Goal: Information Seeking & Learning: Learn about a topic

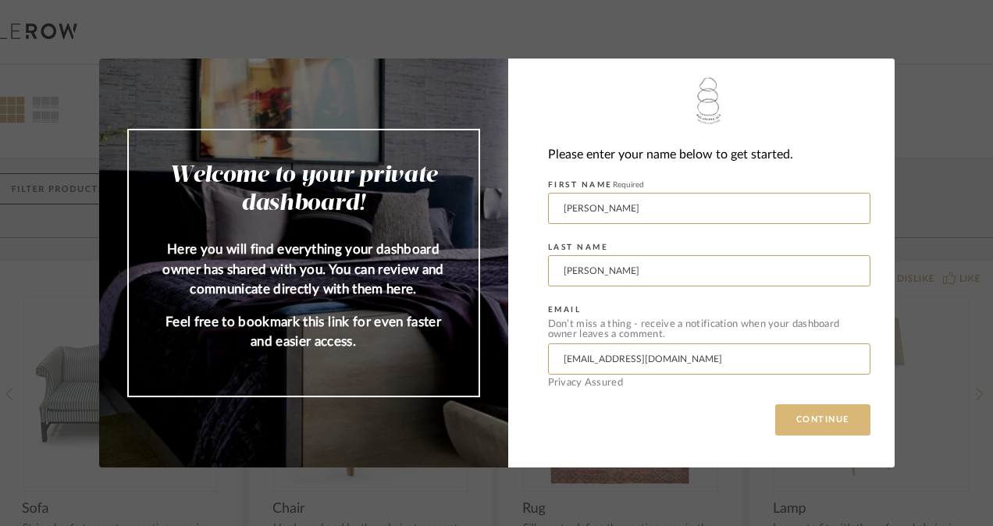
click at [819, 421] on button "CONTINUE" at bounding box center [822, 419] width 95 height 31
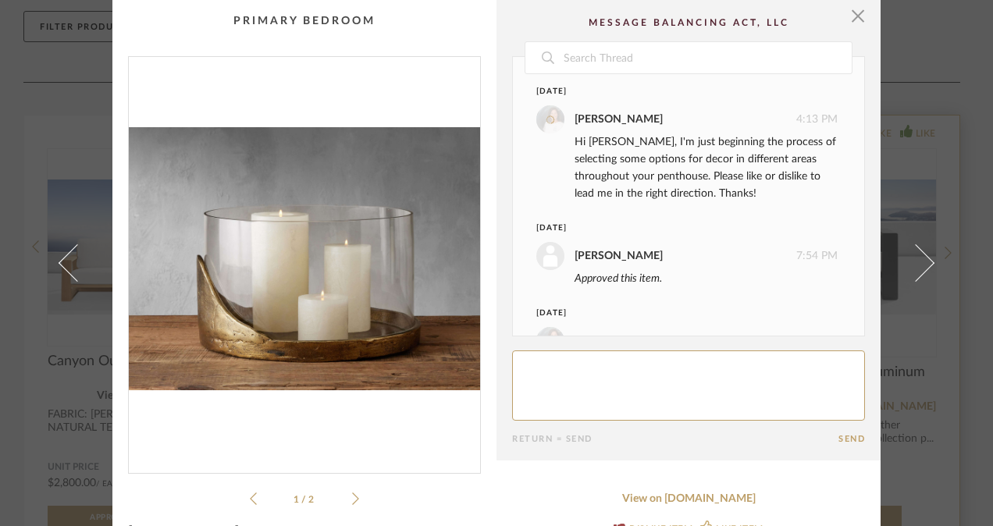
scroll to position [522, 0]
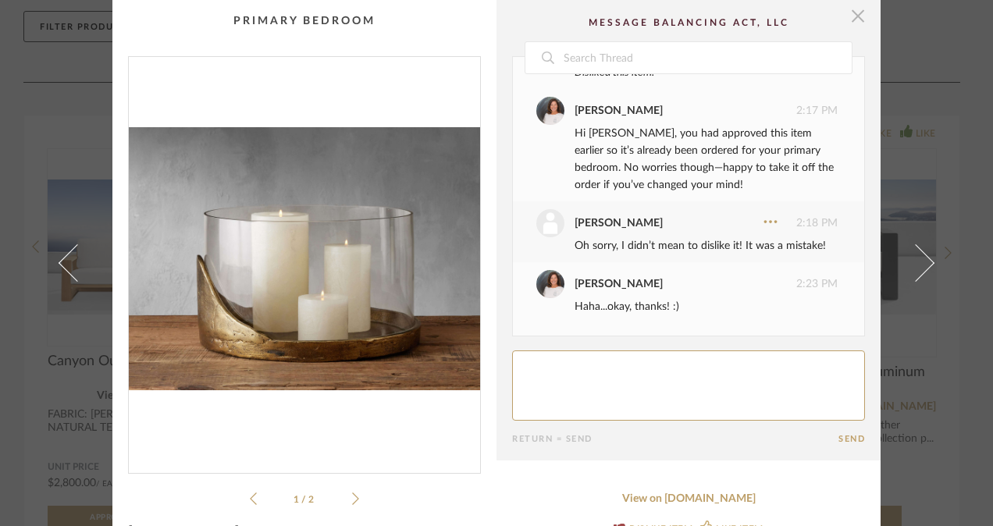
click at [854, 18] on span "button" at bounding box center [857, 15] width 31 height 31
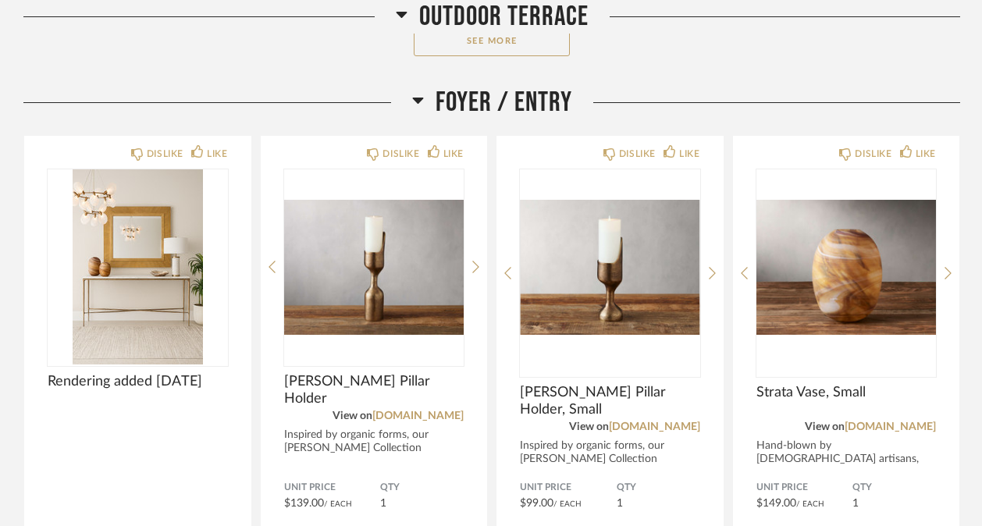
scroll to position [880, 0]
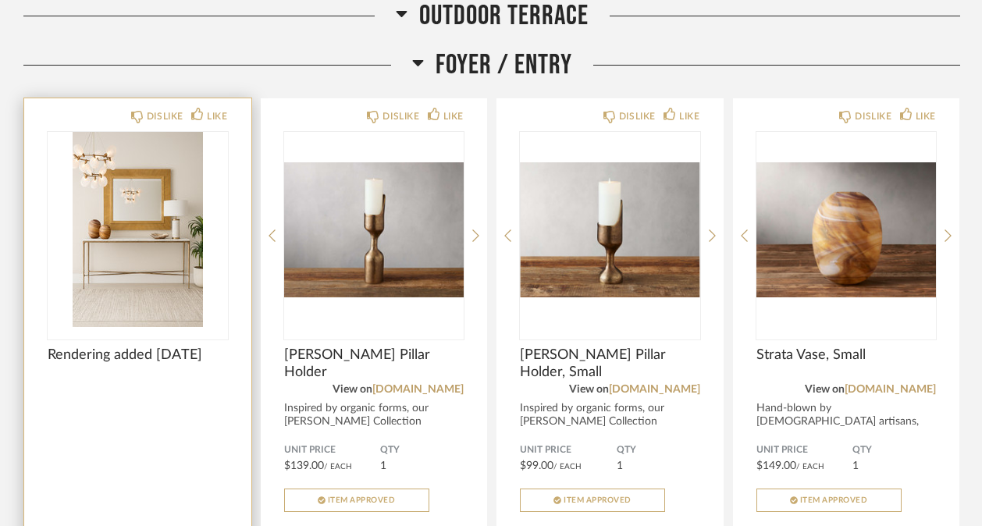
click at [145, 220] on img "0" at bounding box center [138, 229] width 180 height 195
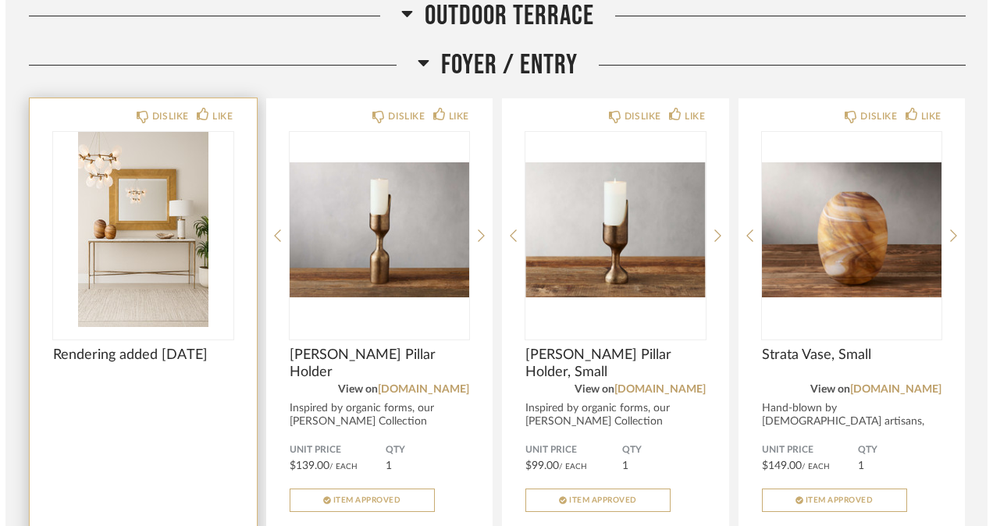
scroll to position [0, 0]
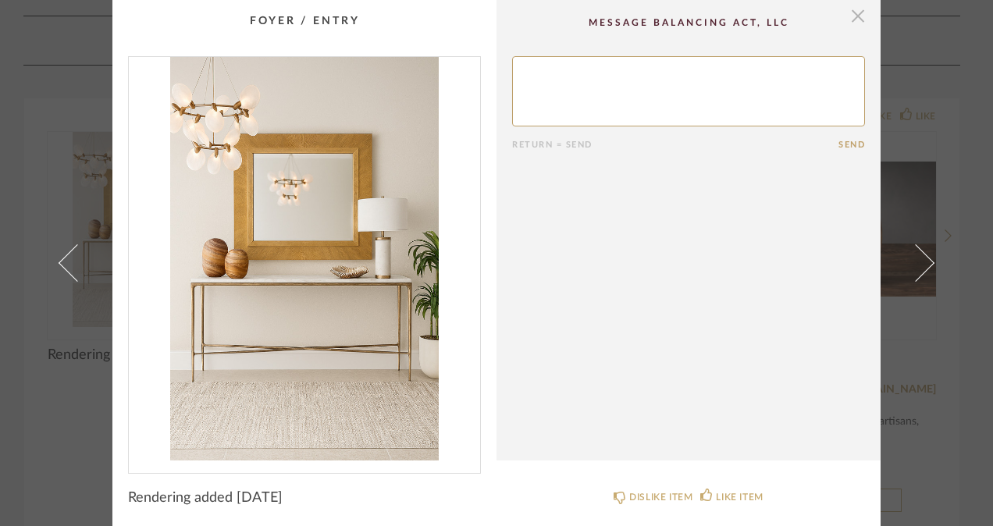
click at [857, 10] on span "button" at bounding box center [857, 15] width 31 height 31
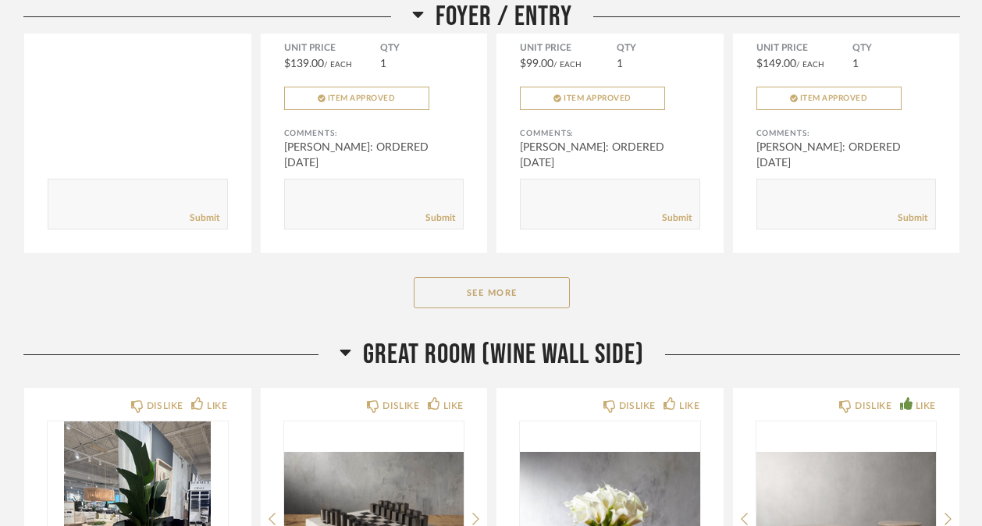
scroll to position [1277, 0]
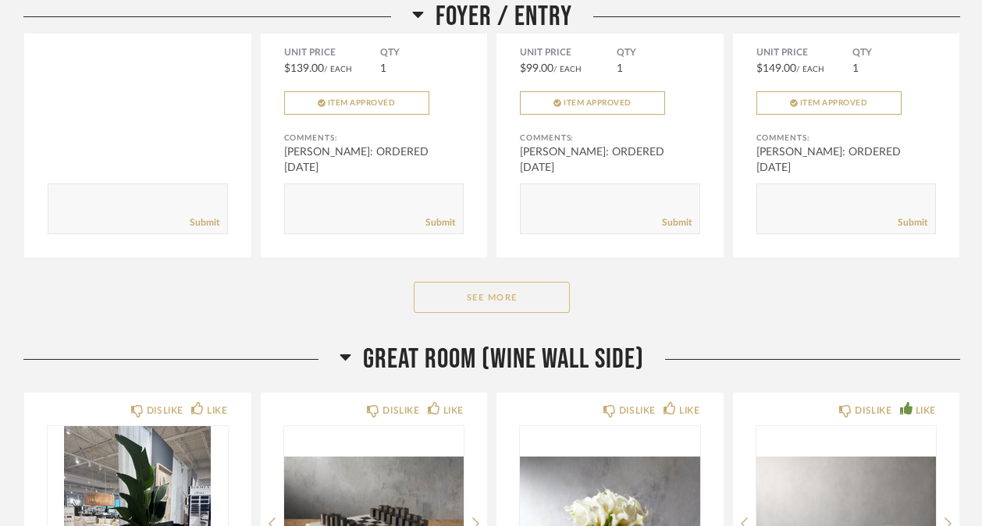
click at [524, 289] on button "See More" at bounding box center [492, 297] width 156 height 31
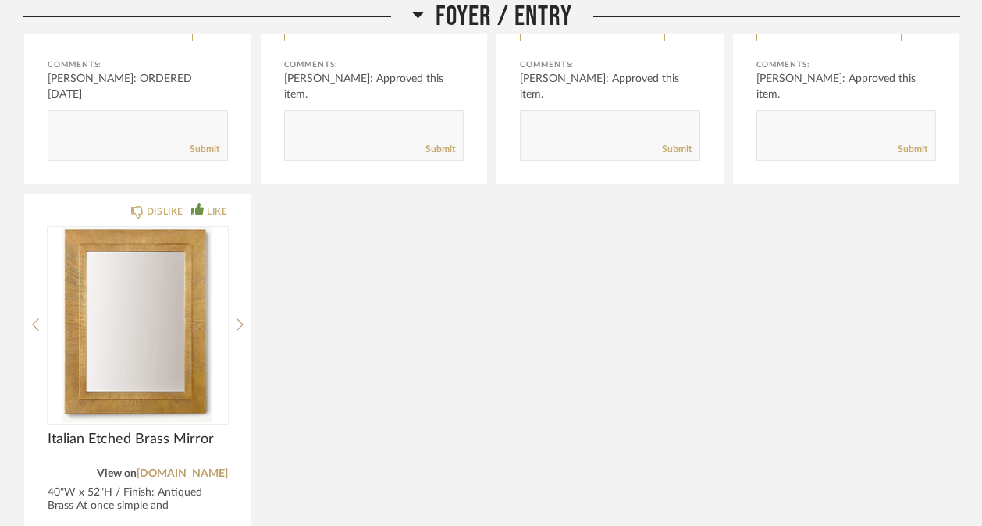
scroll to position [1922, 0]
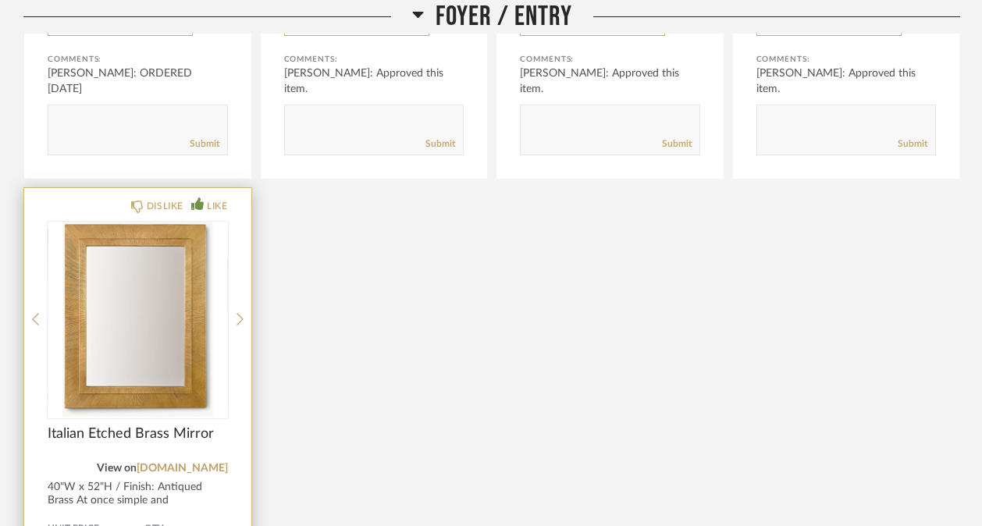
click at [104, 287] on div at bounding box center [138, 319] width 180 height 195
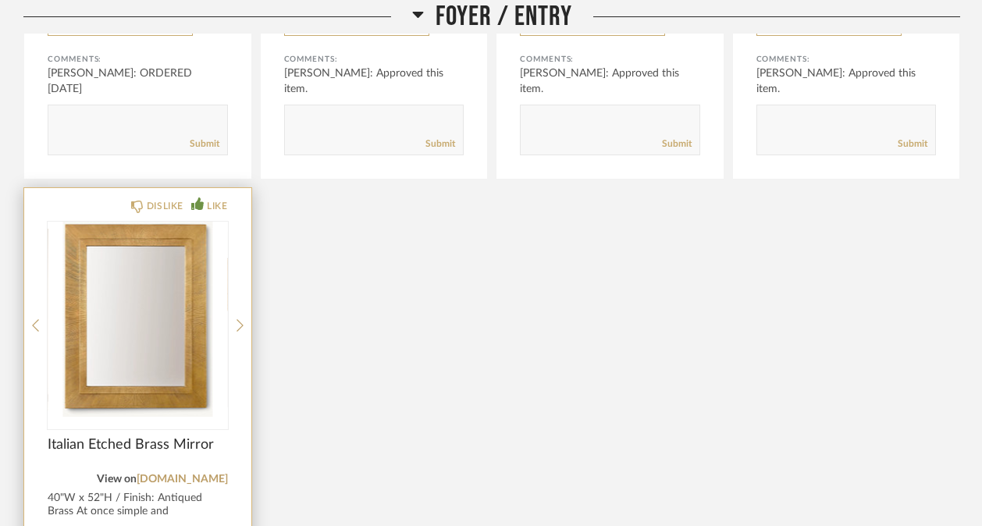
click at [182, 296] on img "0" at bounding box center [138, 319] width 180 height 195
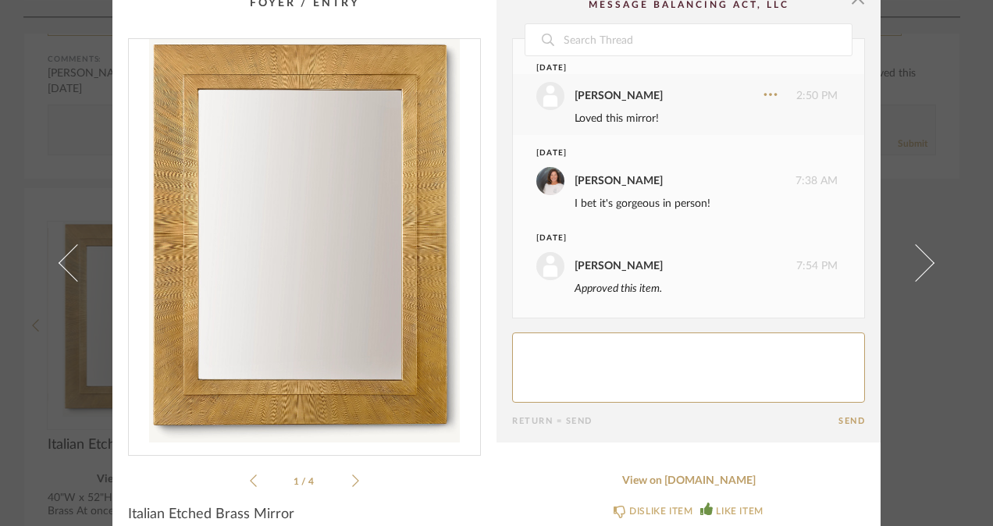
scroll to position [16, 0]
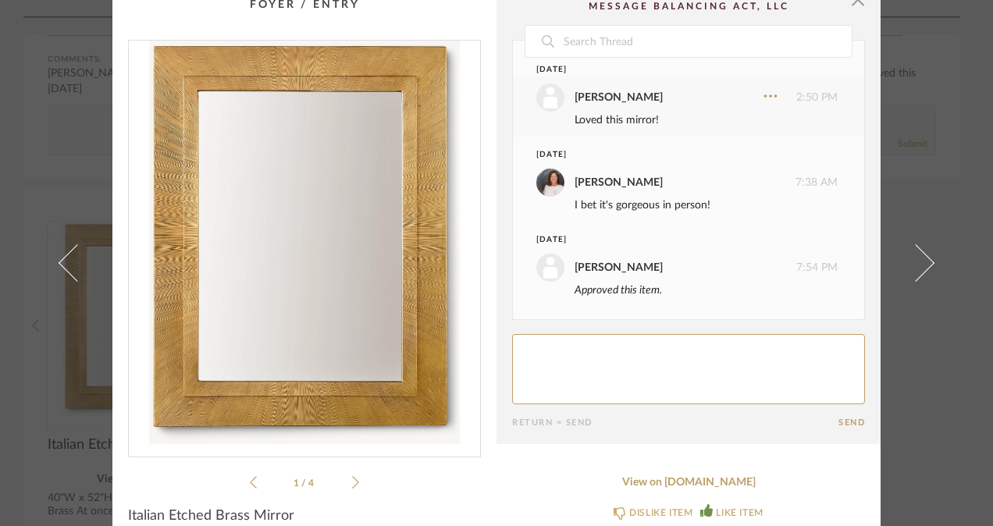
click at [192, 201] on img "0" at bounding box center [304, 243] width 351 height 404
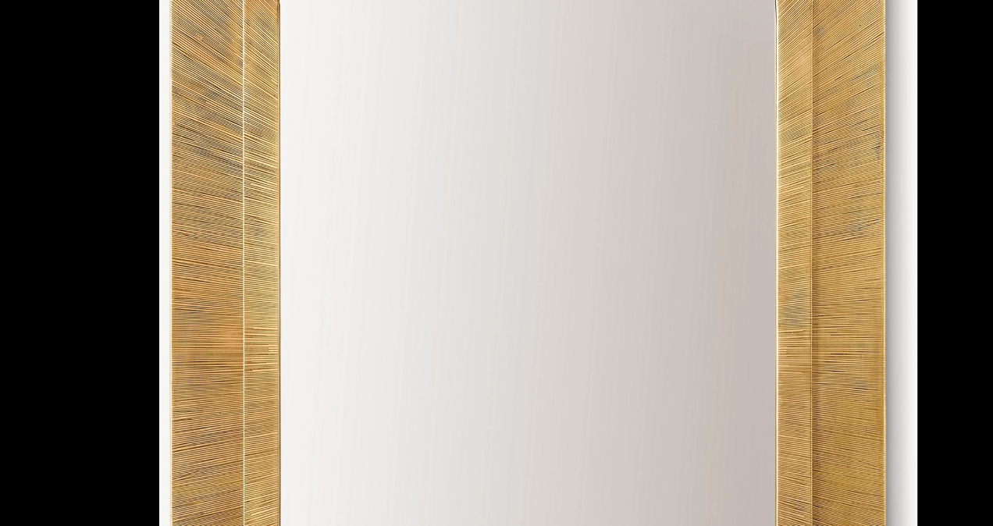
scroll to position [0, 0]
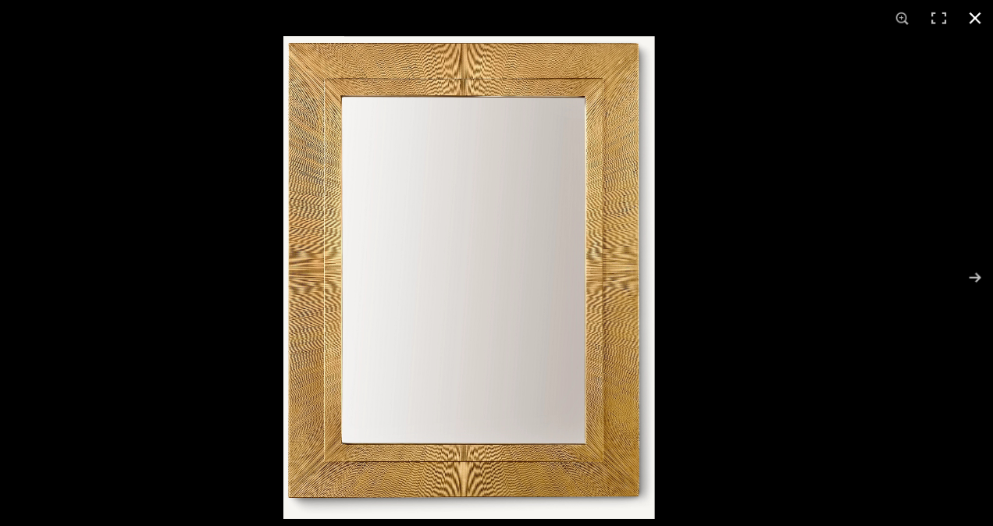
click at [975, 17] on button at bounding box center [976, 17] width 34 height 34
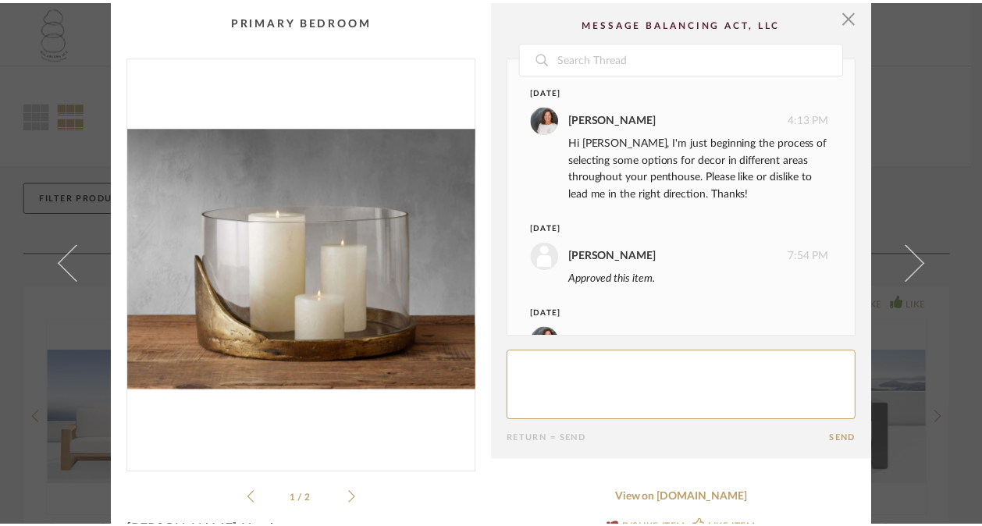
scroll to position [522, 0]
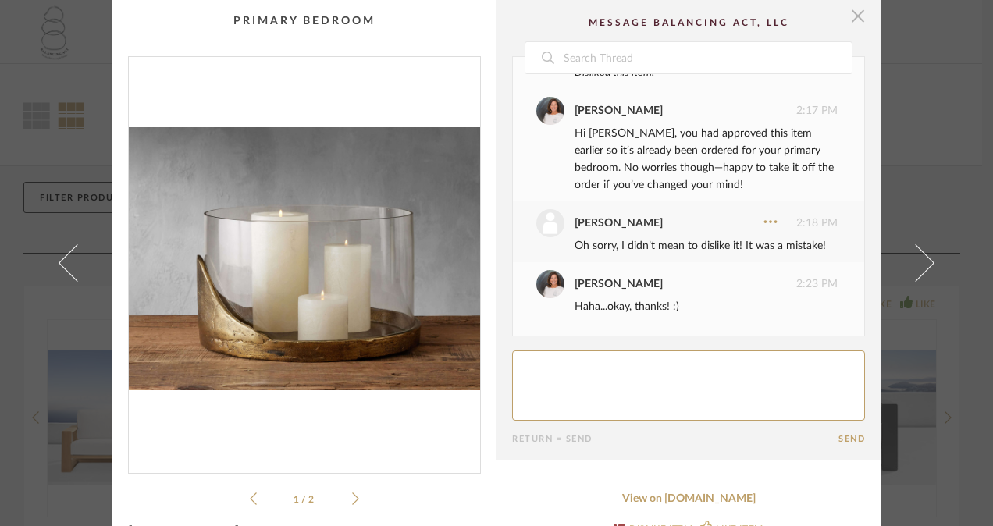
click at [853, 22] on span "button" at bounding box center [857, 15] width 31 height 31
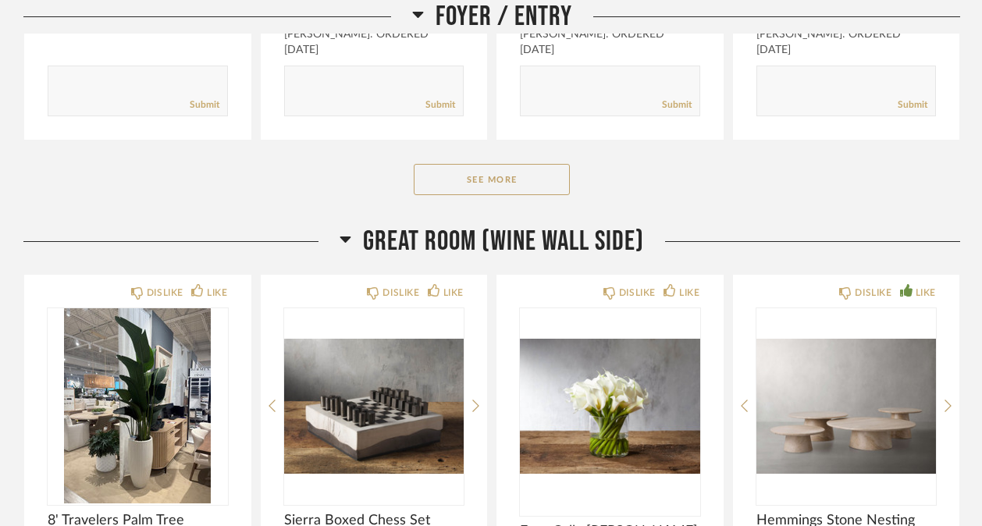
scroll to position [1355, 0]
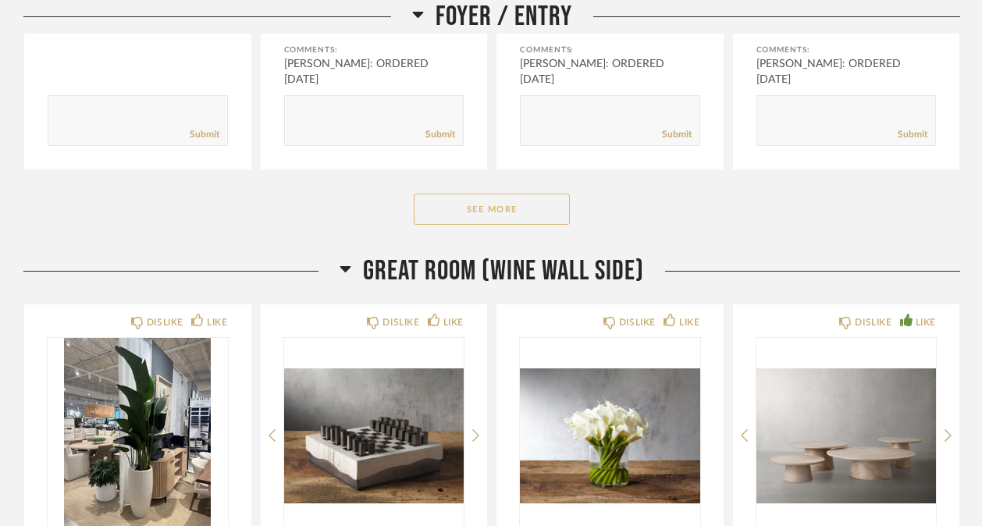
click at [484, 225] on button "See More" at bounding box center [492, 209] width 156 height 31
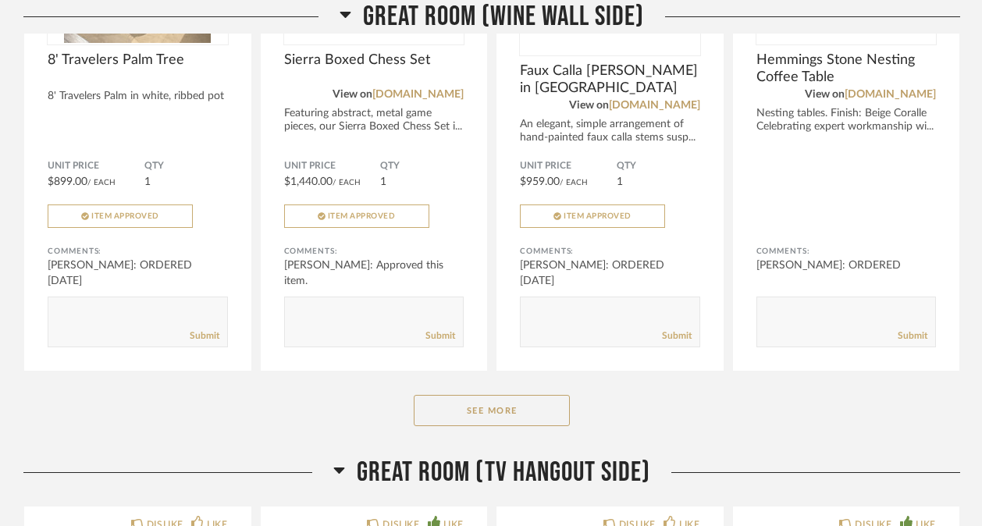
scroll to position [2967, 0]
click at [477, 419] on button "See More" at bounding box center [492, 409] width 156 height 31
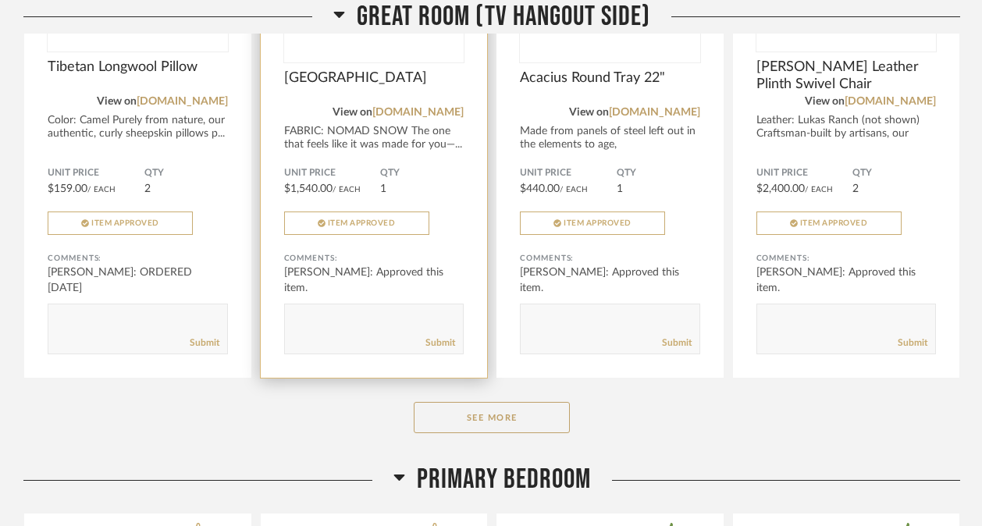
scroll to position [4215, 0]
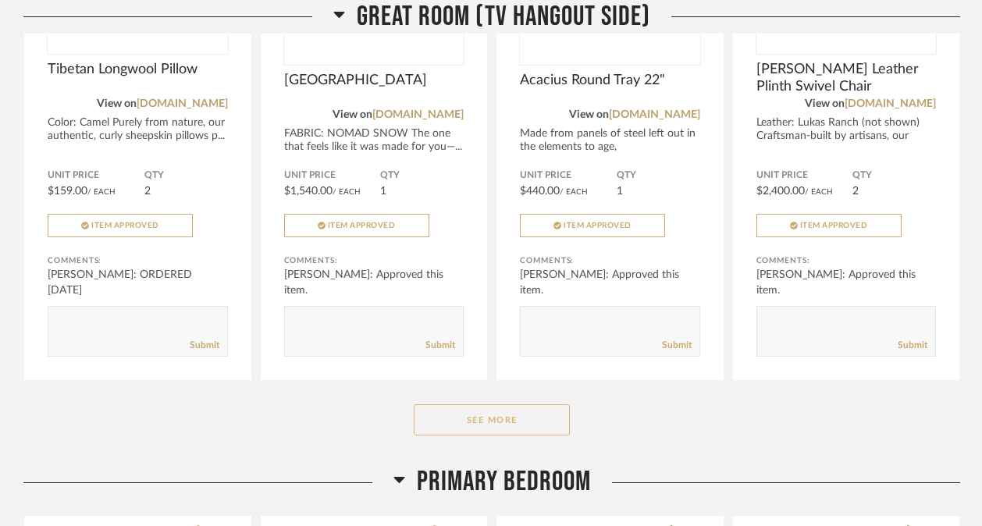
click at [483, 422] on button "See More" at bounding box center [492, 419] width 156 height 31
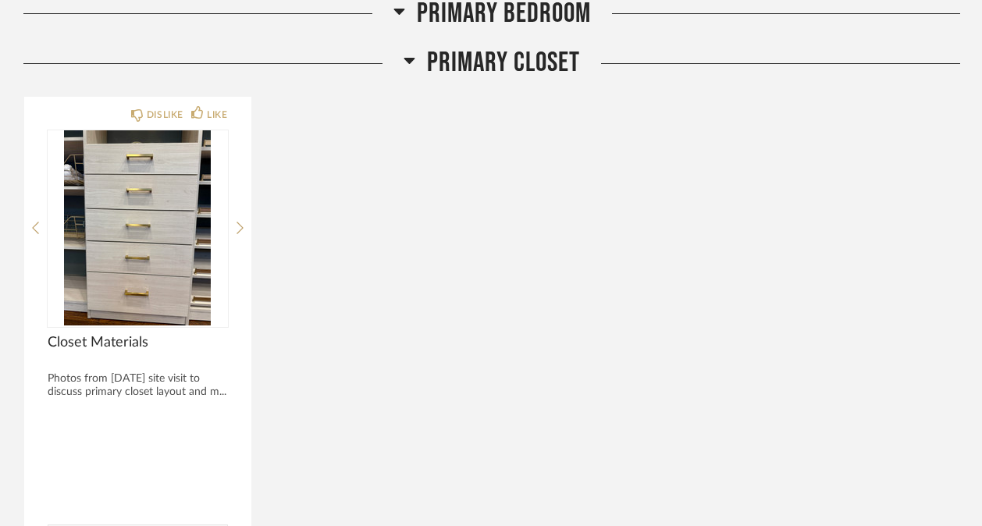
scroll to position [7027, 0]
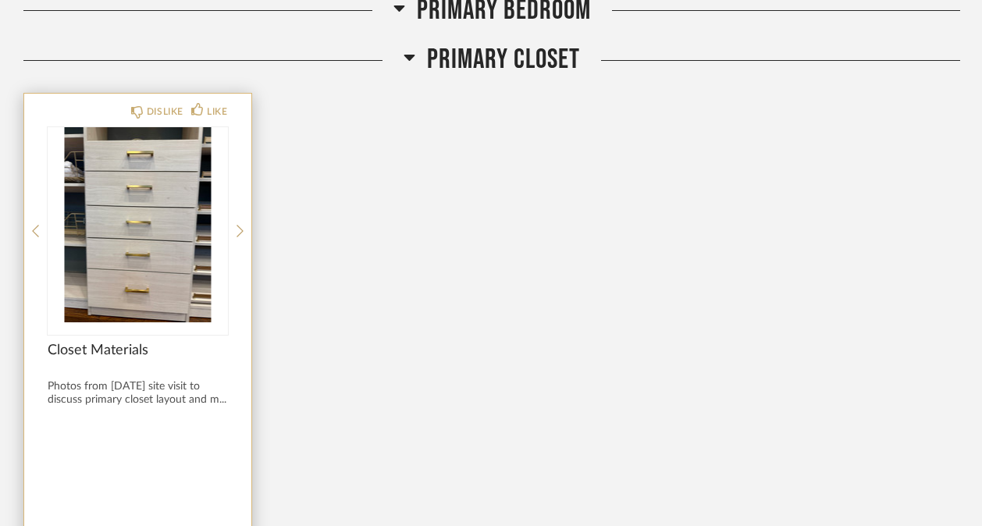
click at [236, 236] on div "DISLIKE LIKE Closet Materials Photos from [DATE] site visit to discuss primary …" at bounding box center [137, 350] width 227 height 513
click at [241, 237] on icon at bounding box center [240, 231] width 7 height 12
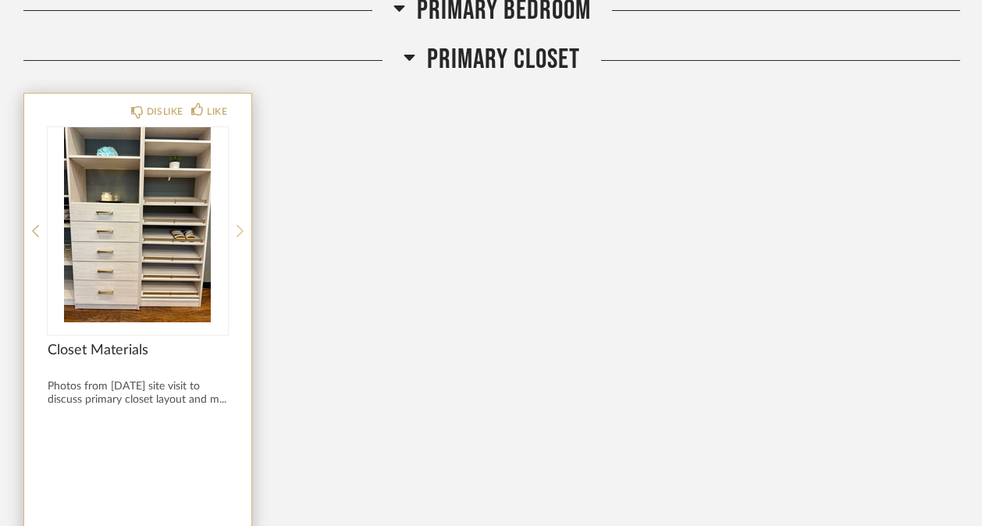
click at [241, 237] on icon at bounding box center [240, 231] width 7 height 12
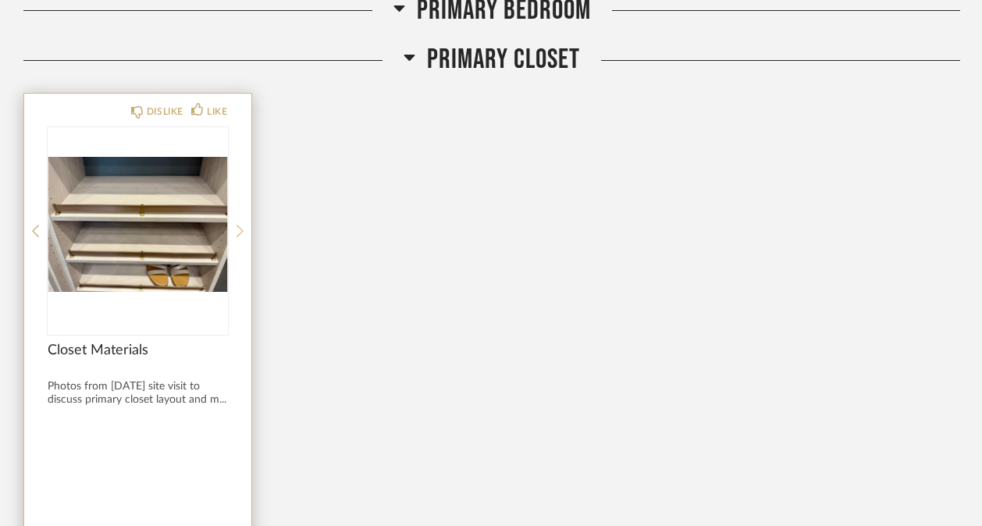
click at [241, 237] on icon at bounding box center [240, 231] width 7 height 12
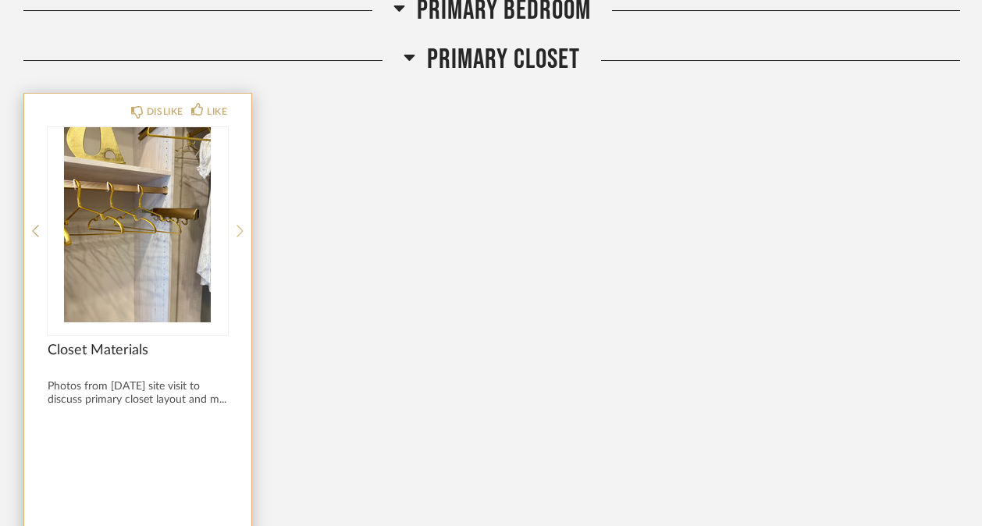
click at [241, 237] on icon at bounding box center [240, 231] width 7 height 12
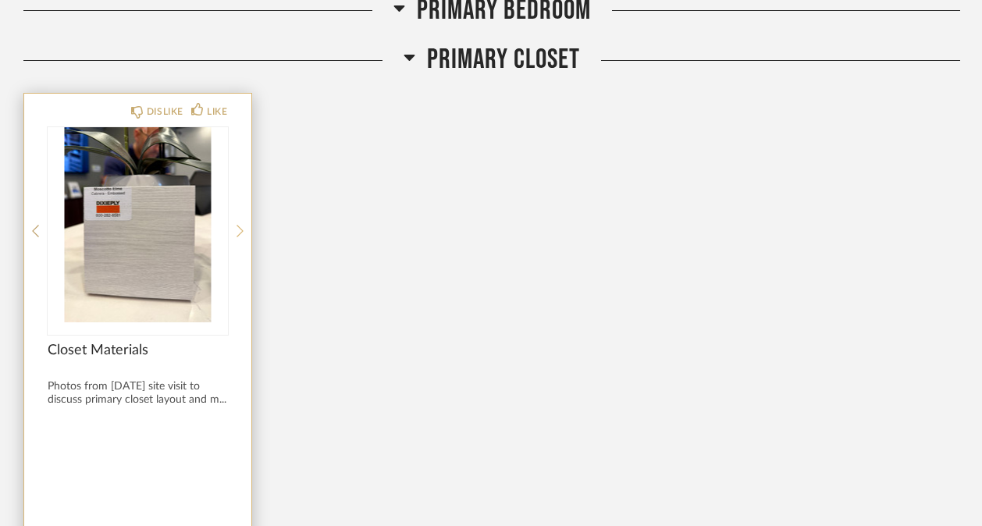
click at [241, 237] on icon at bounding box center [240, 231] width 7 height 12
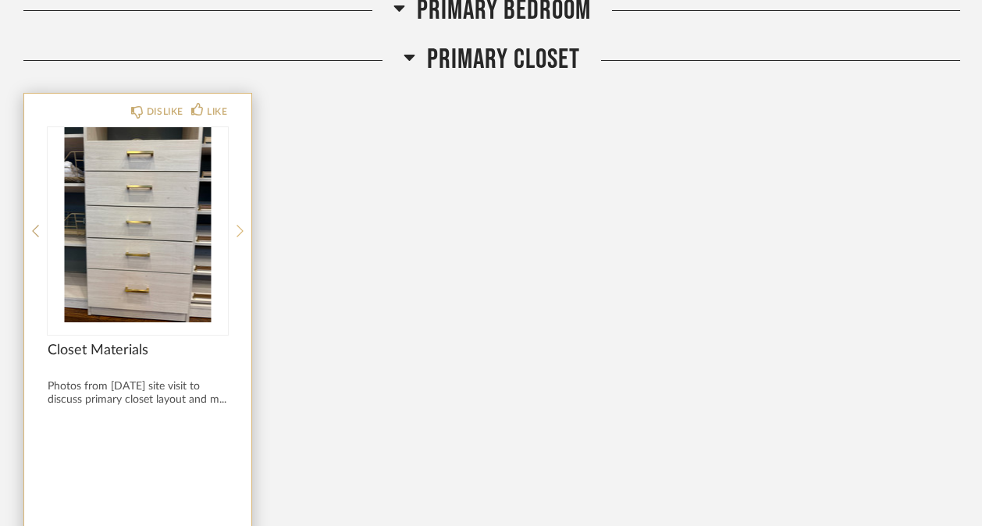
click at [241, 237] on icon at bounding box center [240, 231] width 7 height 12
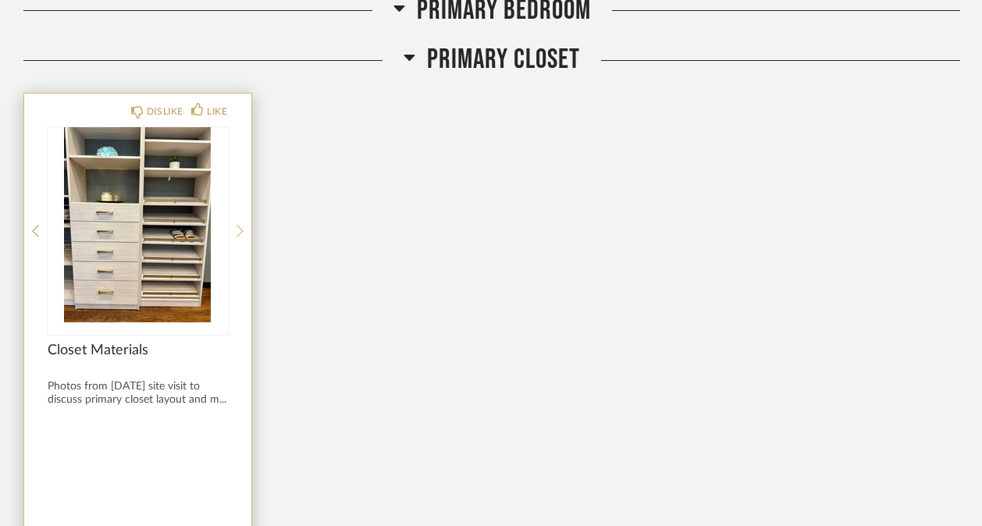
click at [241, 237] on icon at bounding box center [240, 231] width 7 height 12
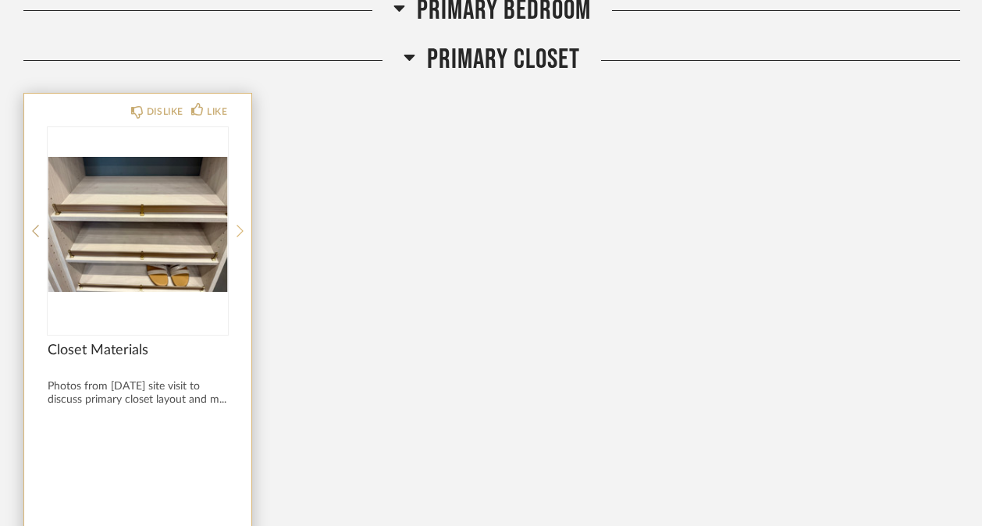
click at [241, 237] on icon at bounding box center [240, 231] width 7 height 12
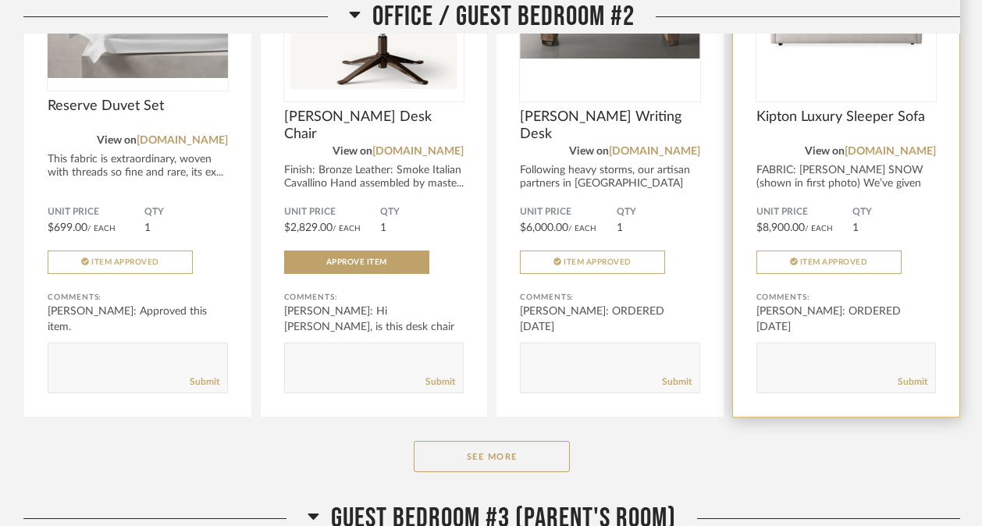
scroll to position [8617, 0]
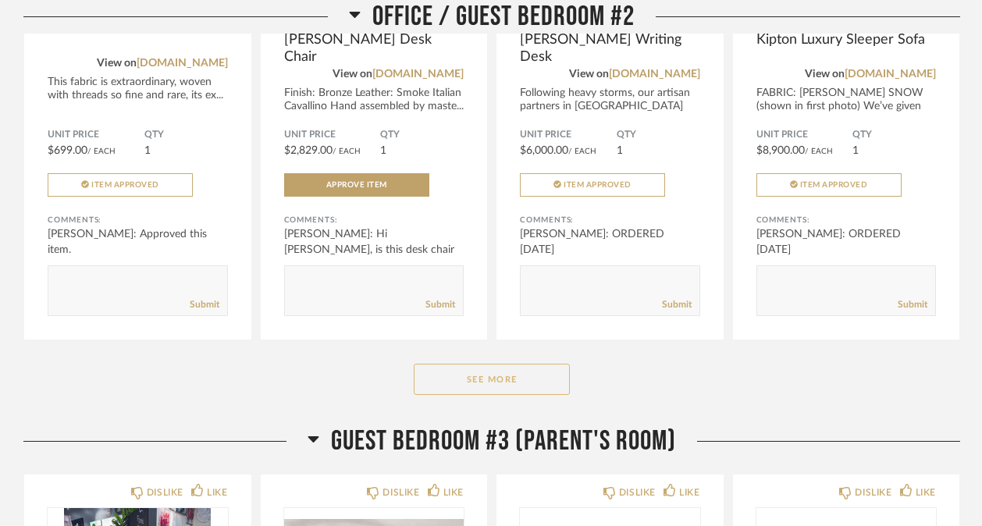
click at [515, 376] on button "See More" at bounding box center [492, 379] width 156 height 31
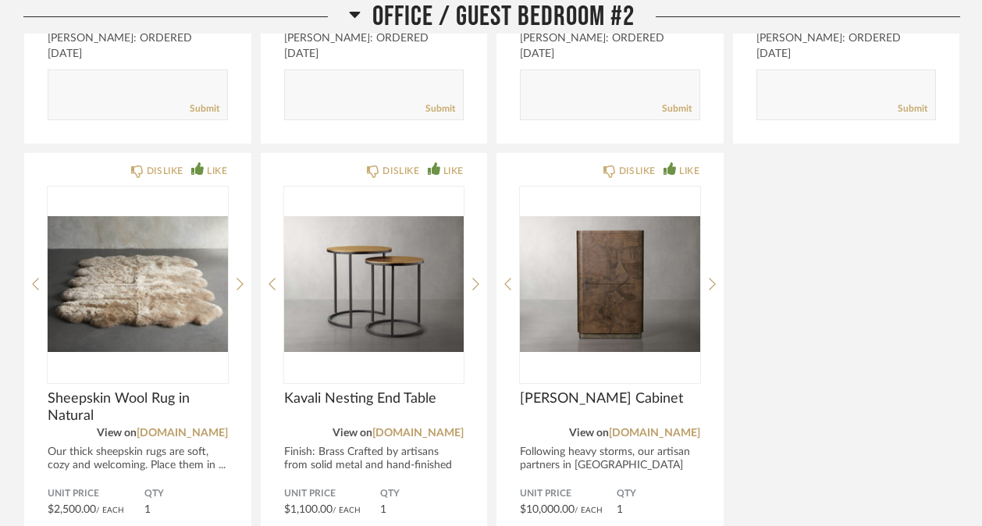
scroll to position [9369, 0]
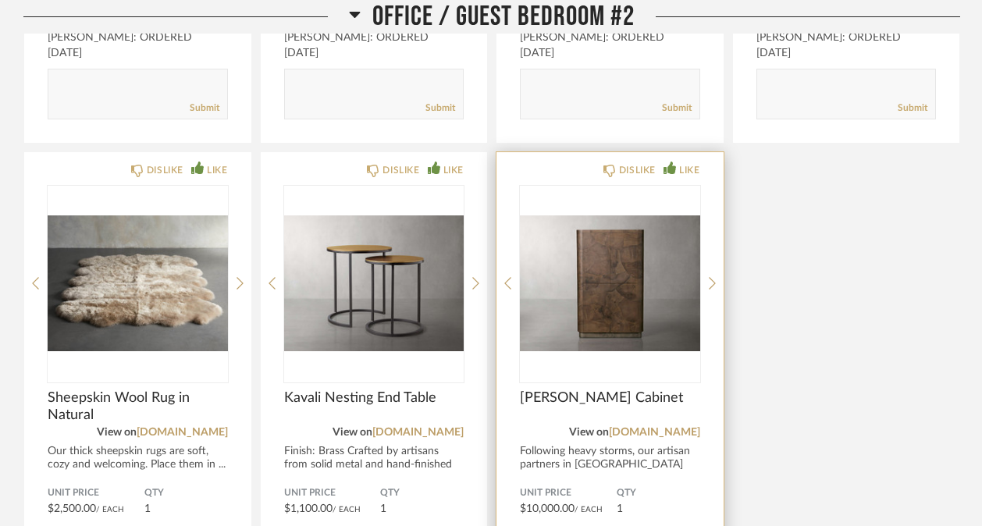
click at [611, 339] on div at bounding box center [610, 283] width 180 height 195
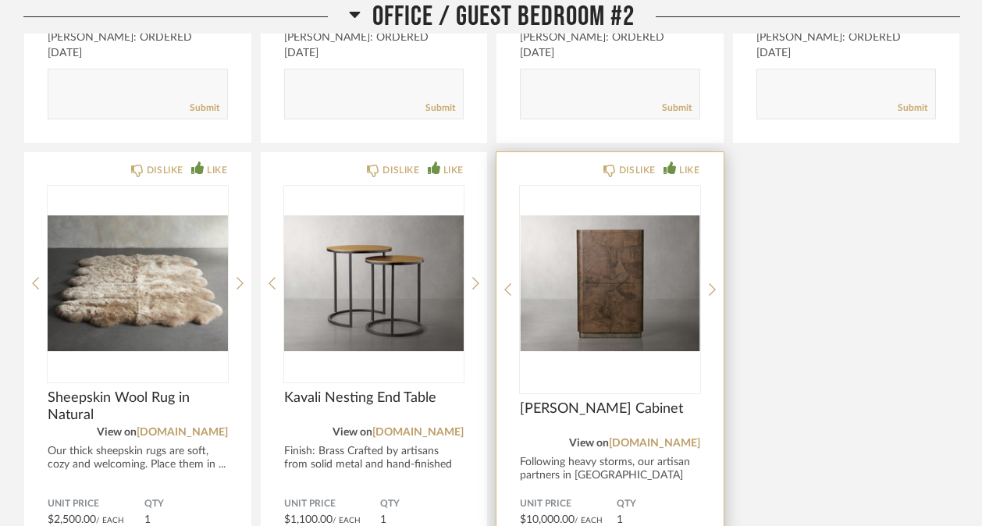
click at [604, 284] on img "0" at bounding box center [610, 283] width 180 height 195
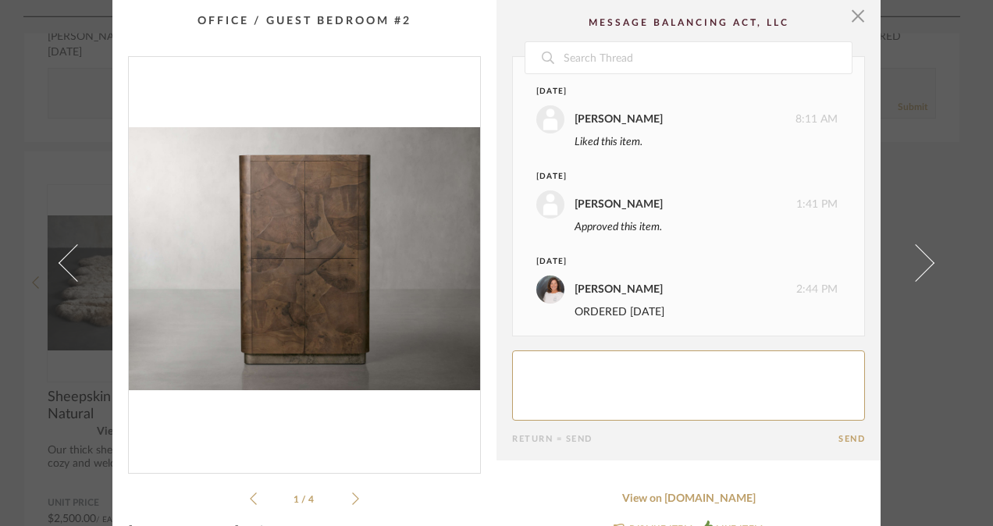
scroll to position [5, 0]
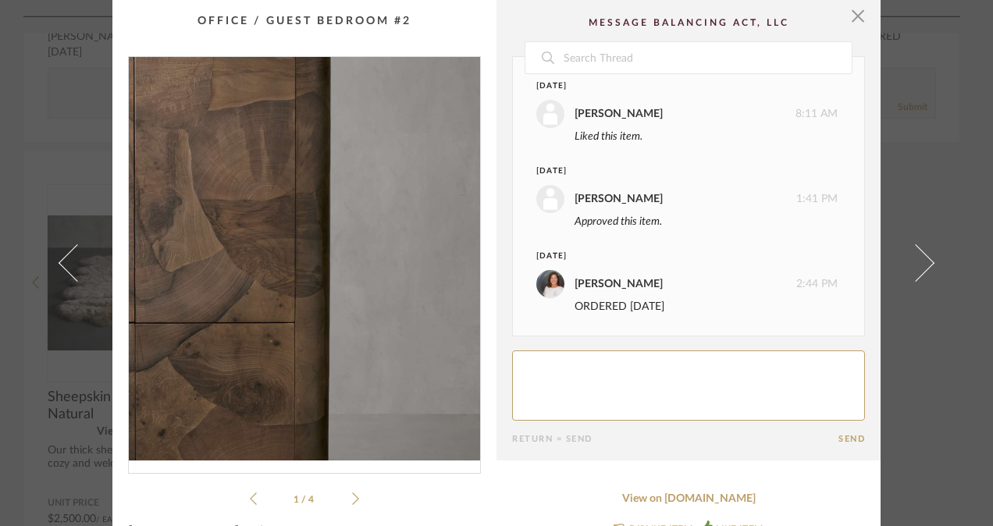
click at [356, 237] on img "0" at bounding box center [304, 259] width 351 height 404
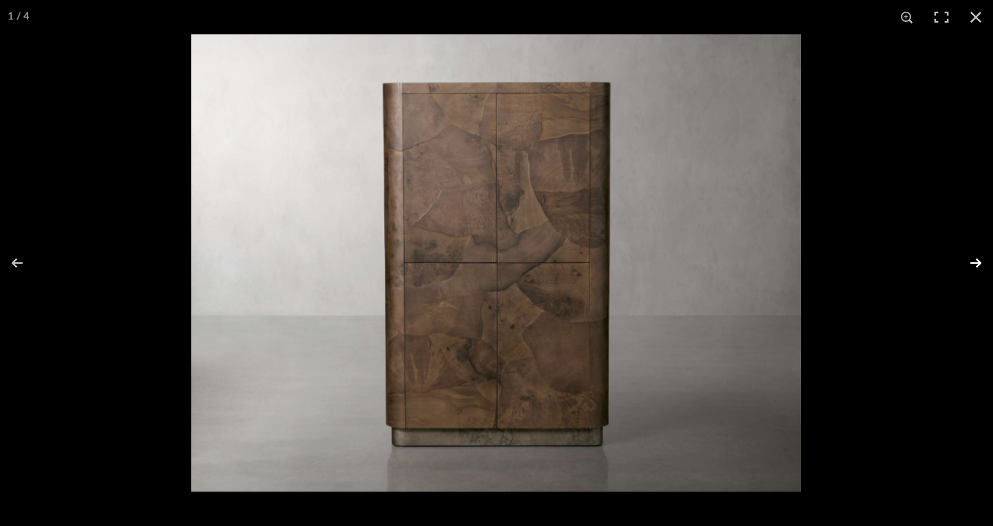
click at [978, 258] on button at bounding box center [966, 263] width 55 height 78
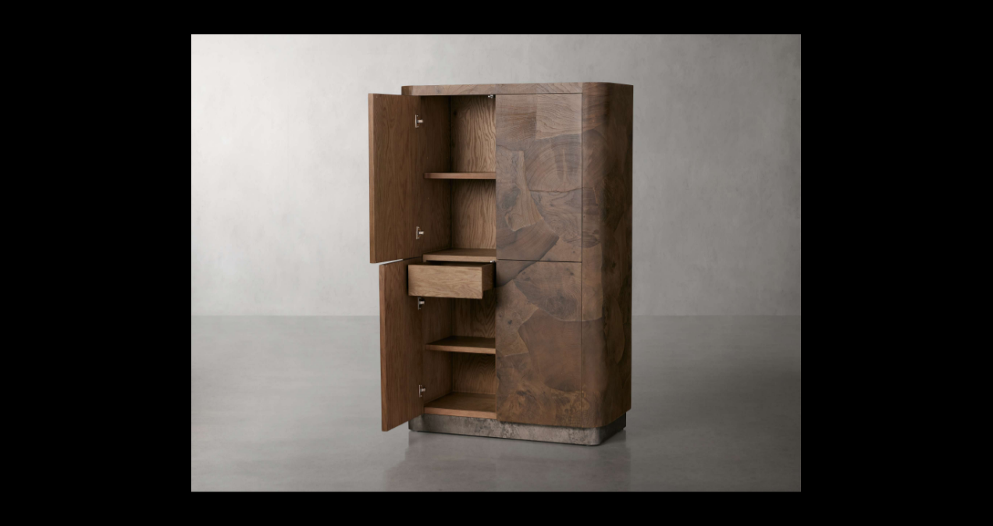
click at [978, 258] on button at bounding box center [966, 263] width 55 height 78
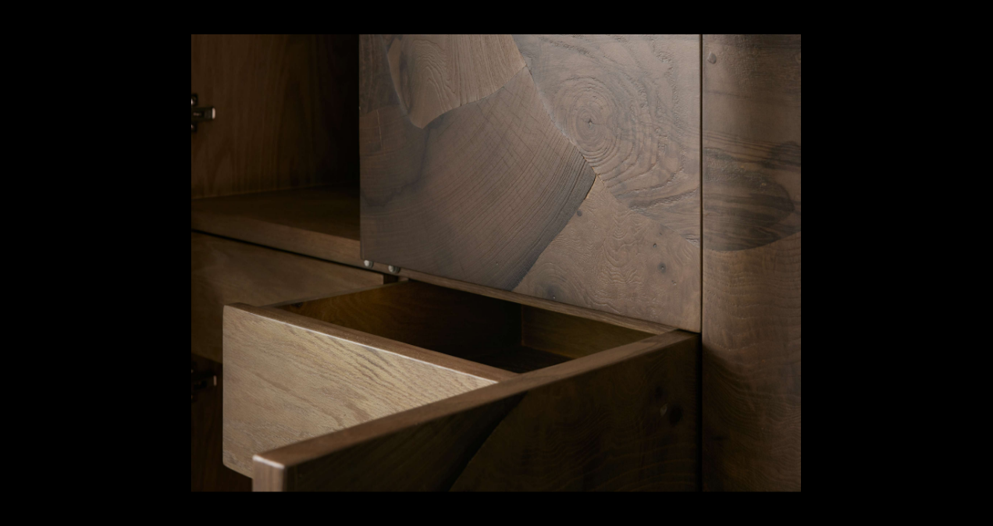
click at [978, 258] on button at bounding box center [966, 263] width 55 height 78
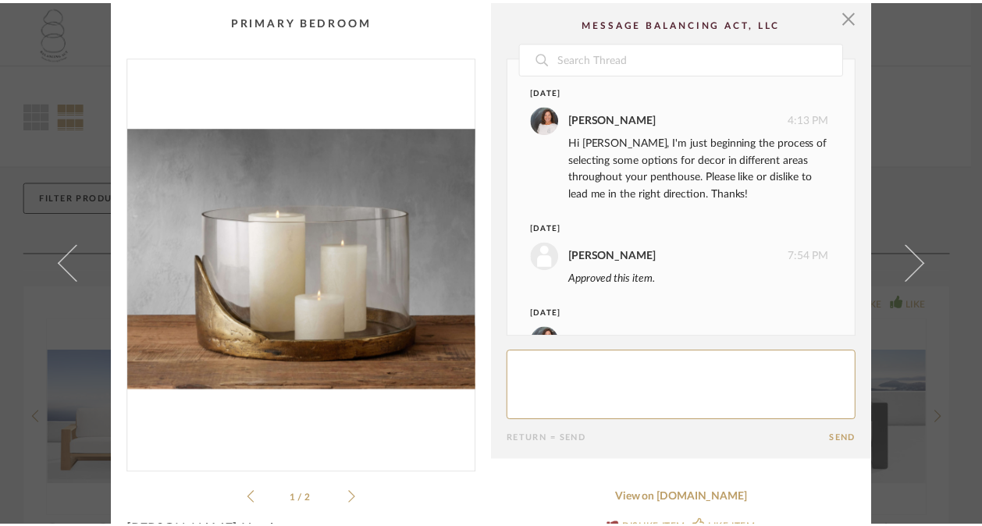
scroll to position [522, 0]
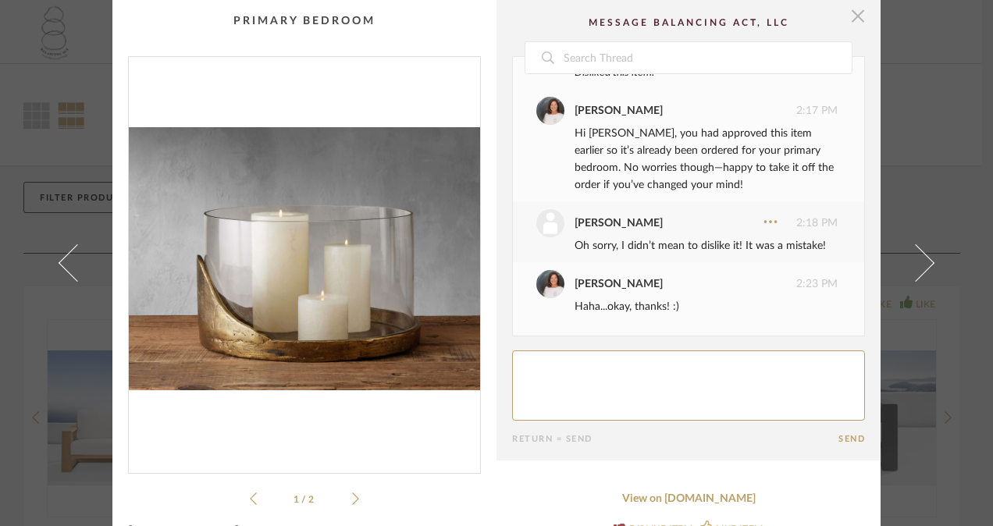
click at [848, 21] on span "button" at bounding box center [857, 15] width 31 height 31
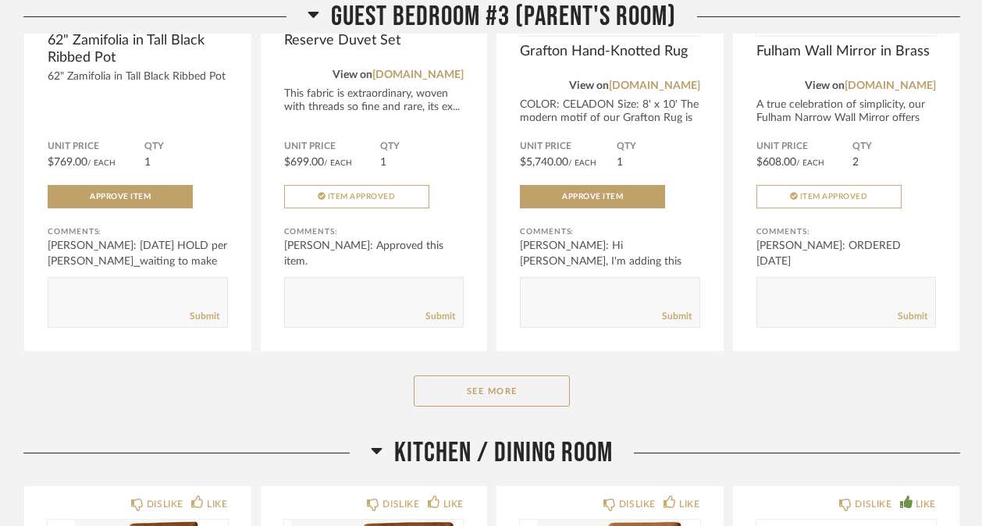
scroll to position [6998, 0]
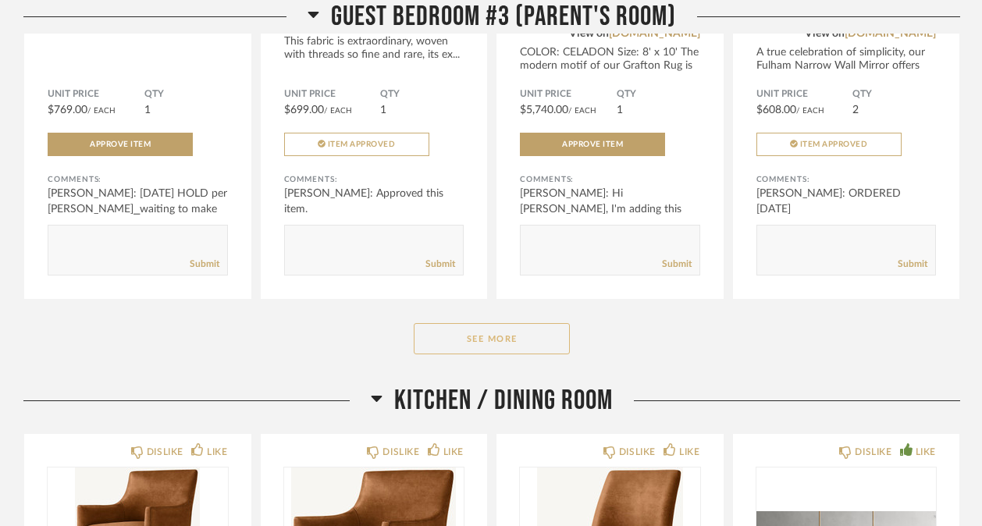
click at [527, 349] on button "See More" at bounding box center [492, 338] width 156 height 31
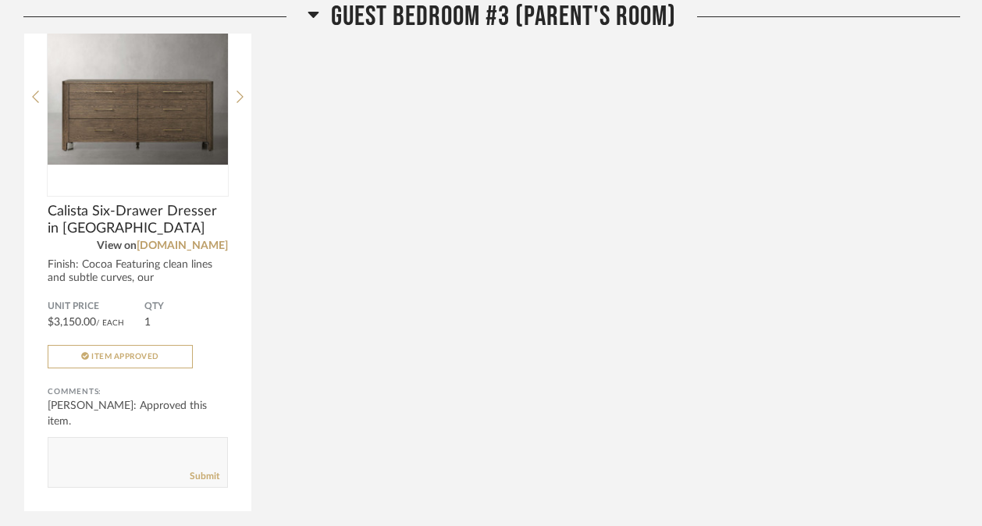
scroll to position [7817, 0]
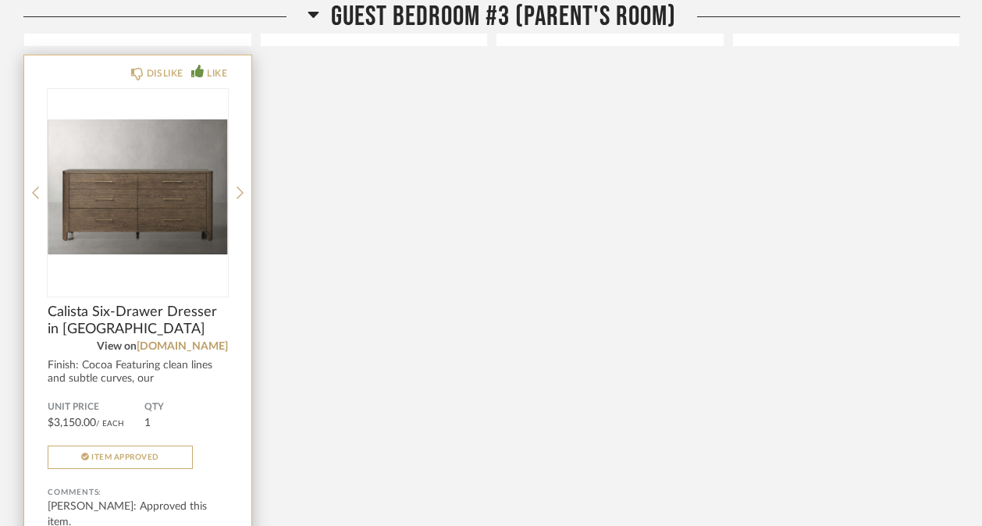
click at [76, 223] on img "0" at bounding box center [138, 186] width 180 height 195
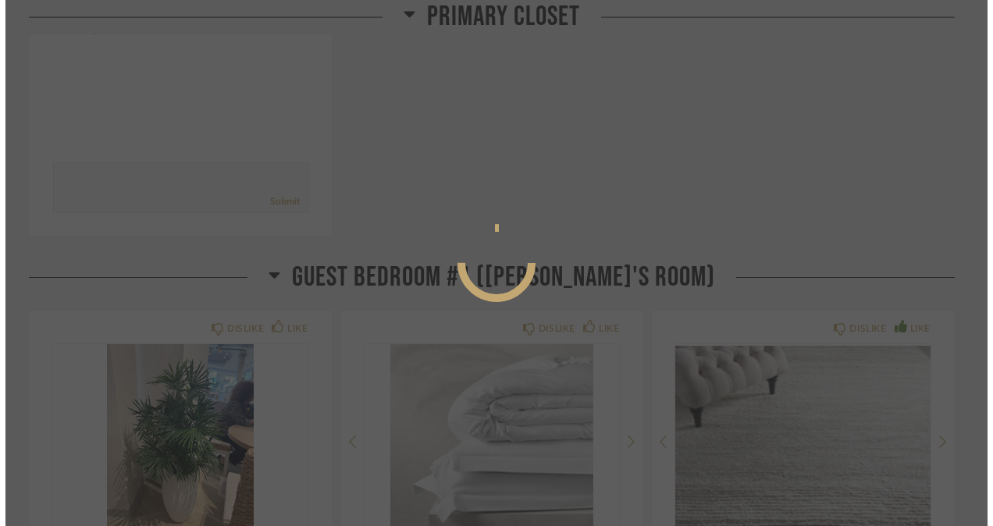
scroll to position [0, 0]
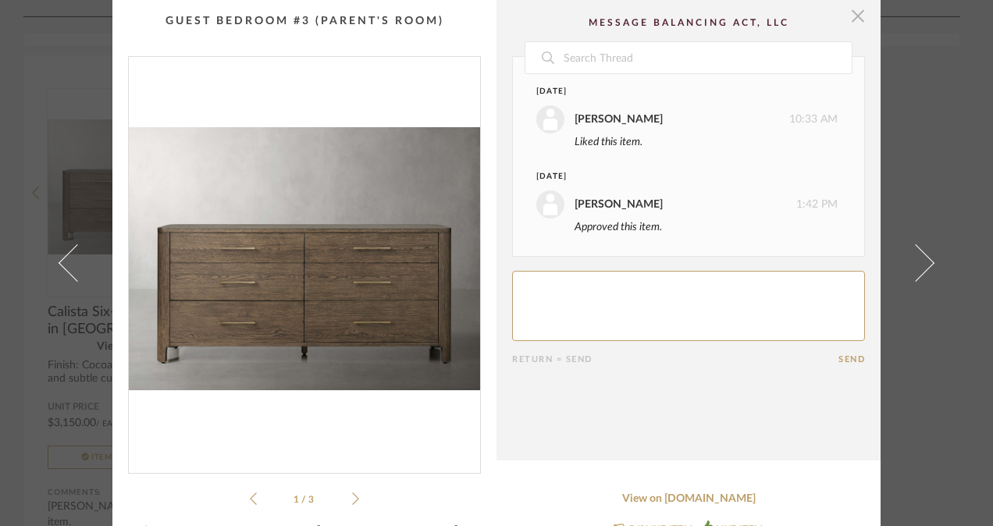
click at [846, 19] on span "button" at bounding box center [857, 15] width 31 height 31
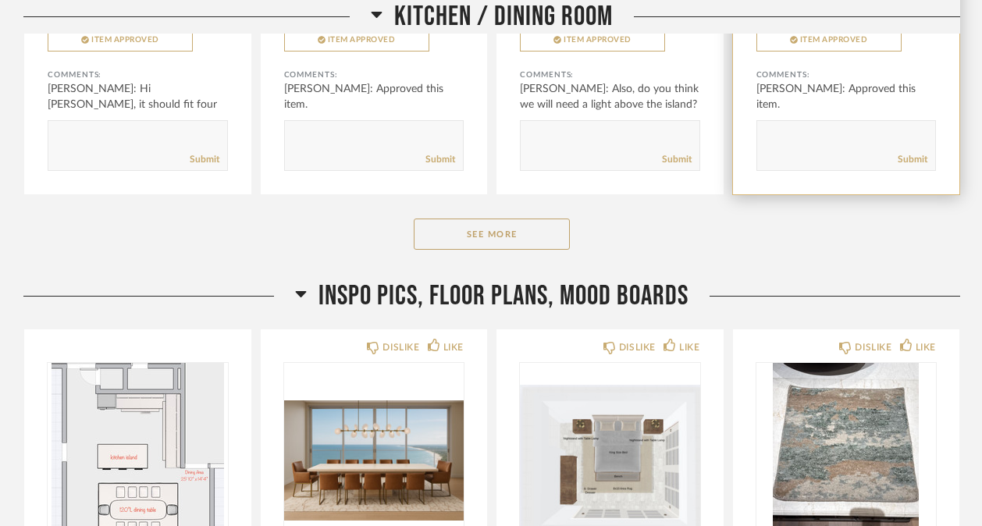
scroll to position [8925, 0]
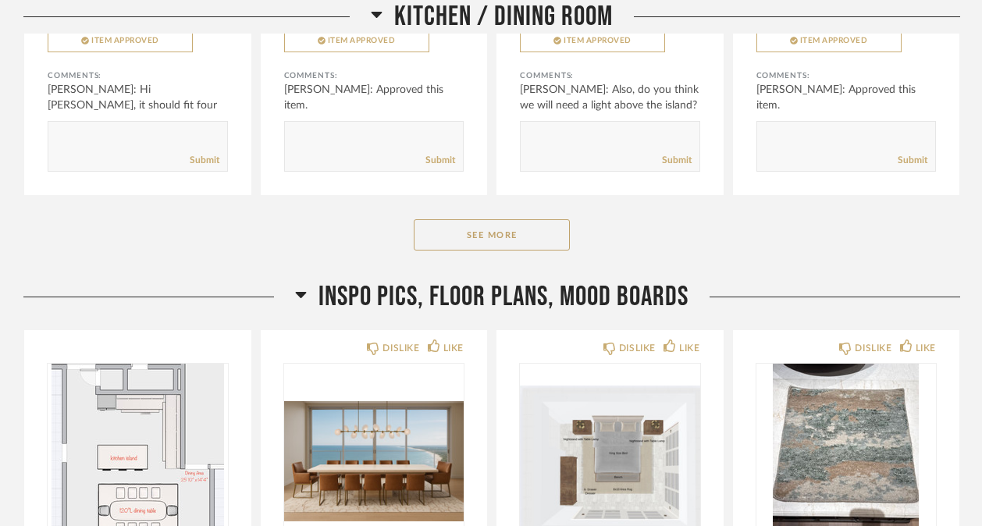
click at [451, 247] on button "See More" at bounding box center [492, 234] width 156 height 31
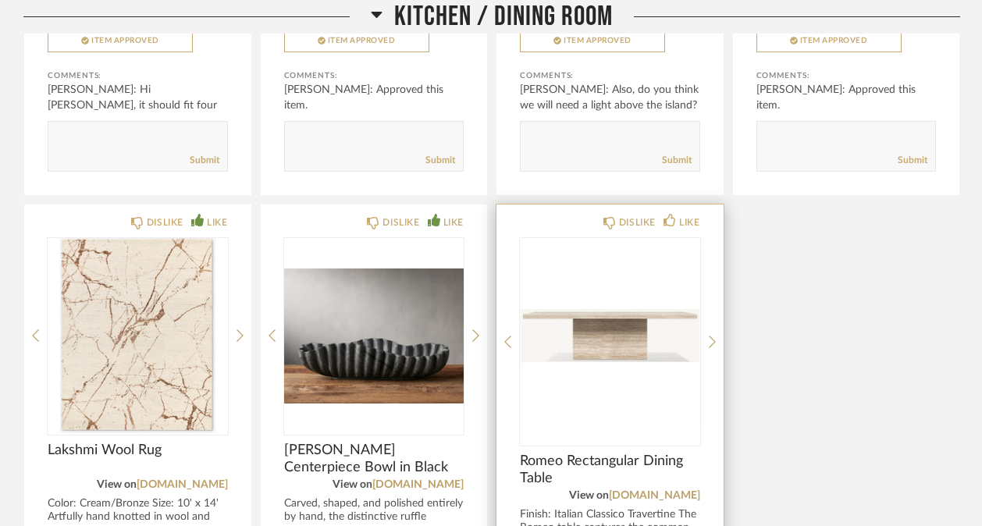
click at [619, 361] on img "0" at bounding box center [610, 335] width 180 height 195
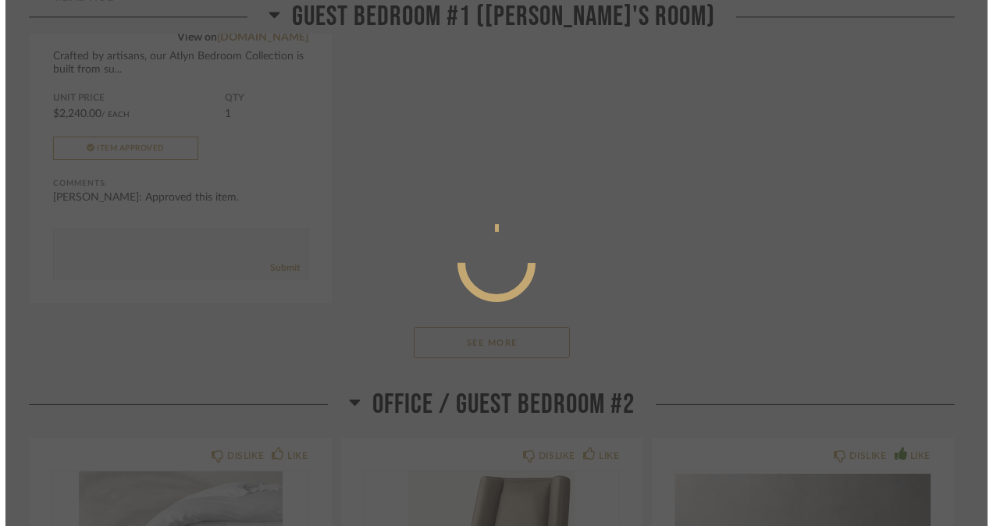
scroll to position [0, 0]
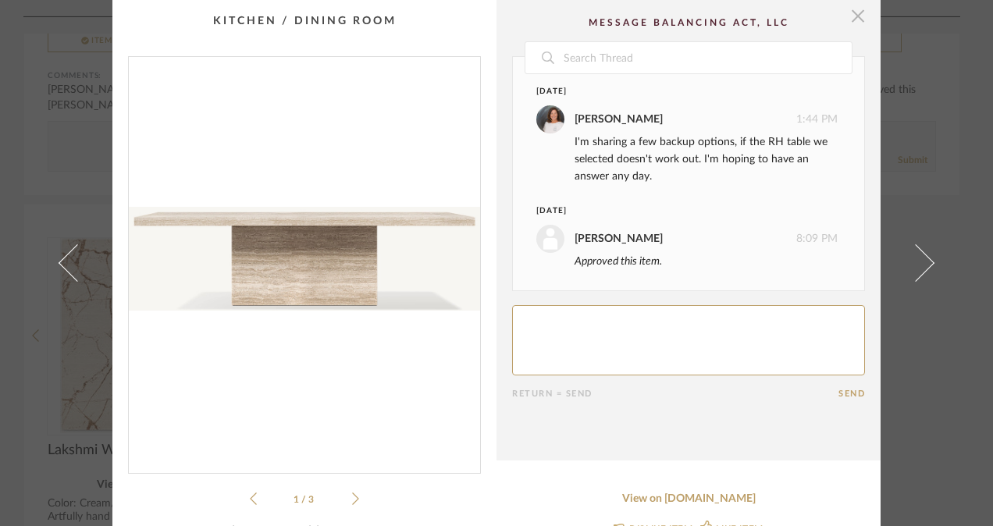
click at [850, 20] on span "button" at bounding box center [857, 15] width 31 height 31
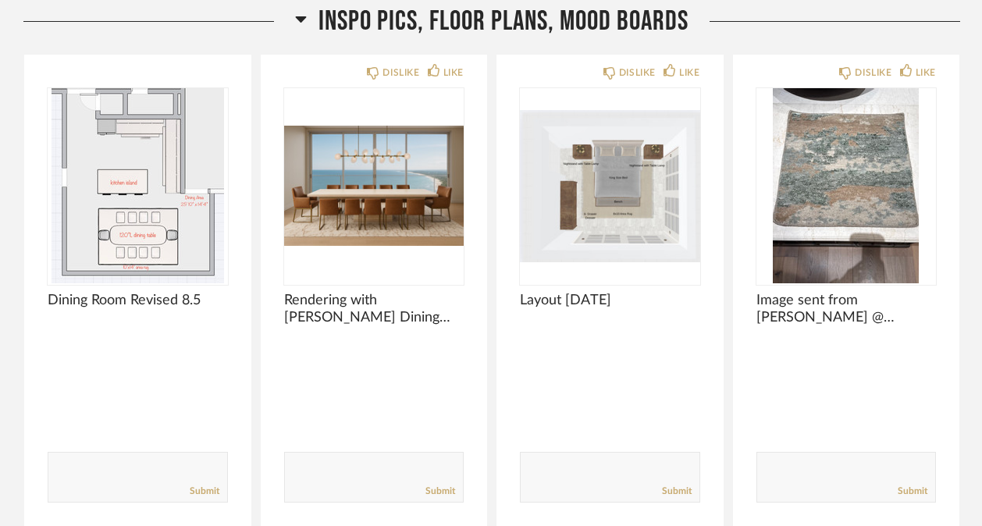
scroll to position [9770, 0]
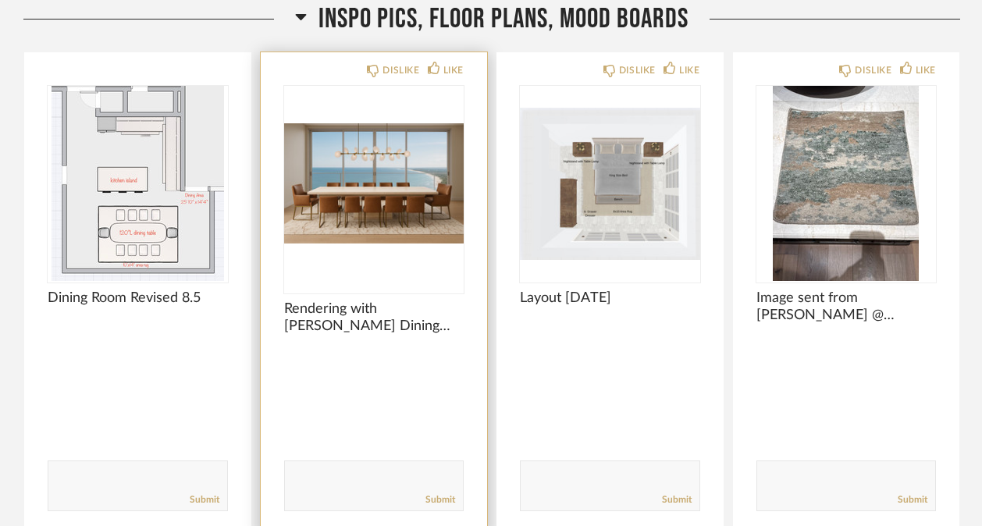
click at [372, 187] on img "0" at bounding box center [374, 183] width 180 height 195
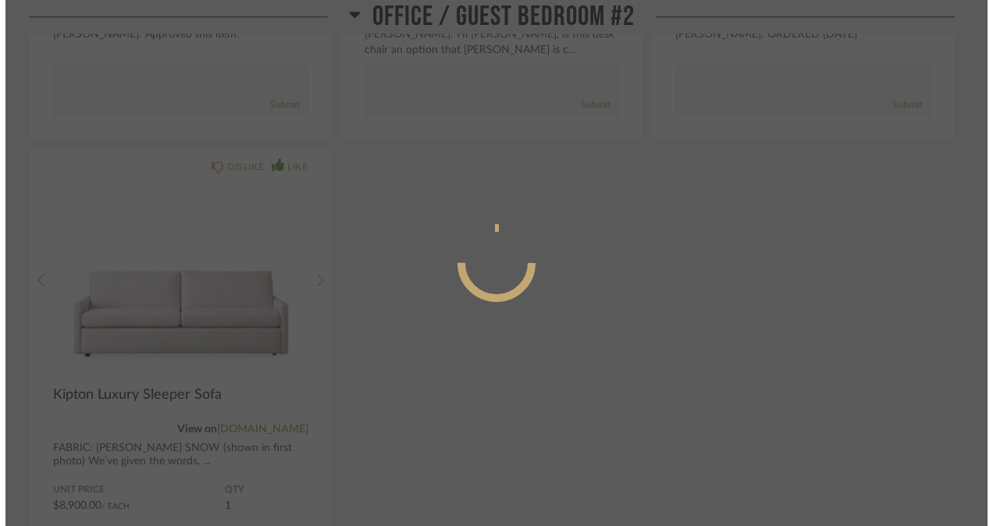
scroll to position [0, 0]
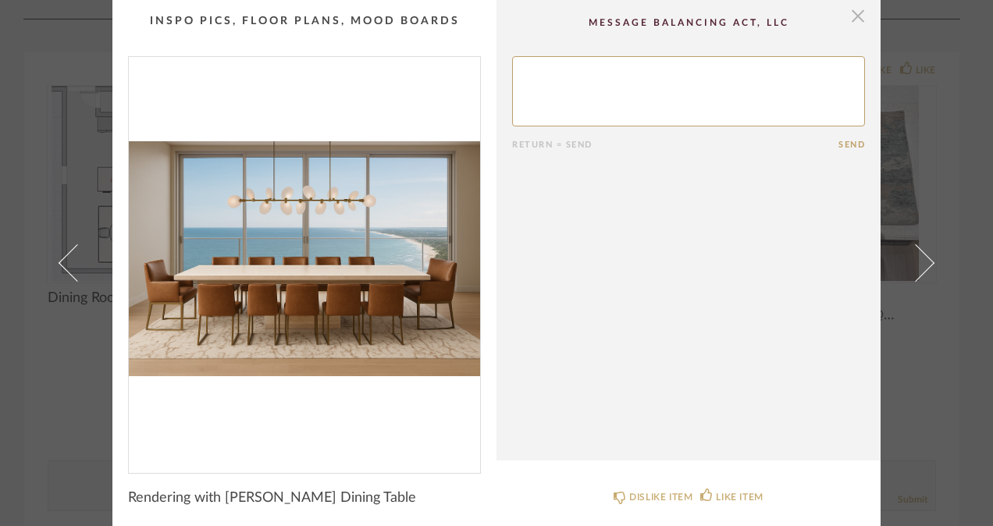
click at [848, 18] on span "button" at bounding box center [857, 15] width 31 height 31
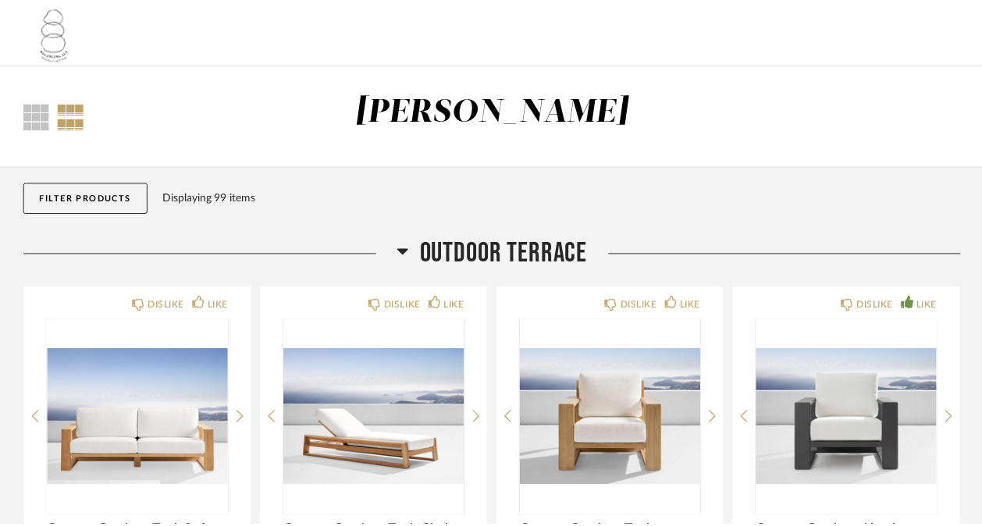
scroll to position [9770, 0]
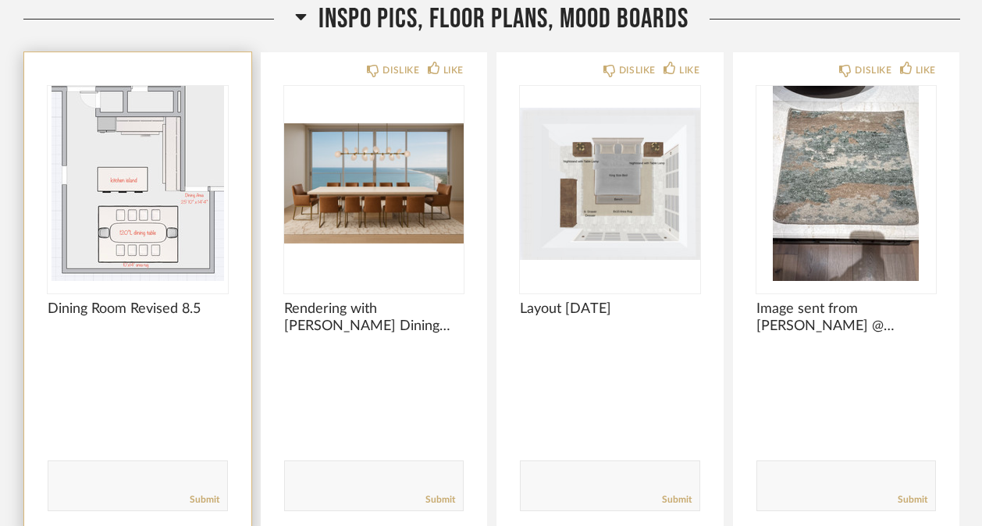
click at [122, 197] on img "0" at bounding box center [138, 183] width 180 height 195
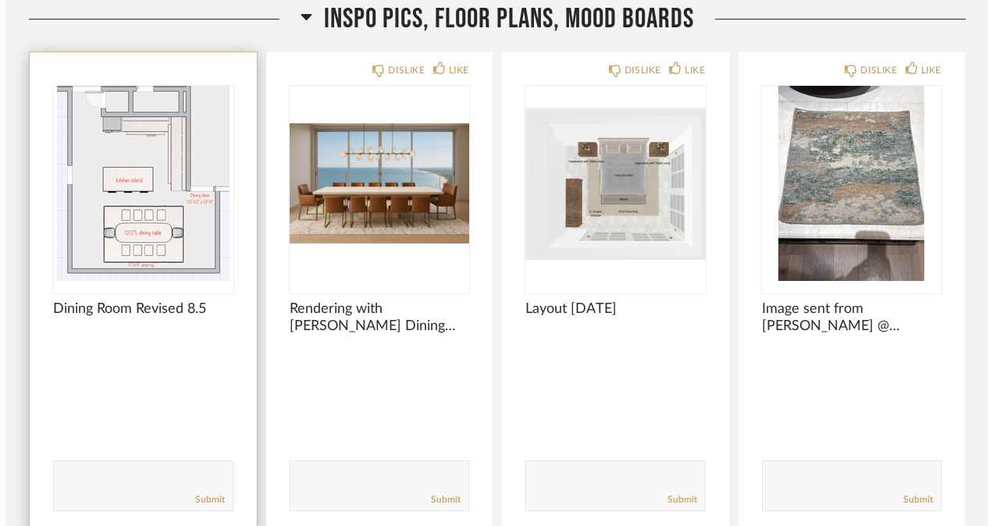
scroll to position [0, 0]
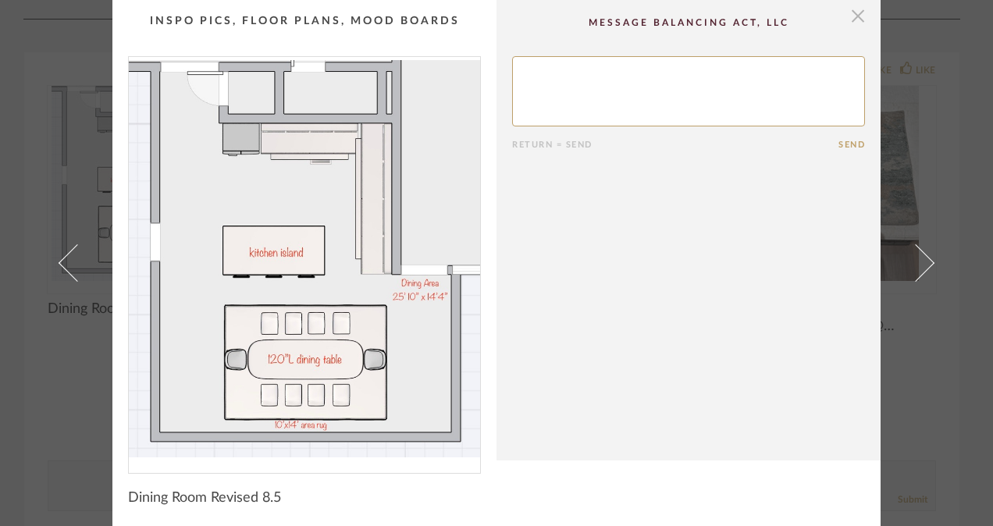
click at [853, 13] on span "button" at bounding box center [857, 15] width 31 height 31
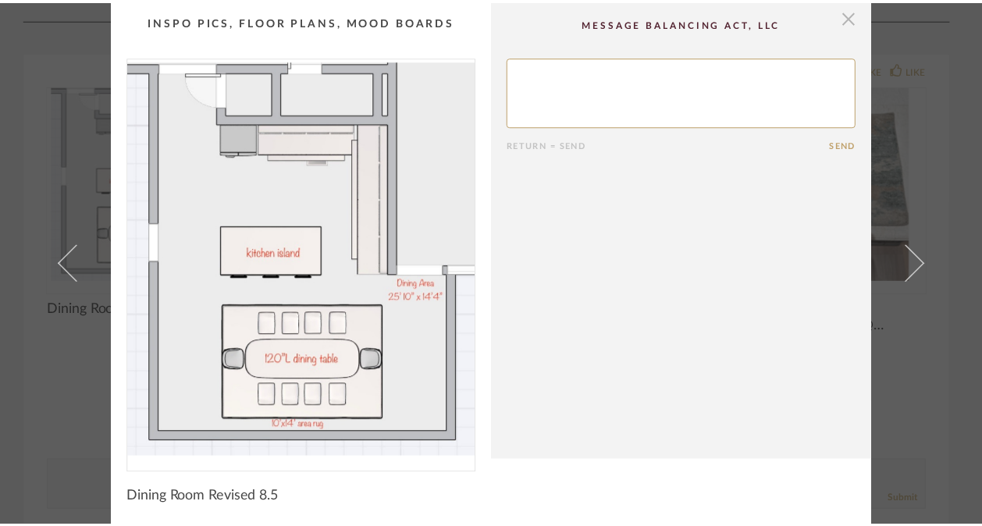
scroll to position [9770, 0]
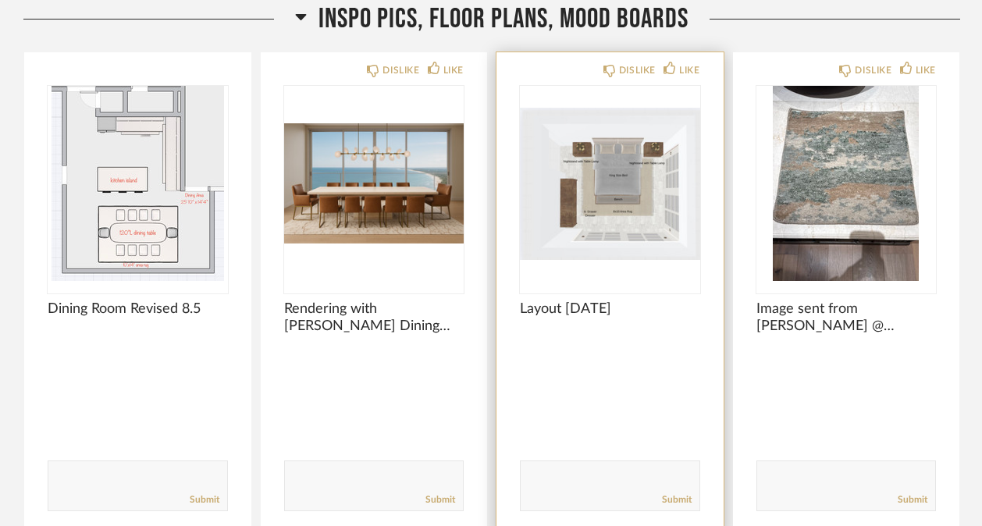
click at [607, 209] on img "0" at bounding box center [610, 183] width 180 height 195
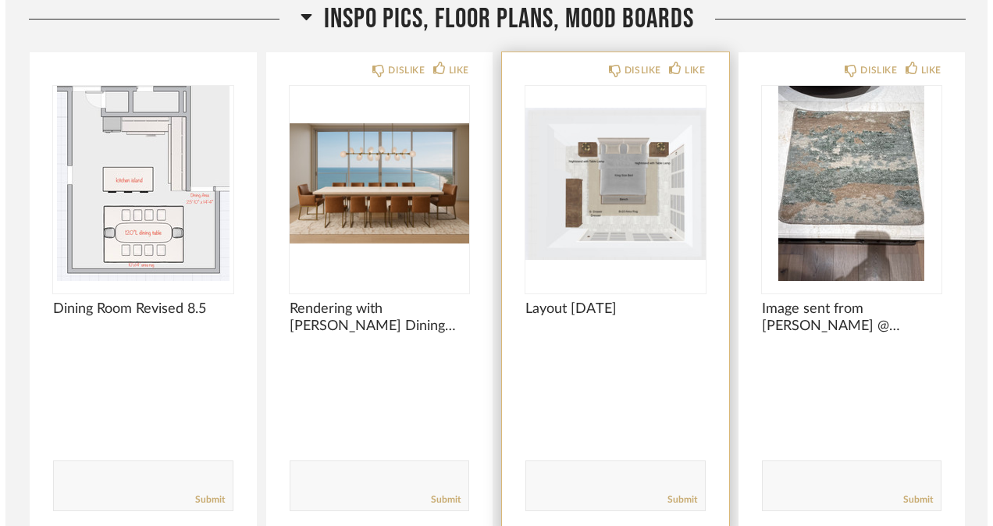
scroll to position [0, 0]
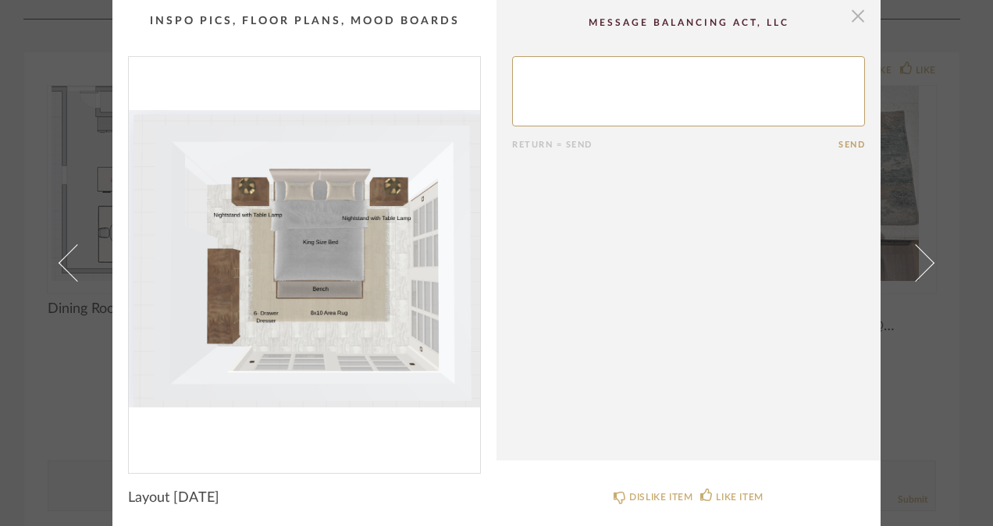
click at [843, 20] on span "button" at bounding box center [857, 15] width 31 height 31
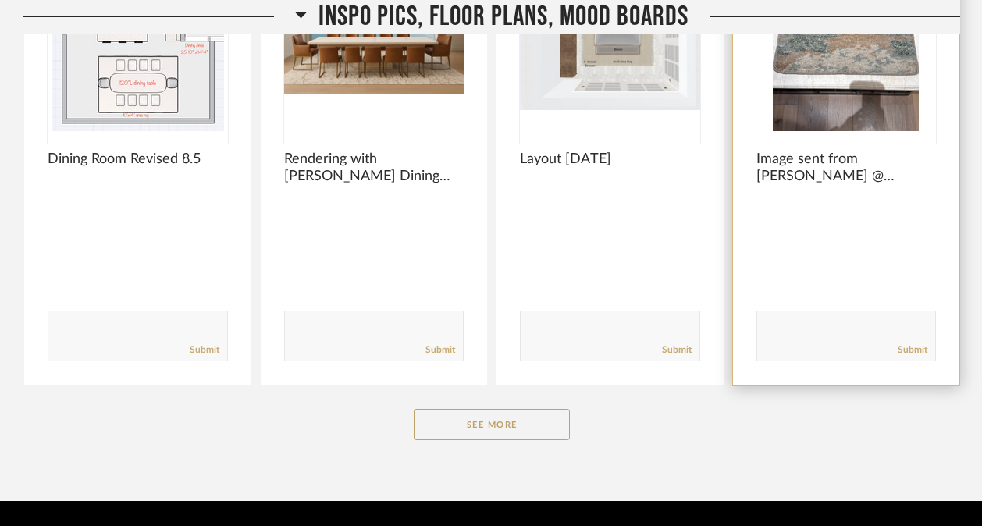
scroll to position [9977, 0]
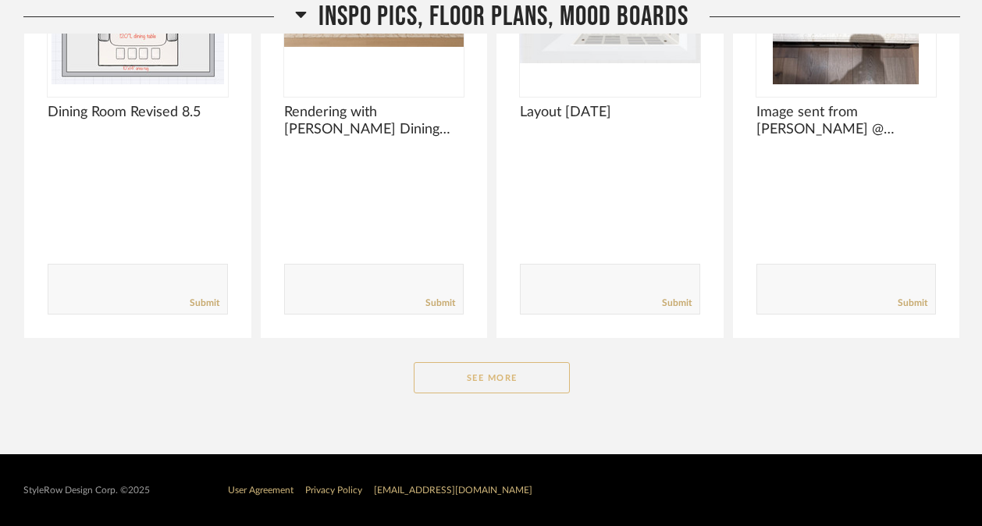
click at [526, 384] on button "See More" at bounding box center [492, 377] width 156 height 31
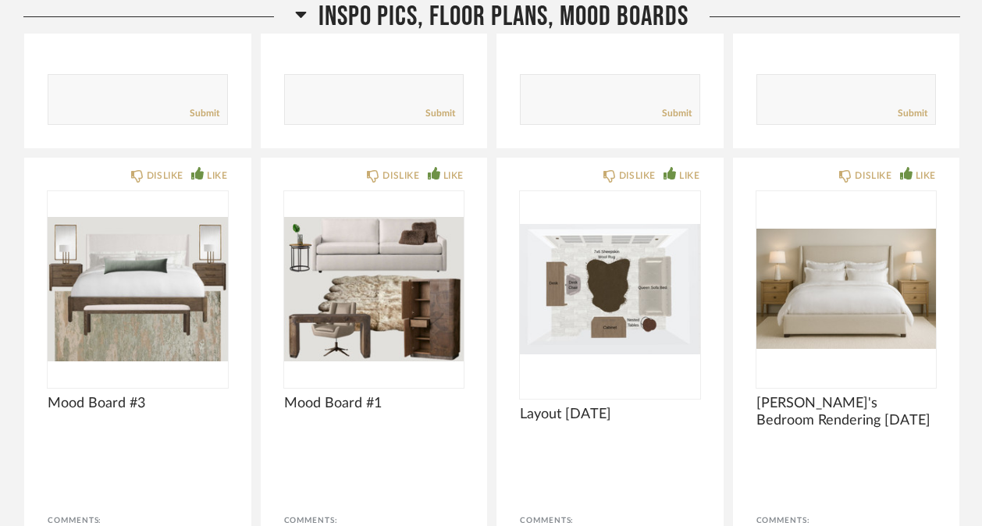
scroll to position [10293, 0]
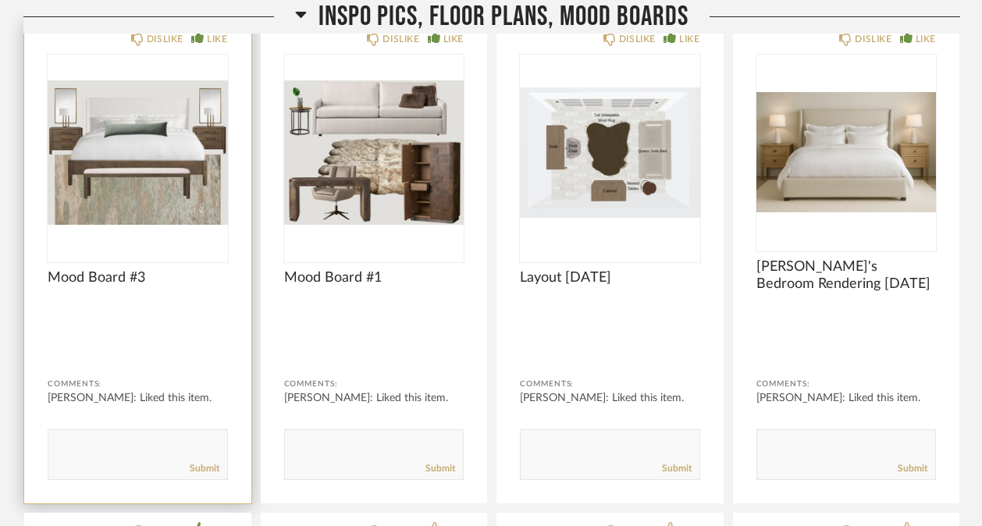
click at [160, 188] on img "0" at bounding box center [138, 152] width 180 height 195
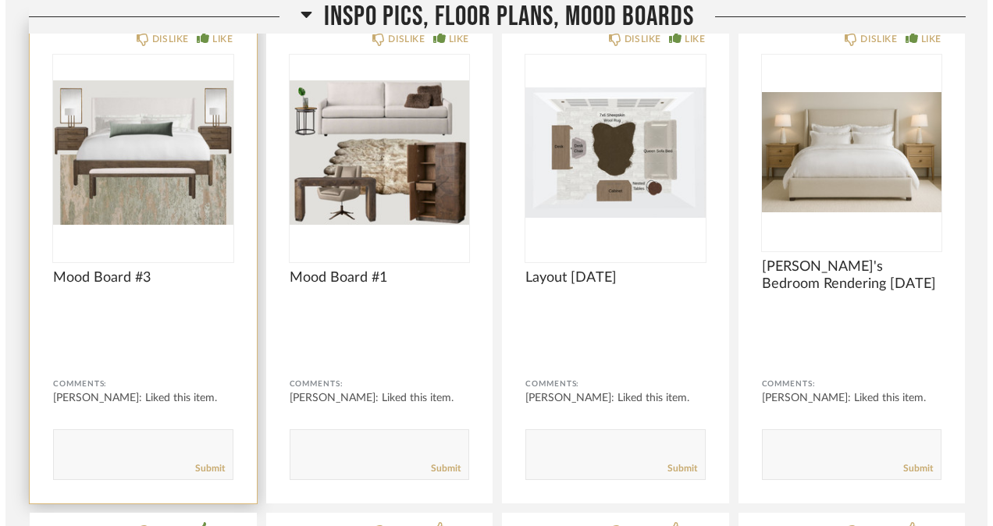
scroll to position [0, 0]
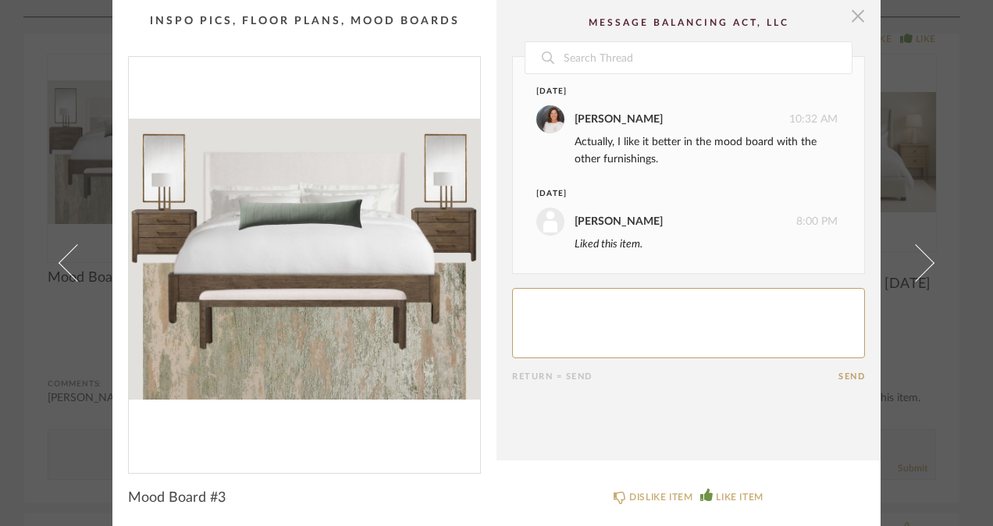
click at [849, 18] on span "button" at bounding box center [857, 15] width 31 height 31
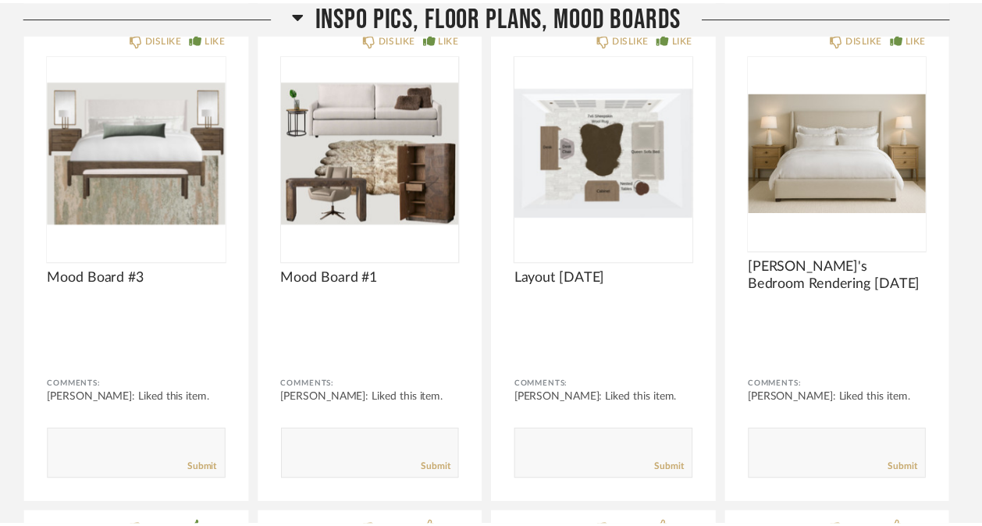
scroll to position [10293, 0]
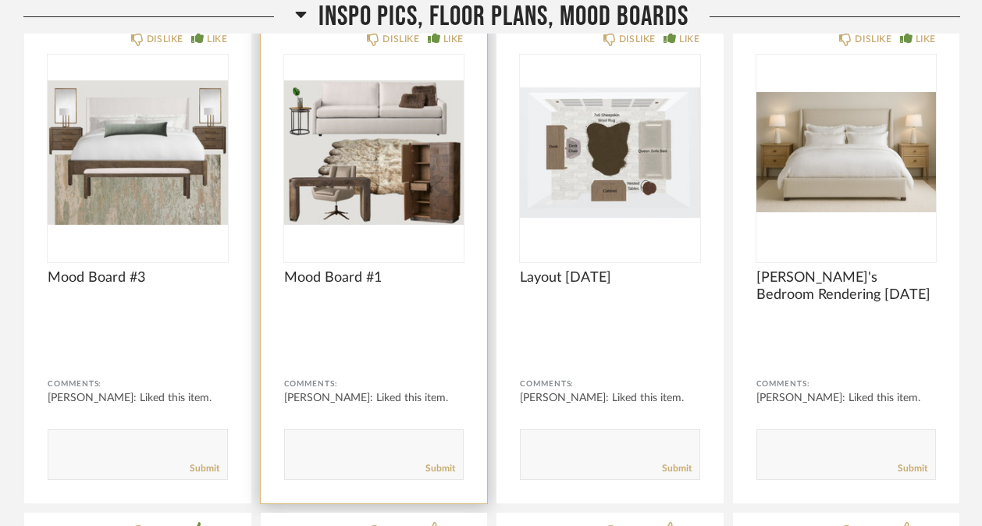
click at [418, 161] on img "0" at bounding box center [374, 152] width 180 height 195
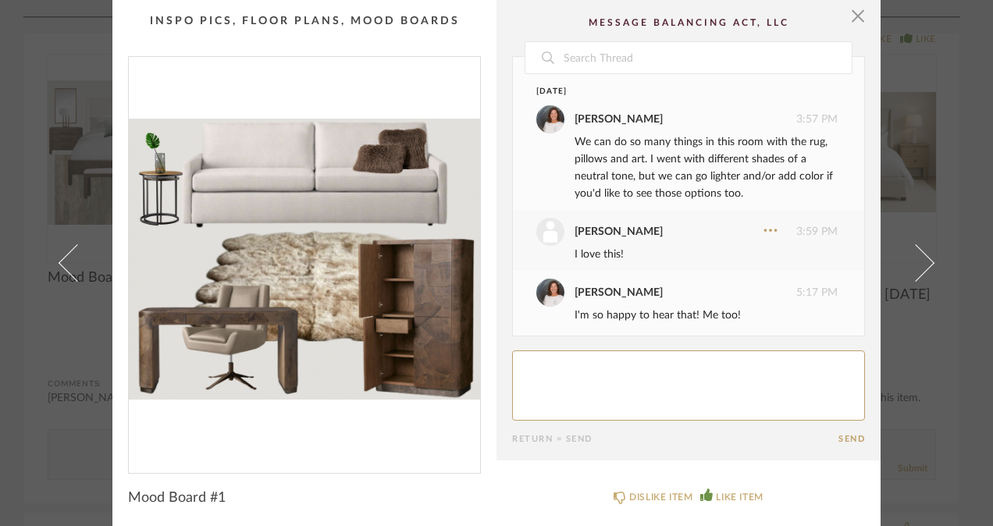
scroll to position [94, 0]
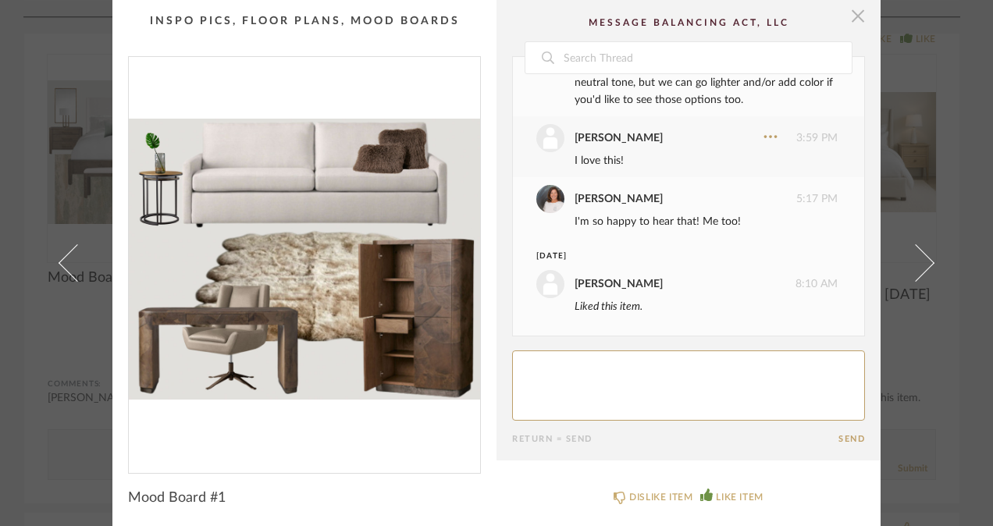
click at [849, 17] on span "button" at bounding box center [857, 15] width 31 height 31
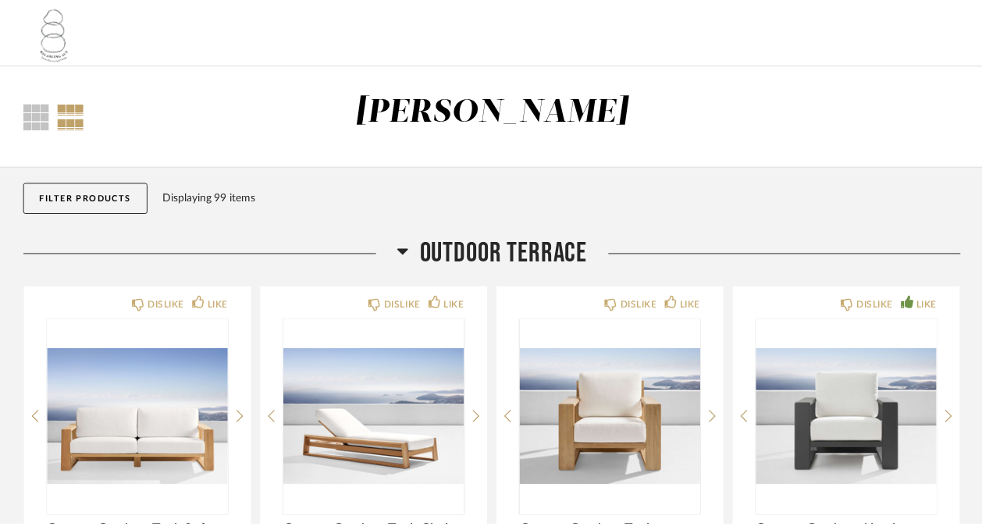
scroll to position [10293, 0]
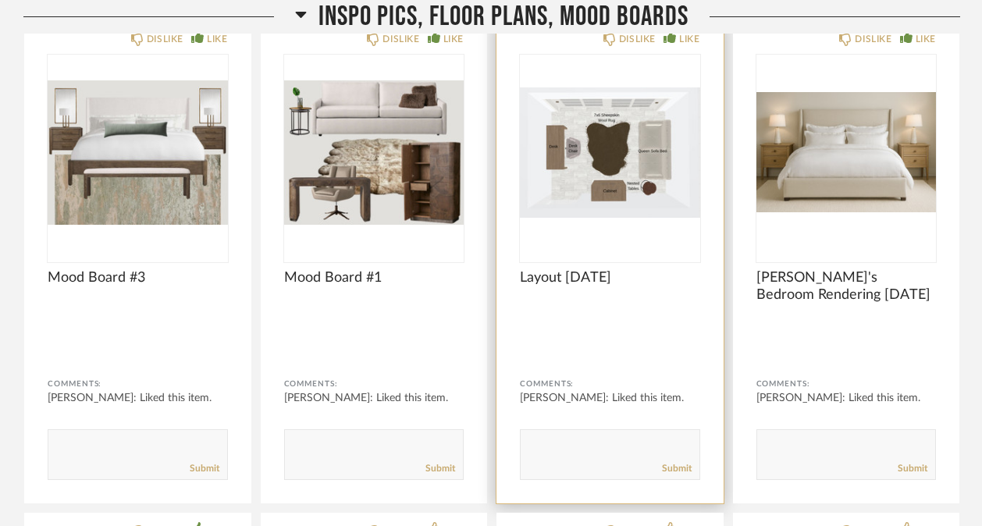
click at [637, 167] on img "0" at bounding box center [610, 152] width 180 height 195
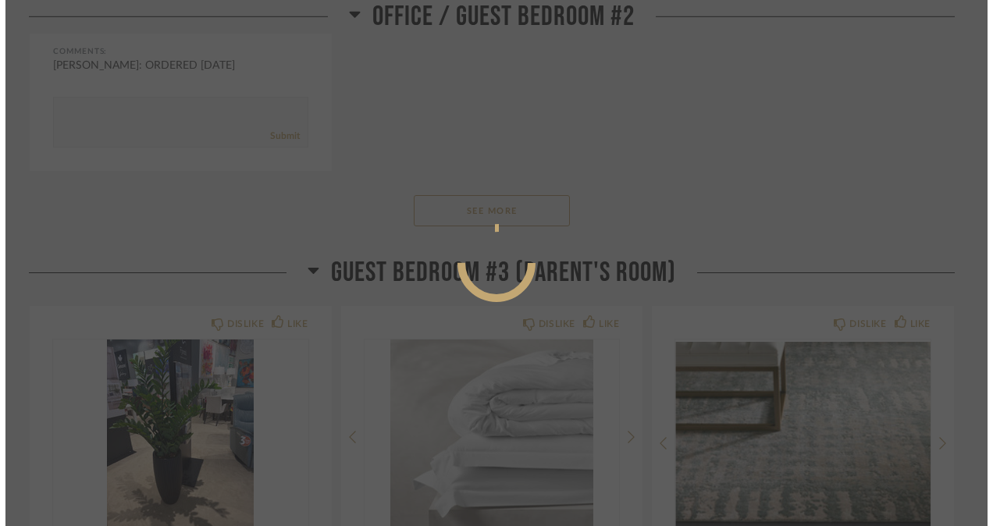
scroll to position [0, 0]
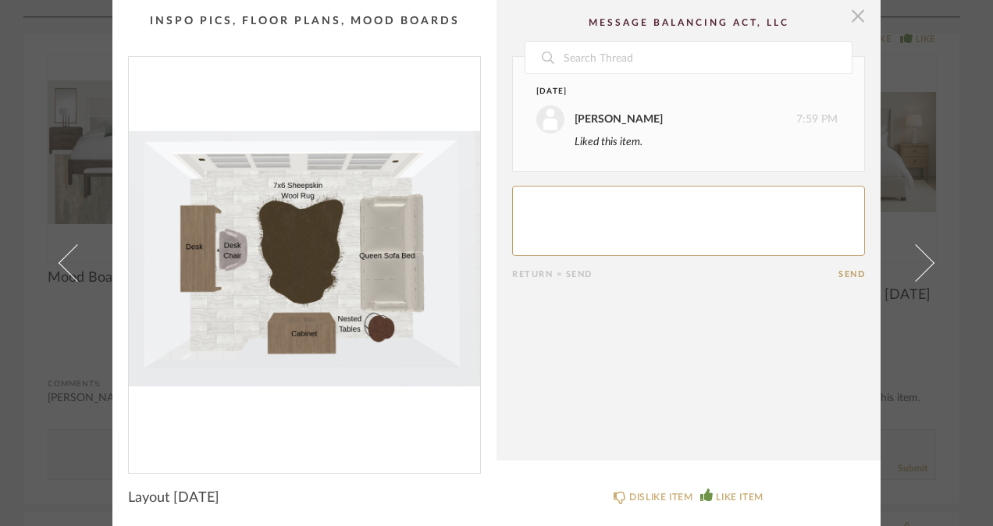
click at [856, 11] on span "button" at bounding box center [857, 15] width 31 height 31
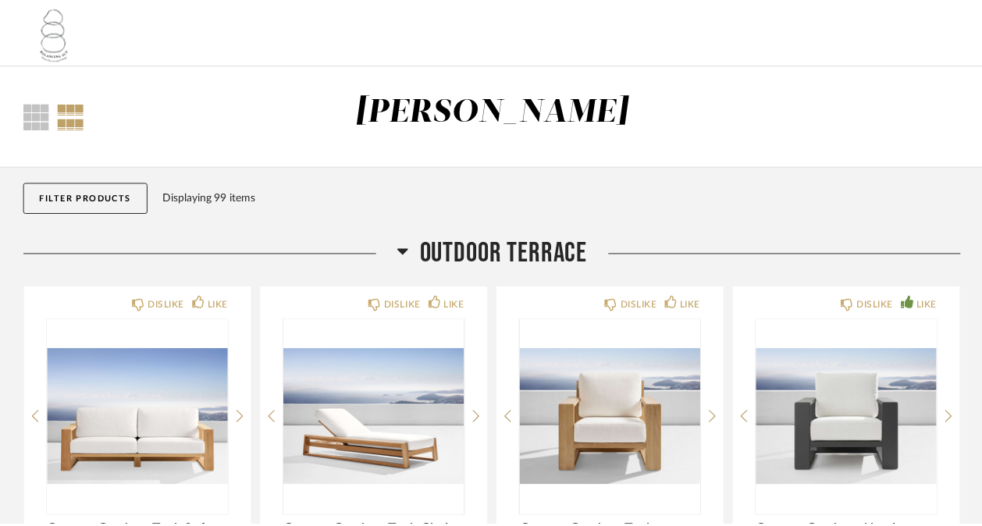
scroll to position [10293, 0]
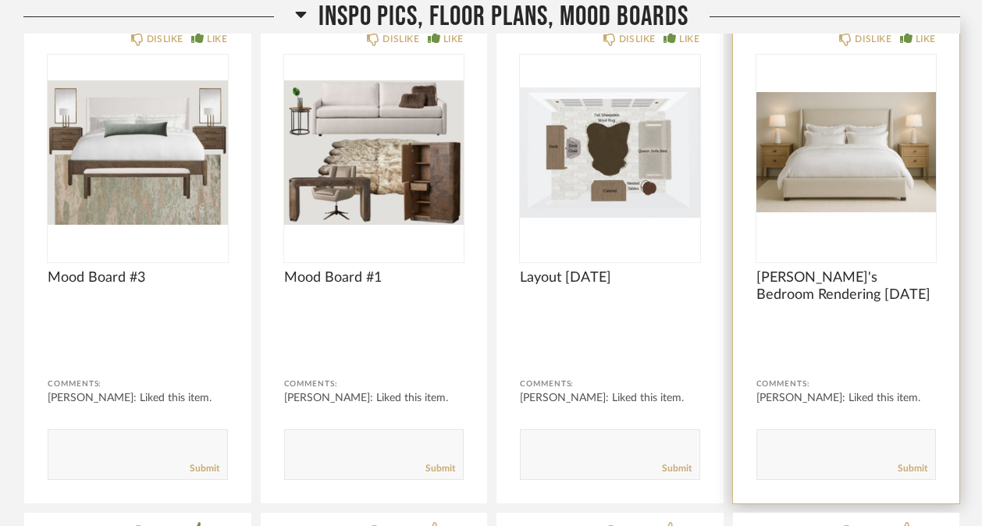
click at [828, 157] on img "0" at bounding box center [847, 152] width 180 height 195
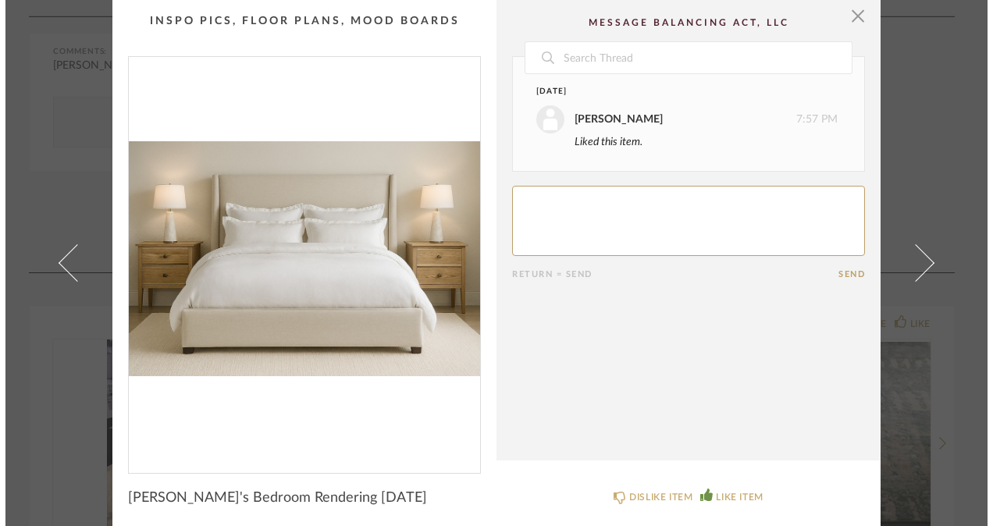
scroll to position [0, 0]
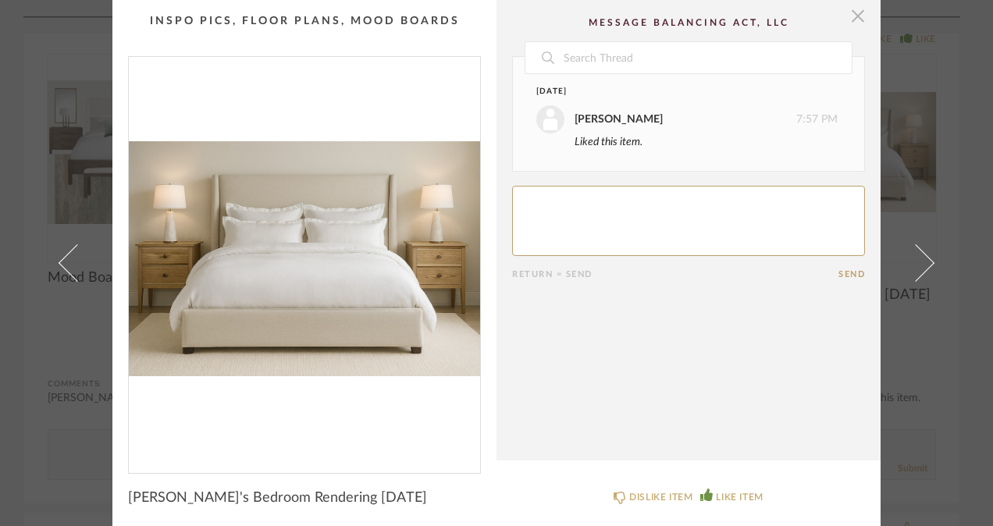
click at [853, 9] on span "button" at bounding box center [857, 15] width 31 height 31
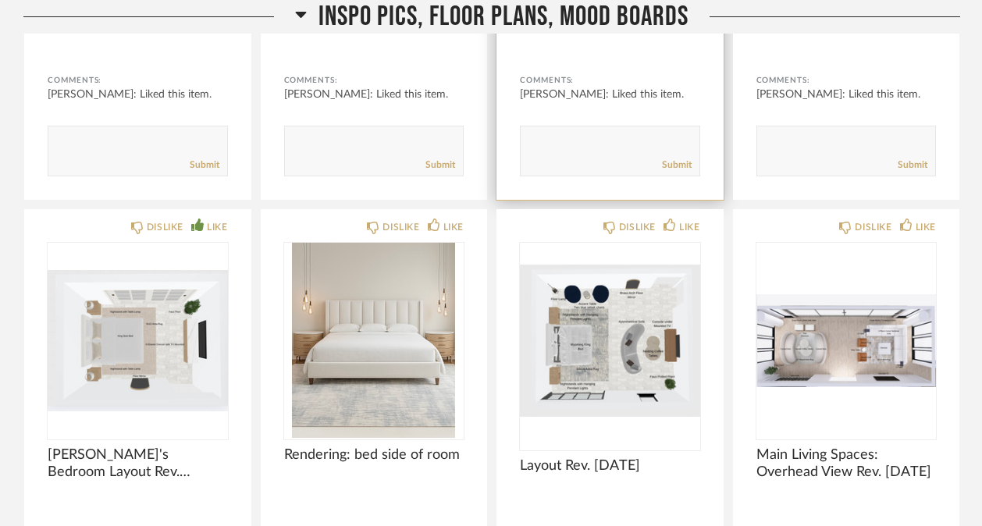
scroll to position [10696, 0]
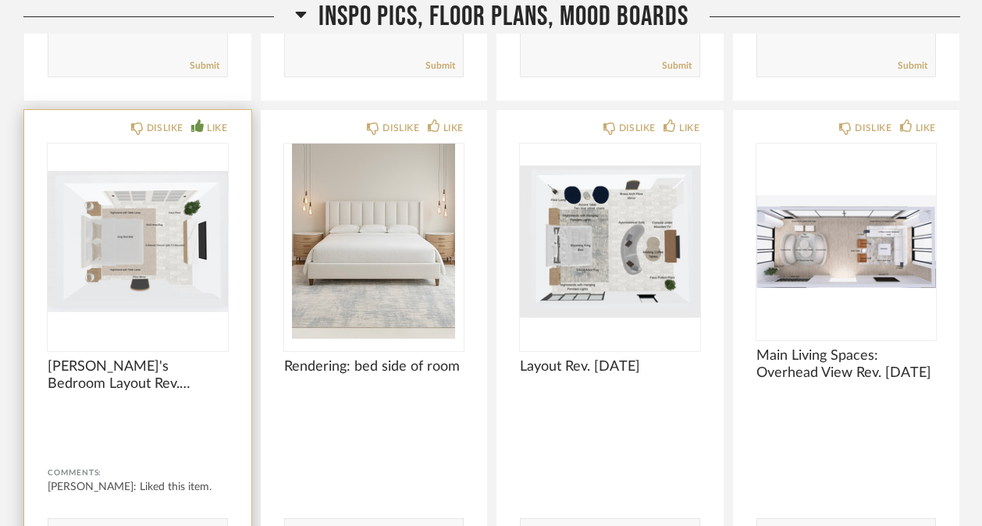
click at [170, 251] on div at bounding box center [138, 248] width 180 height 208
click at [170, 251] on img "0" at bounding box center [138, 241] width 180 height 195
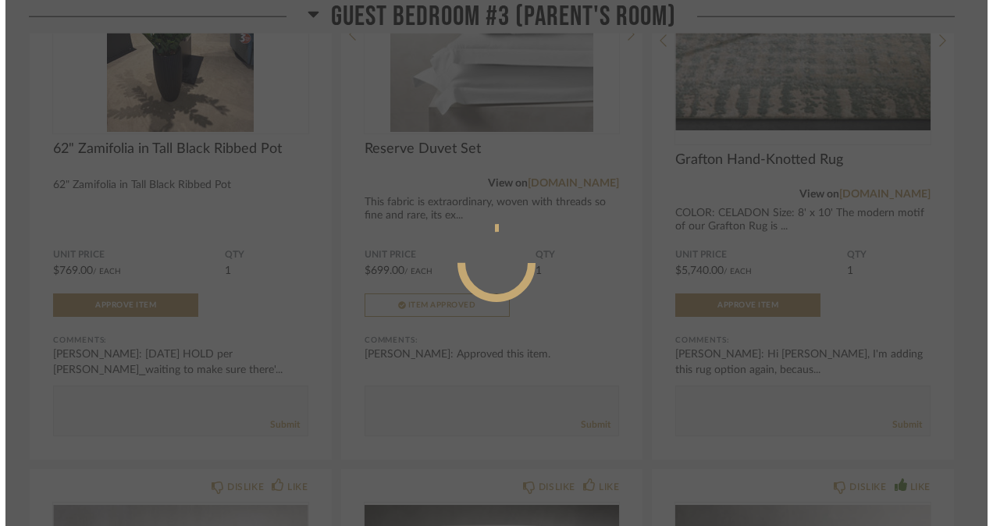
scroll to position [0, 0]
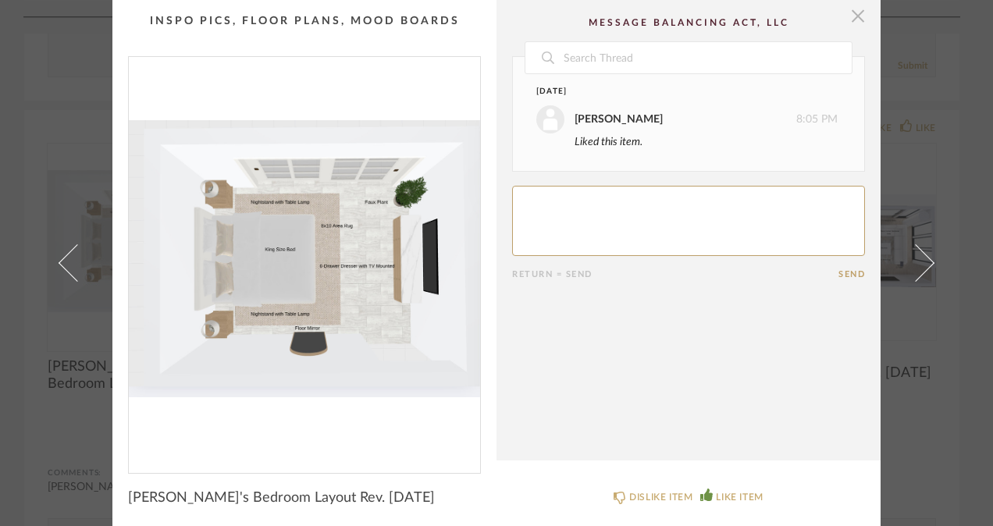
click at [854, 12] on span "button" at bounding box center [857, 15] width 31 height 31
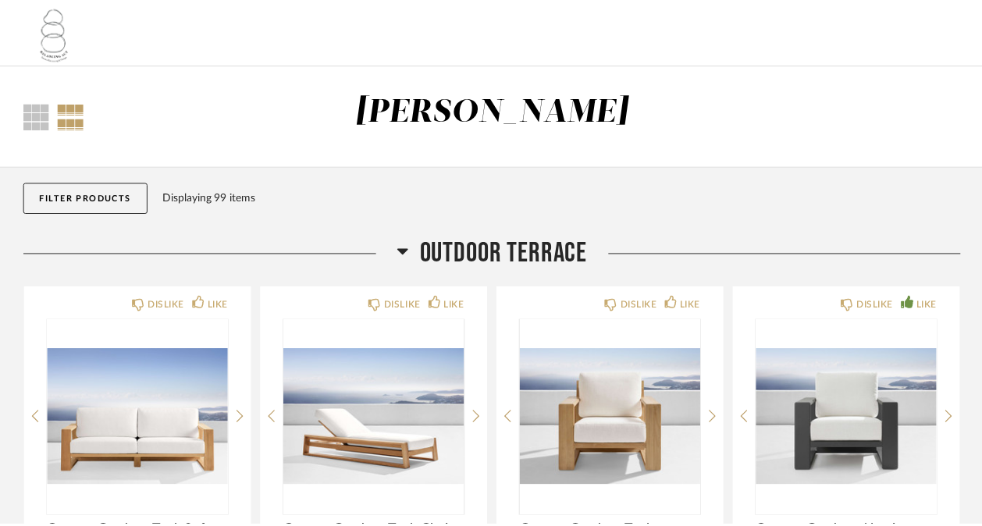
scroll to position [10696, 0]
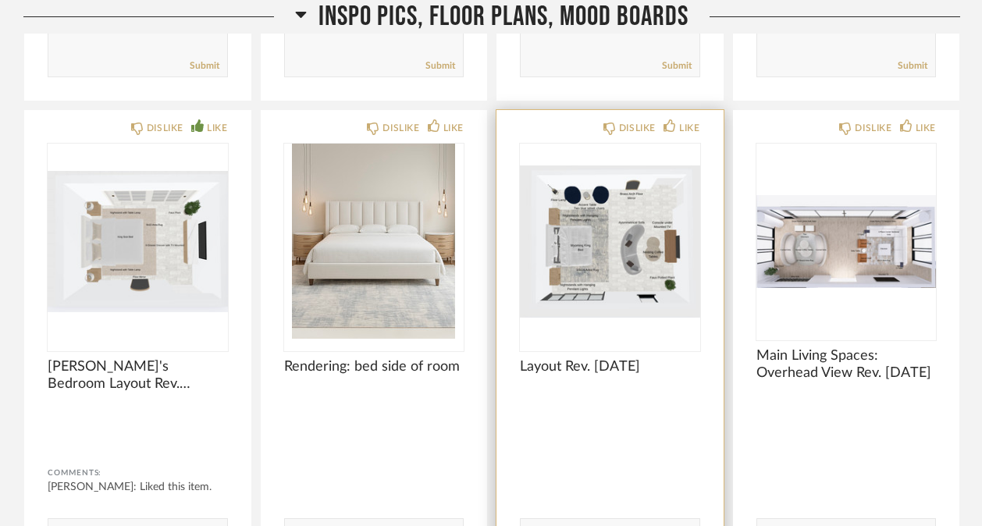
click at [583, 271] on img "0" at bounding box center [610, 241] width 180 height 195
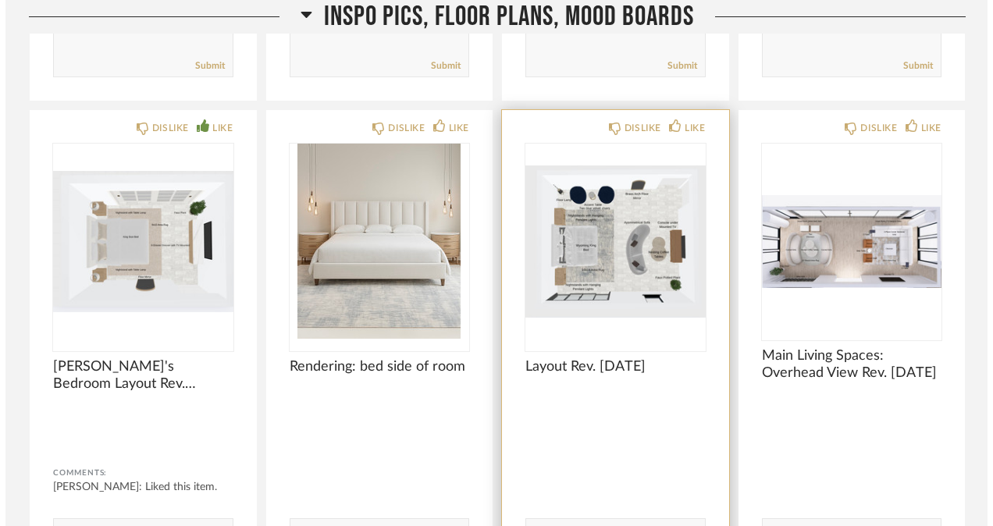
scroll to position [0, 0]
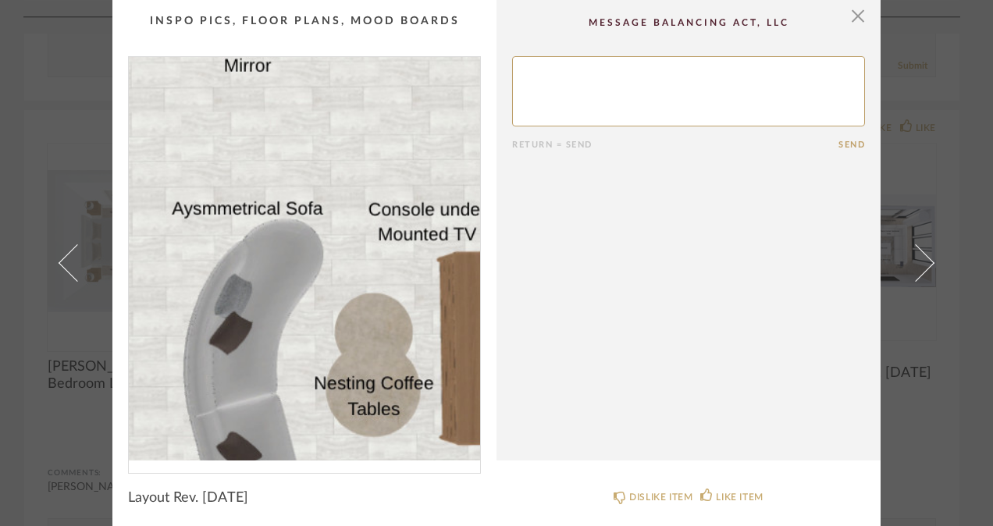
click at [360, 238] on img "0" at bounding box center [304, 259] width 351 height 404
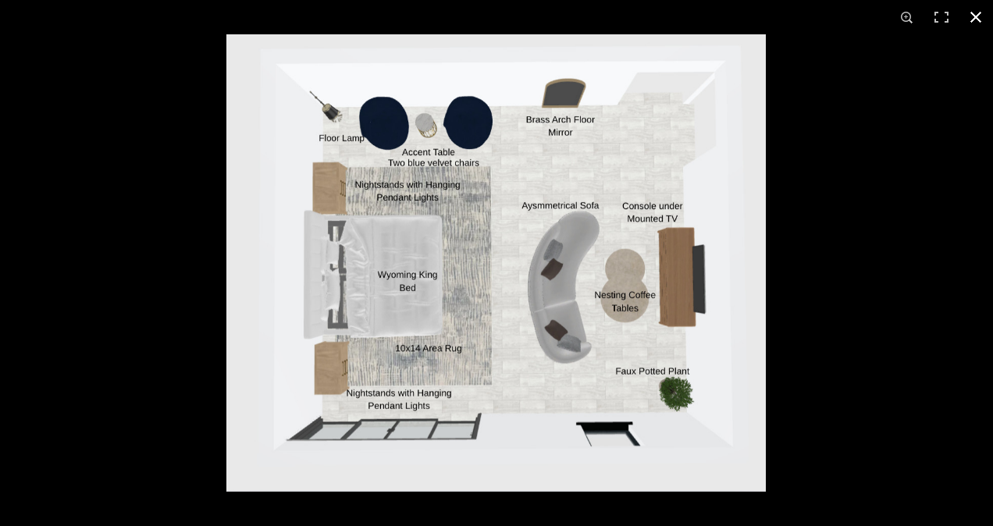
click at [985, 20] on button at bounding box center [976, 17] width 34 height 34
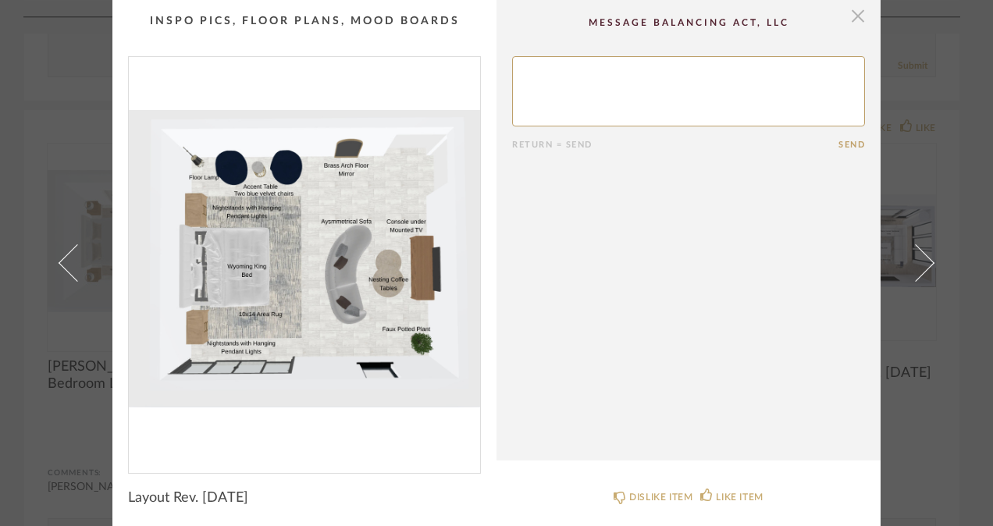
click at [854, 21] on span "button" at bounding box center [857, 15] width 31 height 31
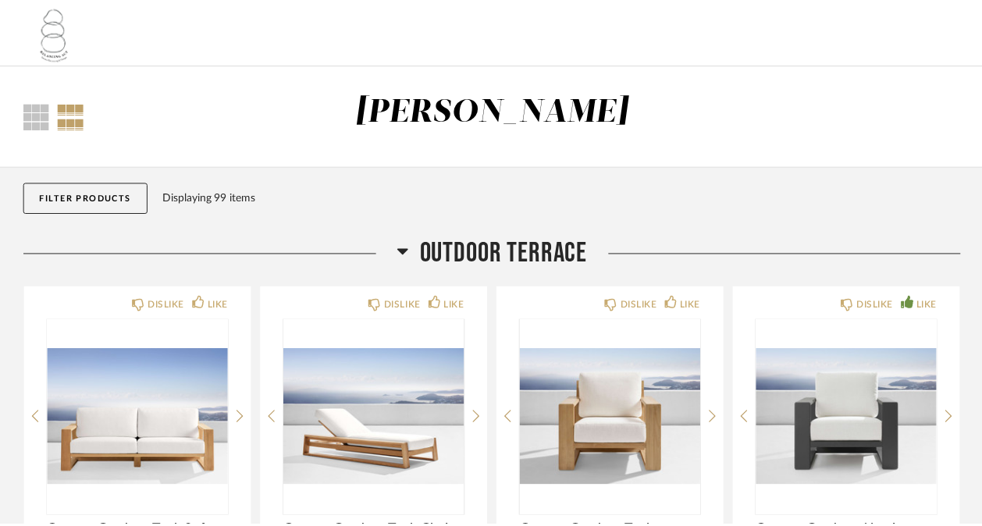
scroll to position [10696, 0]
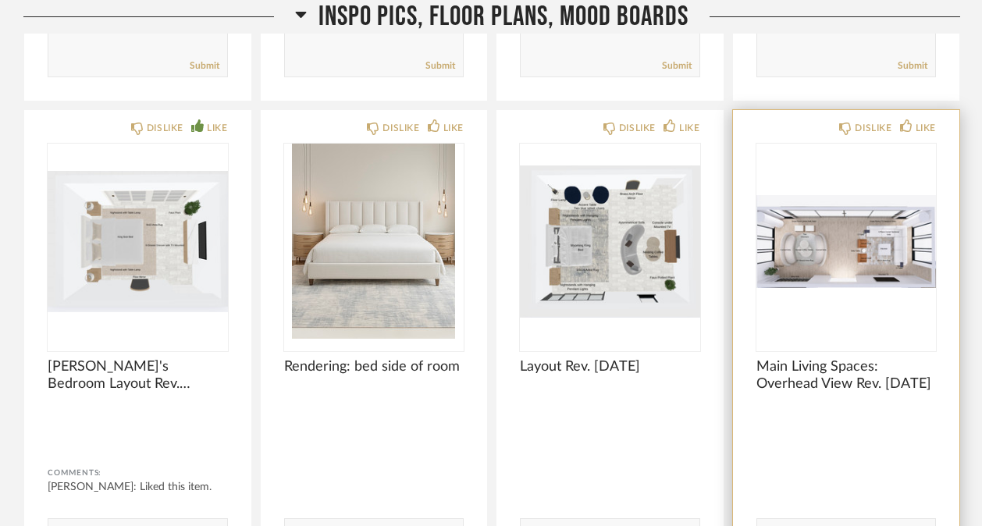
click at [838, 278] on img "0" at bounding box center [847, 241] width 180 height 195
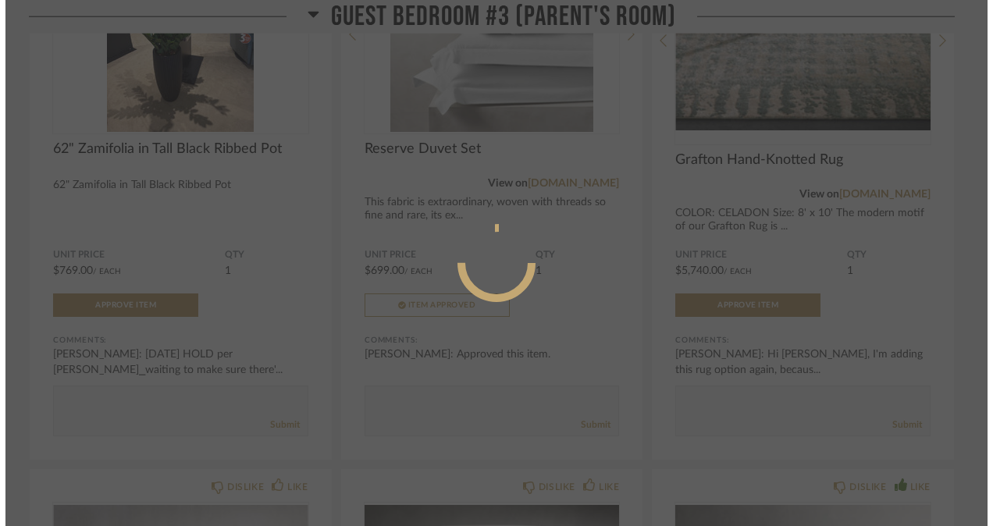
scroll to position [0, 0]
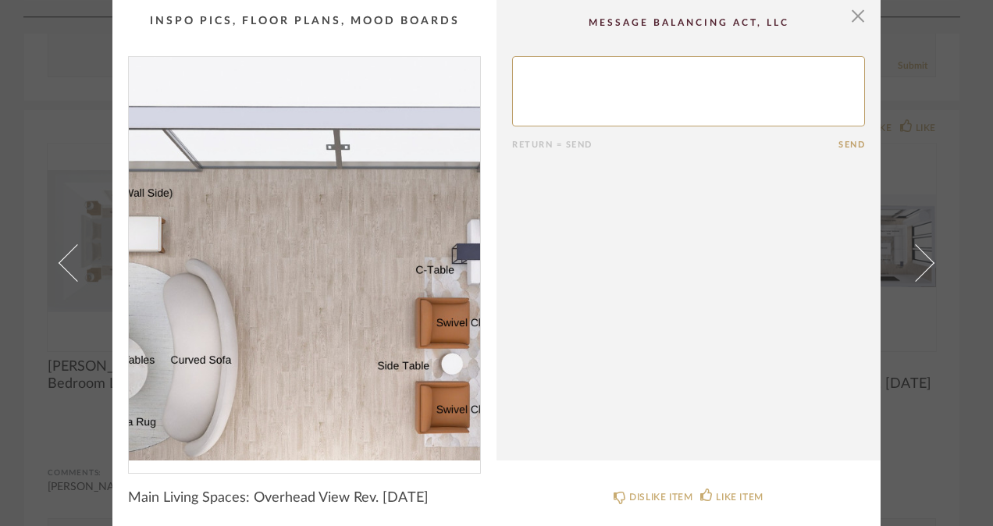
click at [284, 241] on img "0" at bounding box center [304, 259] width 351 height 404
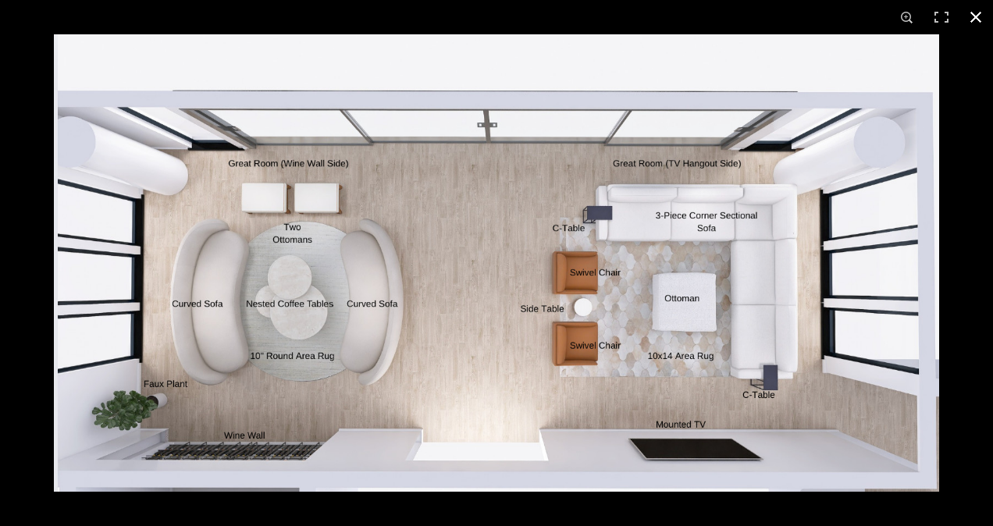
click at [981, 16] on button at bounding box center [976, 17] width 34 height 34
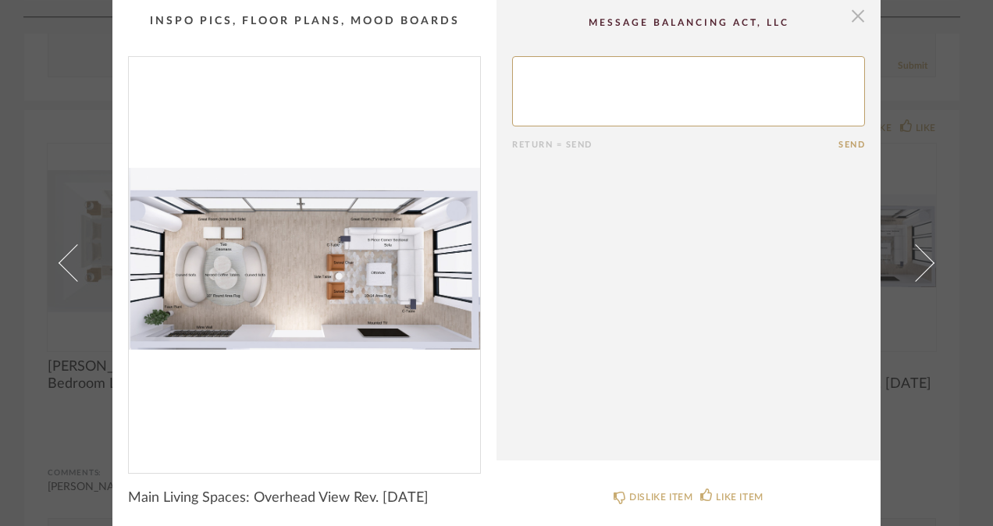
click at [853, 20] on span "button" at bounding box center [857, 15] width 31 height 31
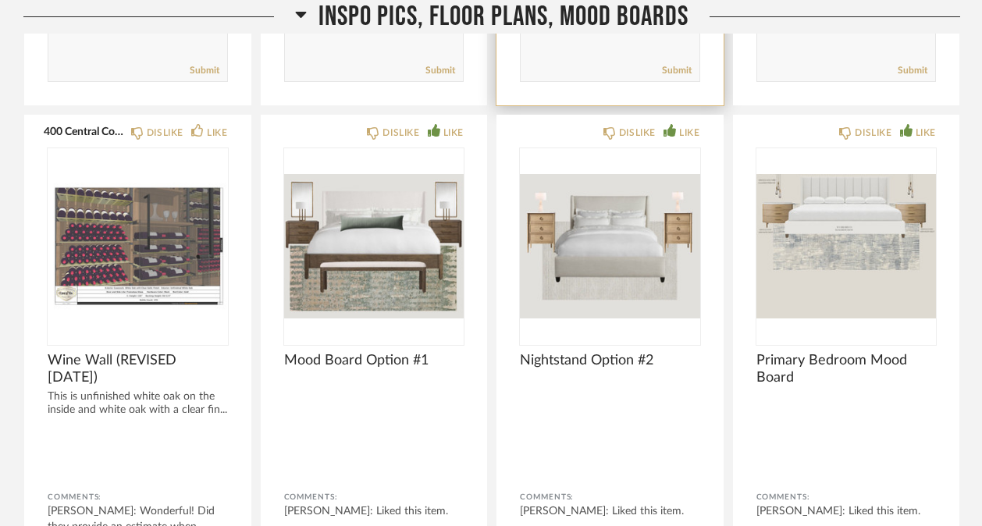
scroll to position [11191, 0]
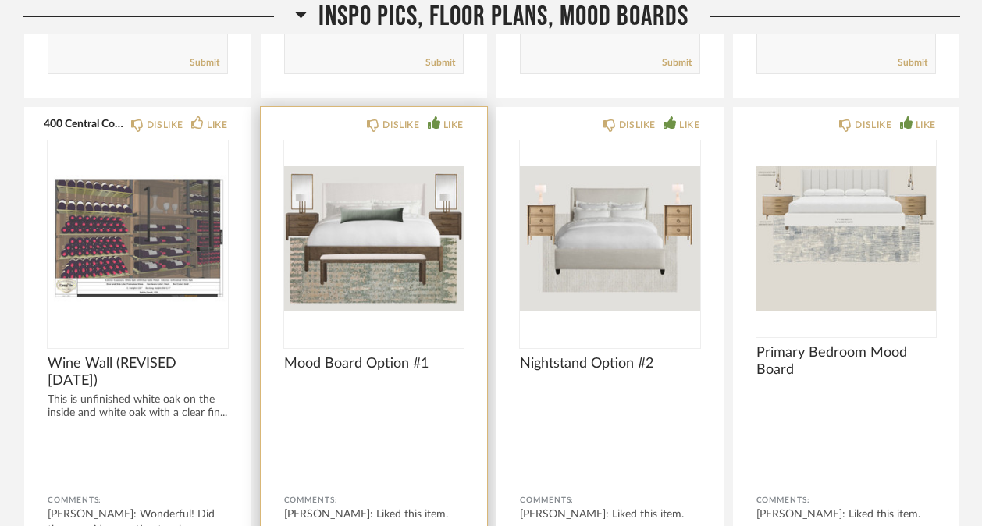
click at [398, 265] on img "0" at bounding box center [374, 238] width 180 height 195
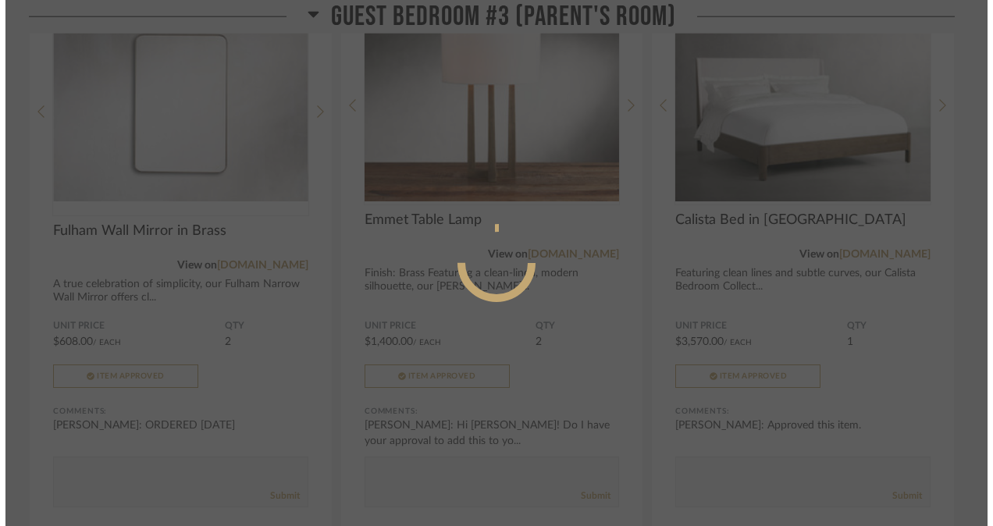
scroll to position [0, 0]
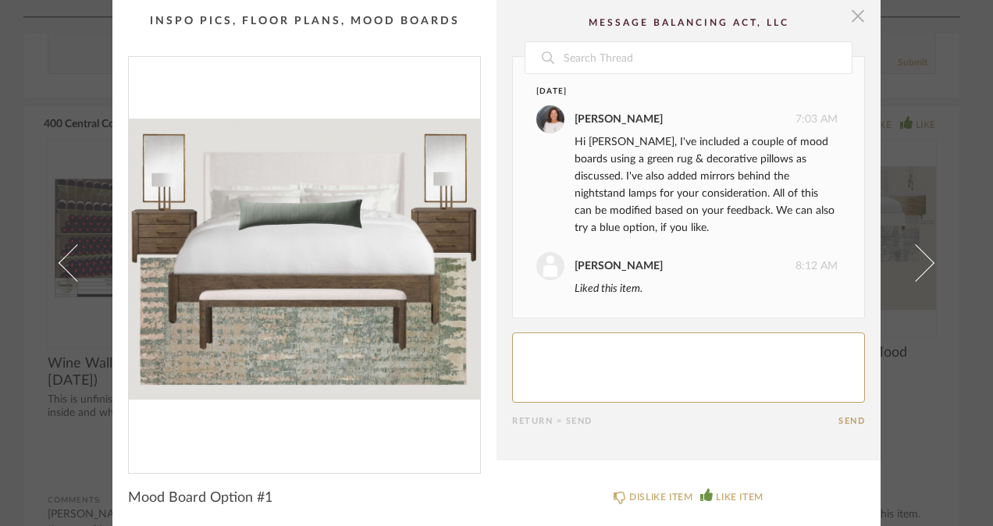
click at [850, 16] on span "button" at bounding box center [857, 15] width 31 height 31
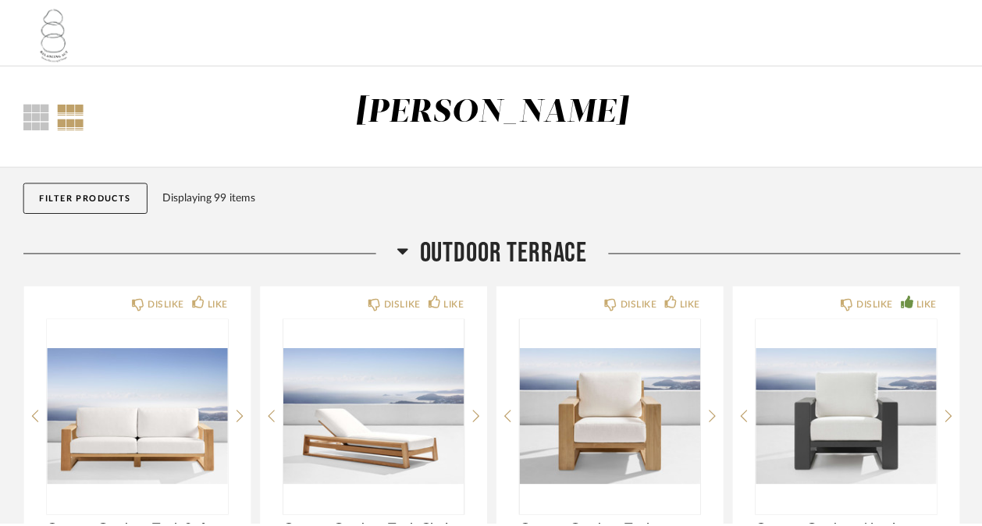
scroll to position [11191, 0]
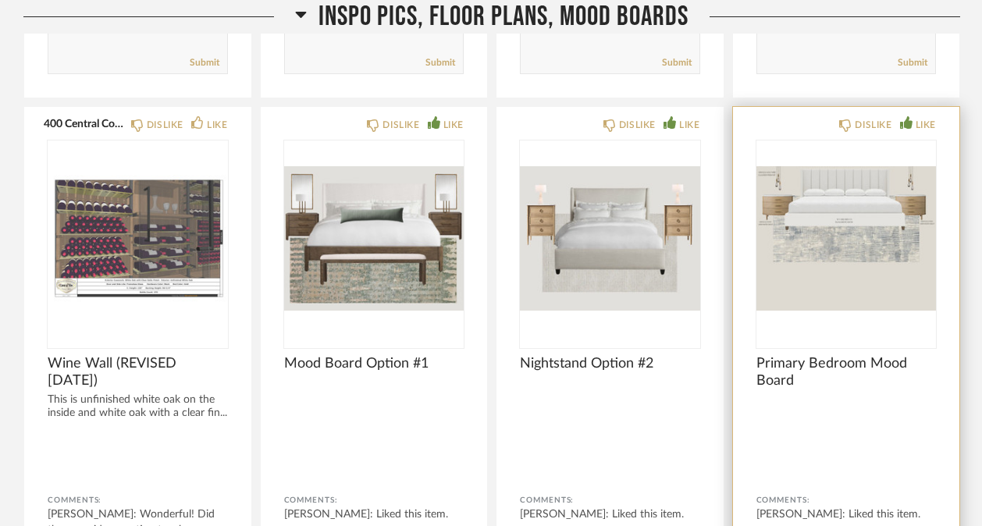
click at [824, 254] on img "0" at bounding box center [847, 238] width 180 height 195
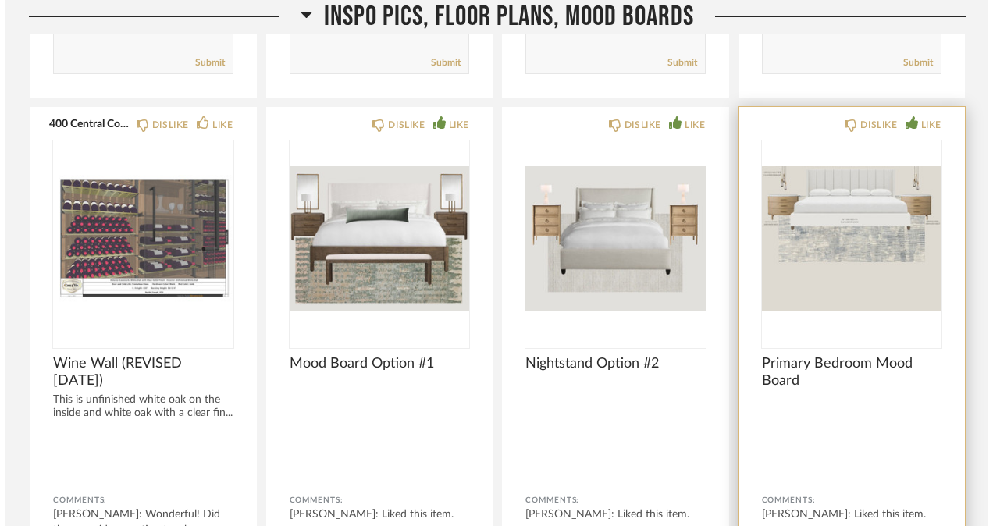
scroll to position [0, 0]
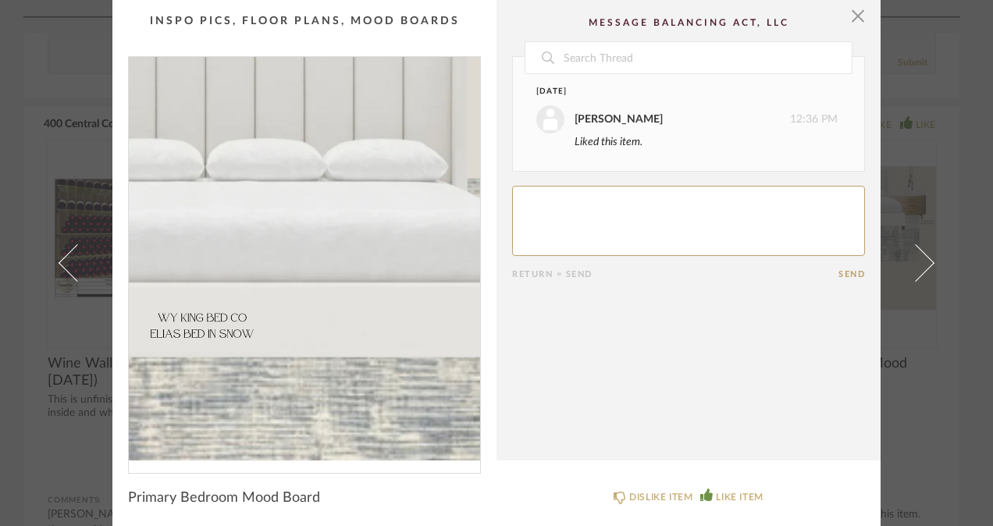
click at [330, 202] on img "0" at bounding box center [304, 259] width 351 height 404
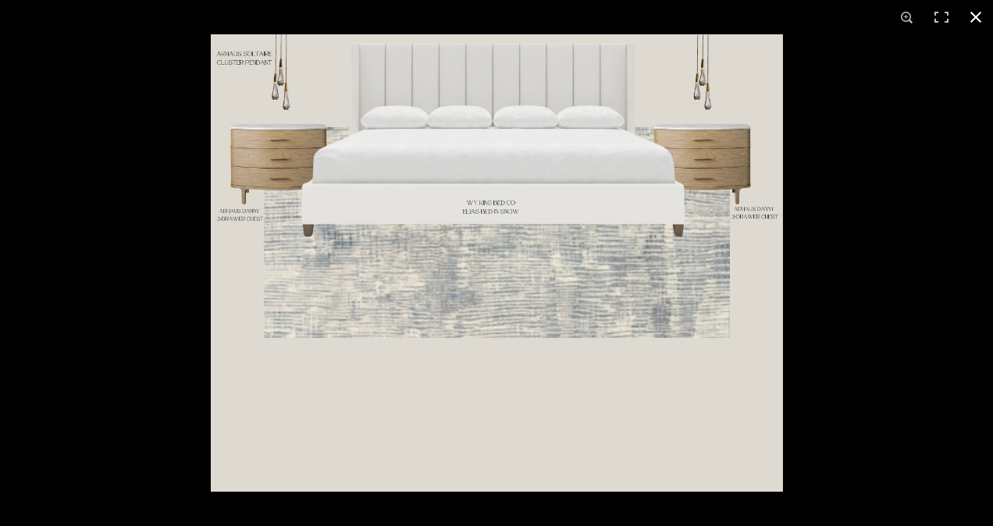
click at [976, 21] on button at bounding box center [976, 17] width 34 height 34
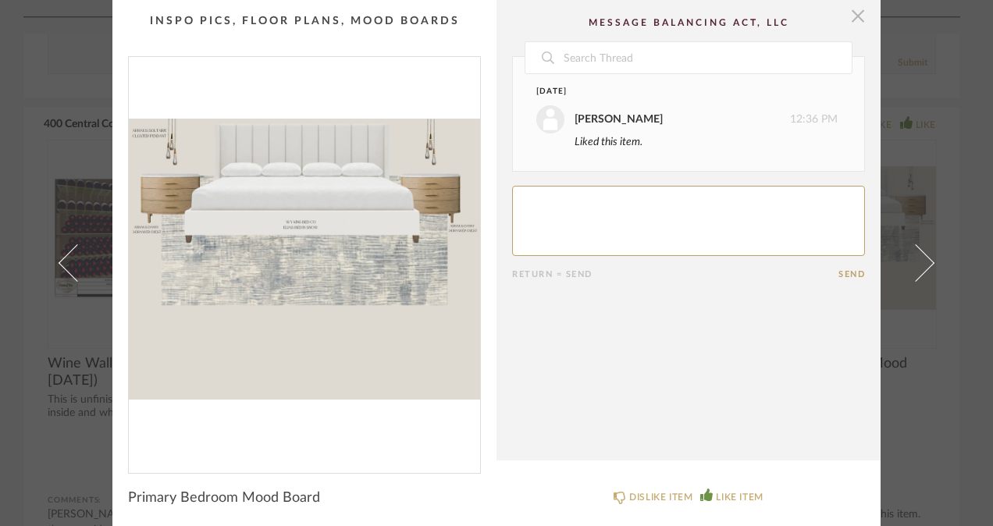
click at [853, 8] on span "button" at bounding box center [857, 15] width 31 height 31
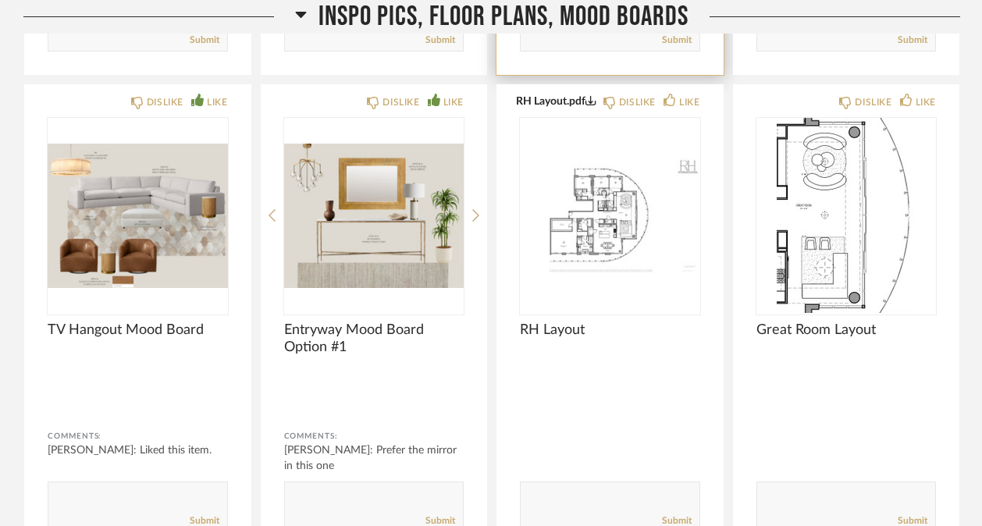
scroll to position [11736, 0]
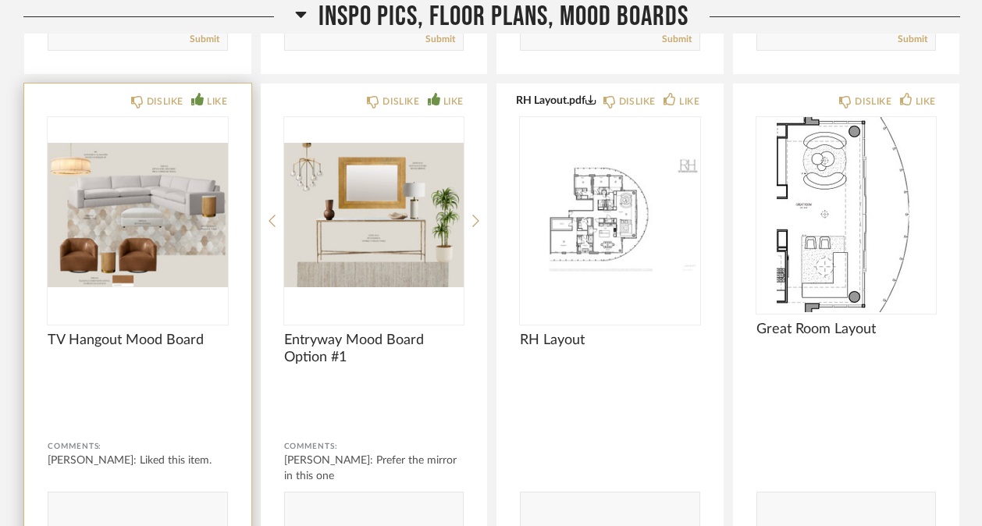
click at [144, 191] on img "0" at bounding box center [138, 214] width 180 height 195
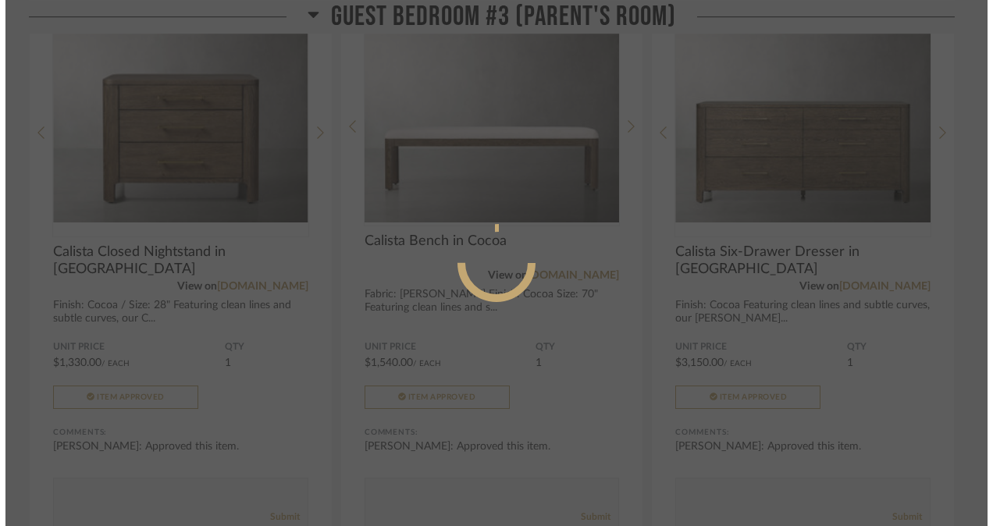
scroll to position [0, 0]
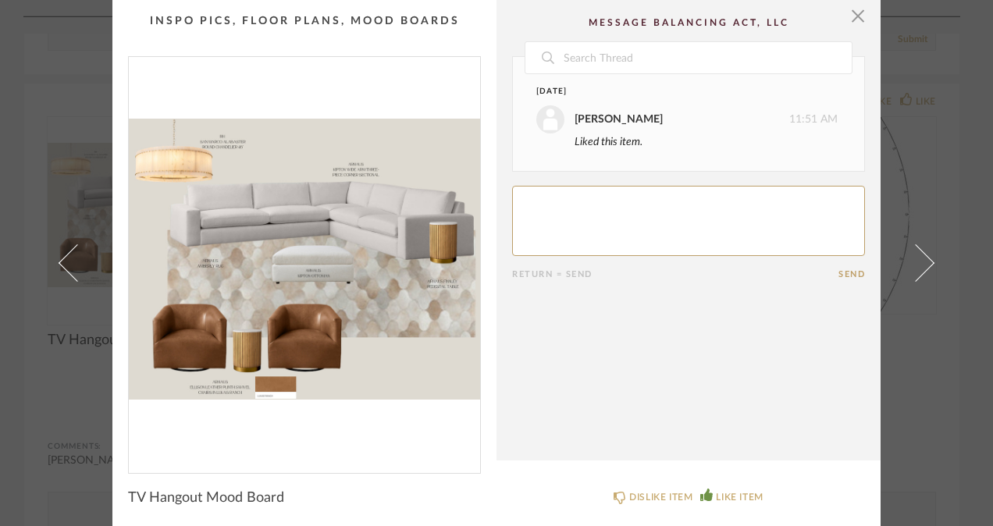
click at [307, 212] on img "0" at bounding box center [304, 259] width 351 height 404
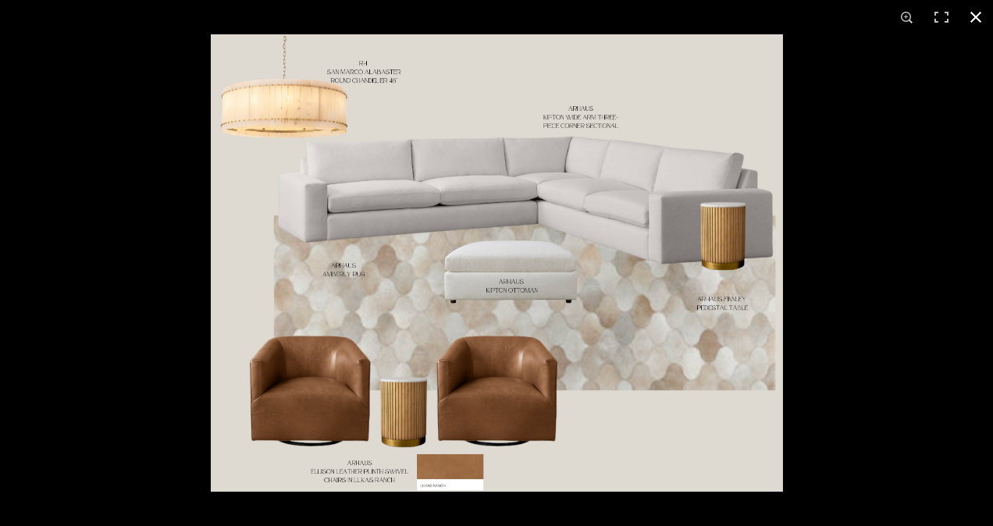
click at [981, 12] on button at bounding box center [976, 17] width 34 height 34
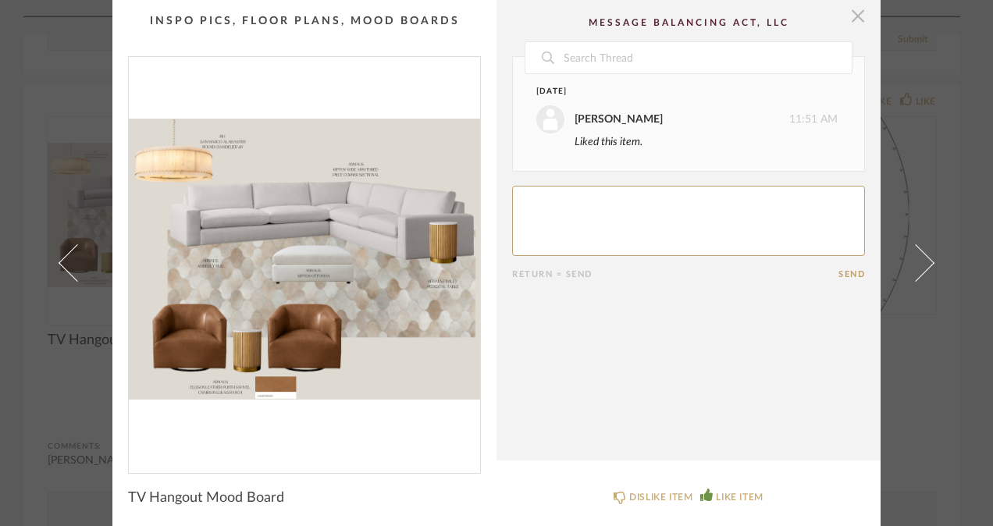
click at [846, 15] on span "button" at bounding box center [857, 15] width 31 height 31
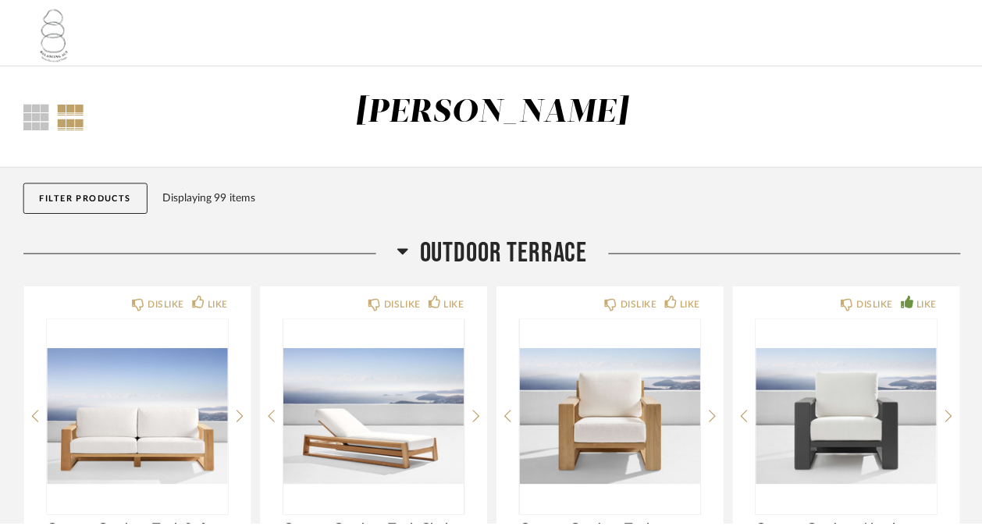
scroll to position [11736, 0]
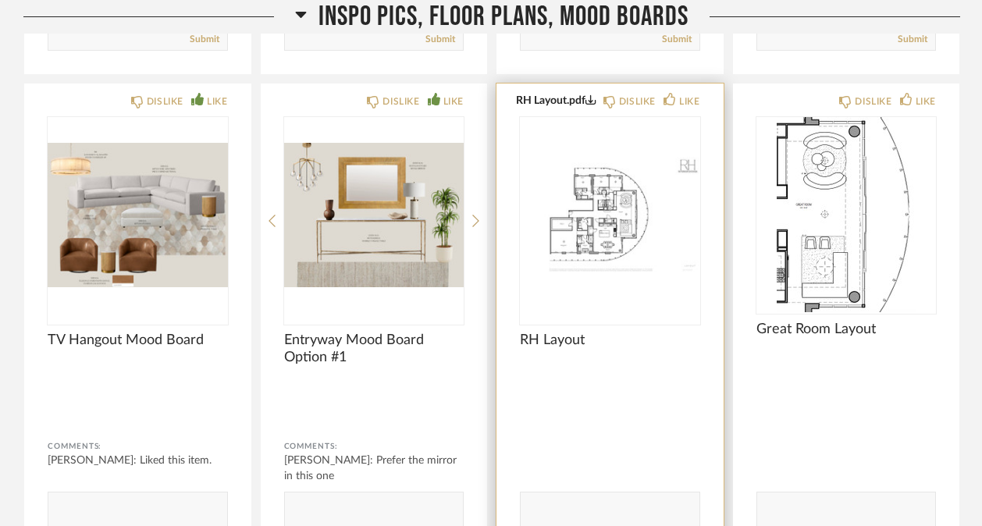
click at [607, 199] on img "0" at bounding box center [610, 214] width 180 height 195
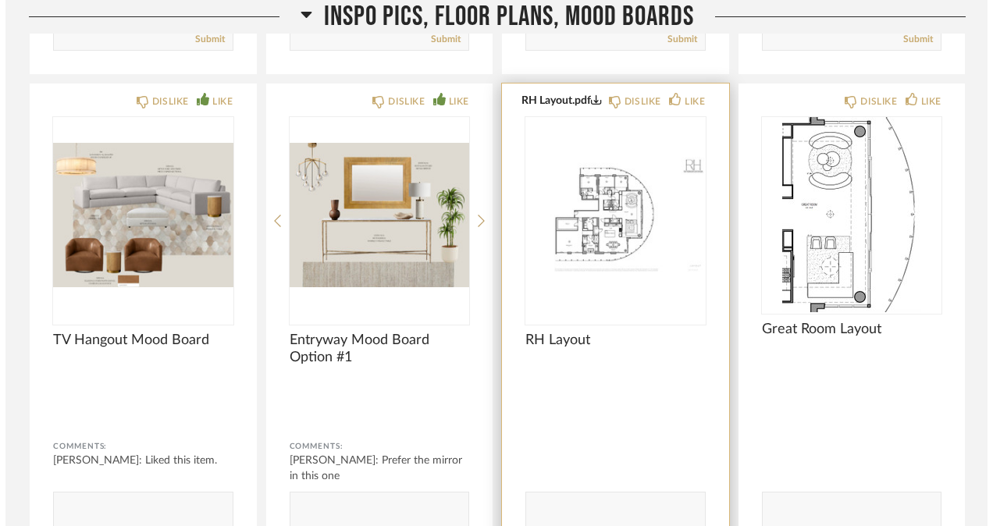
scroll to position [0, 0]
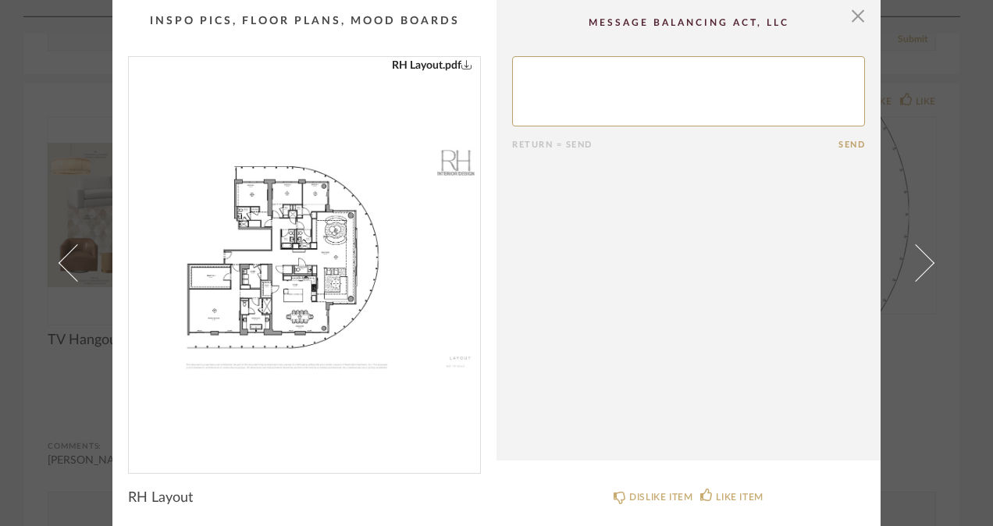
click at [335, 233] on img "0" at bounding box center [304, 259] width 351 height 404
click at [857, 17] on span "button" at bounding box center [857, 15] width 31 height 31
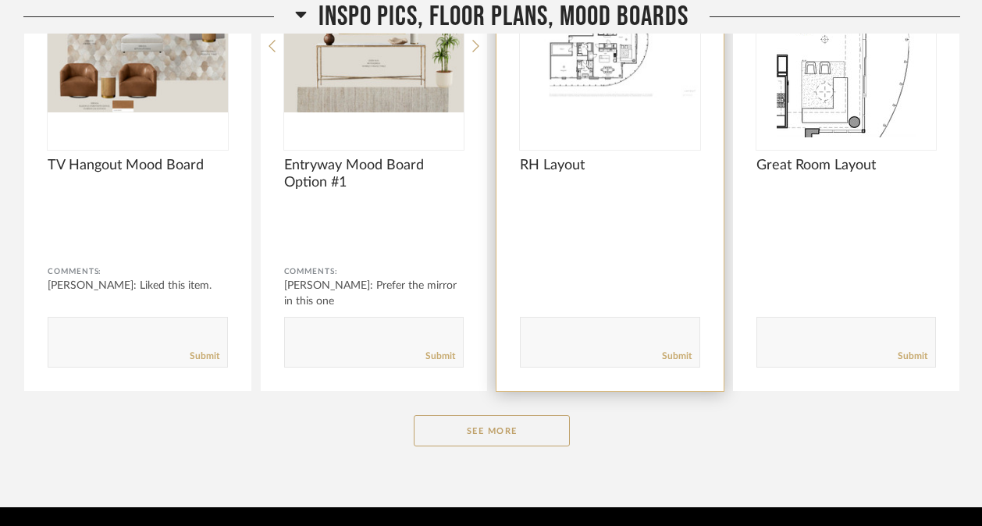
scroll to position [11975, 0]
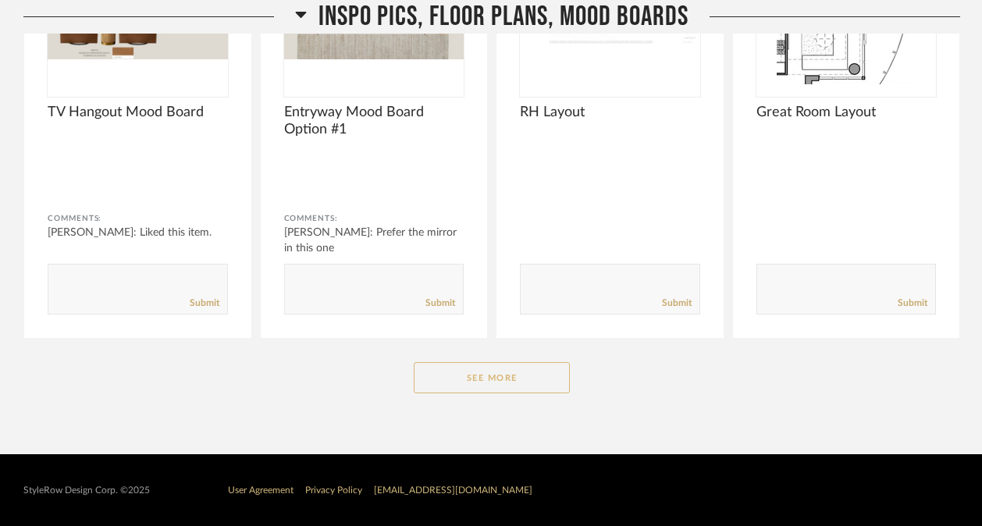
click at [508, 376] on button "See More" at bounding box center [492, 377] width 156 height 31
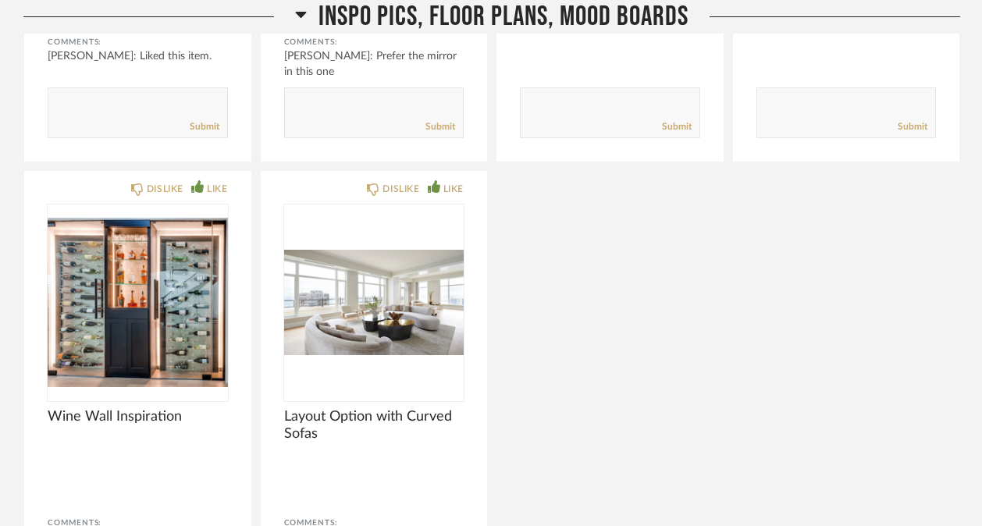
scroll to position [12142, 0]
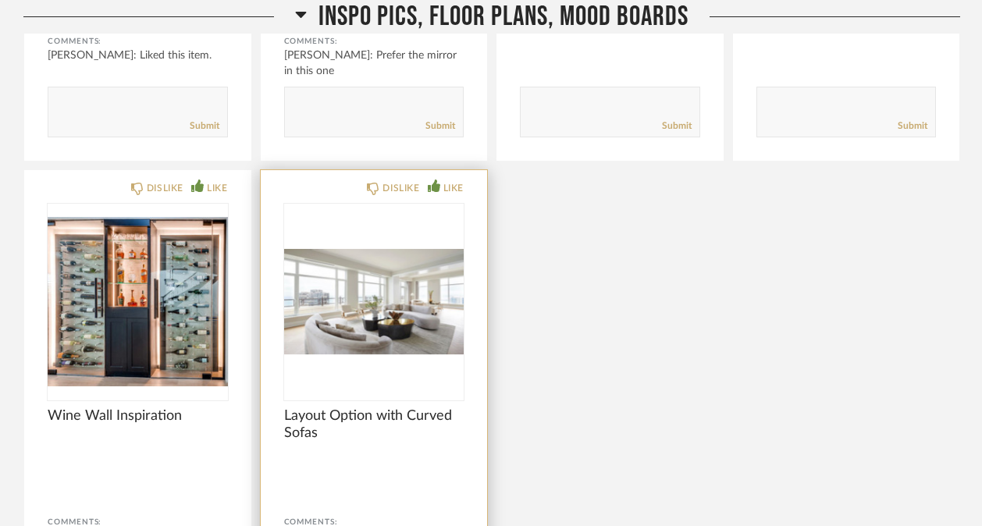
click at [415, 333] on div at bounding box center [374, 301] width 180 height 195
click at [408, 291] on img "0" at bounding box center [374, 301] width 180 height 195
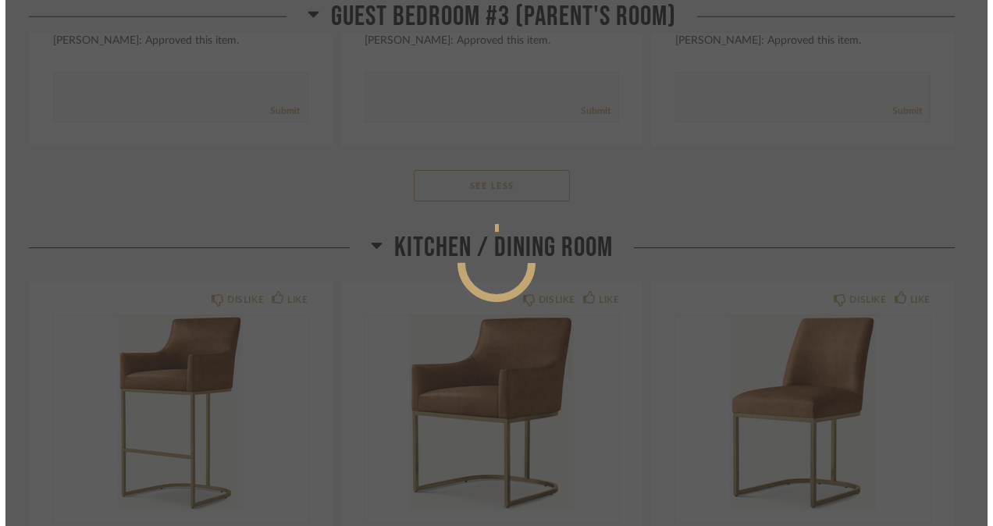
scroll to position [0, 0]
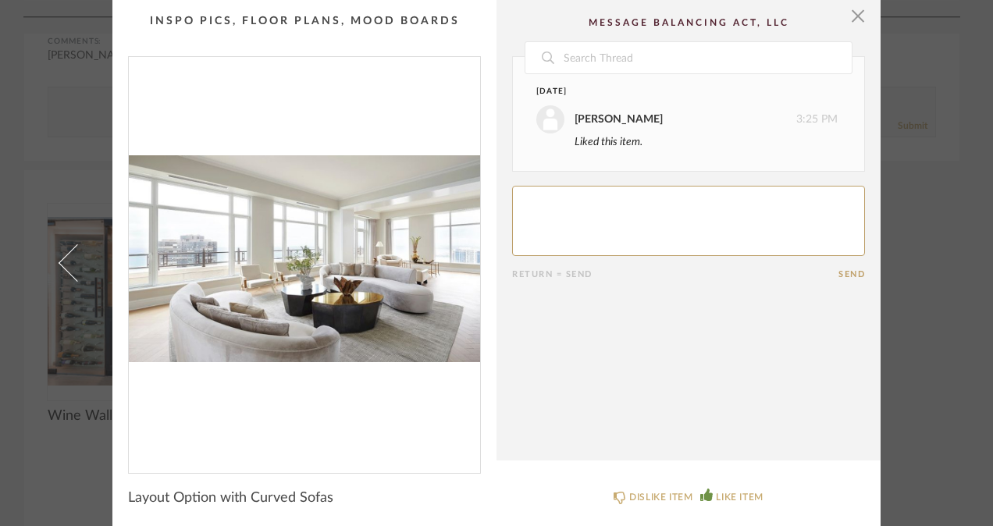
click at [404, 294] on img "0" at bounding box center [304, 259] width 351 height 404
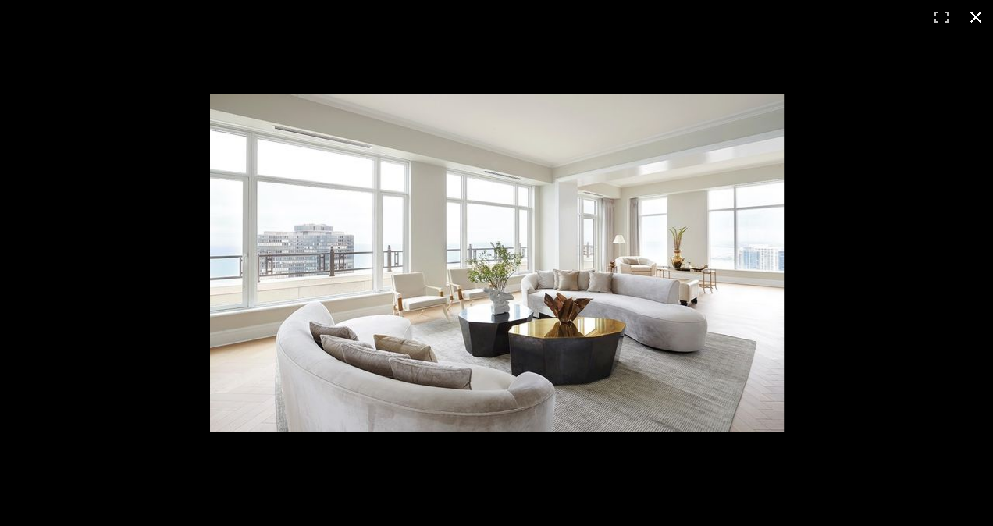
click at [972, 12] on button at bounding box center [976, 17] width 34 height 34
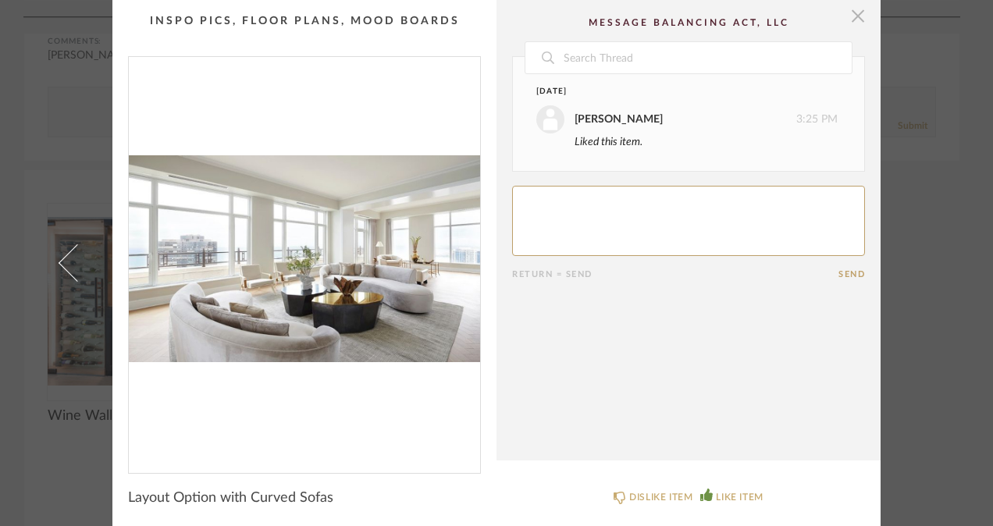
click at [850, 23] on span "button" at bounding box center [857, 15] width 31 height 31
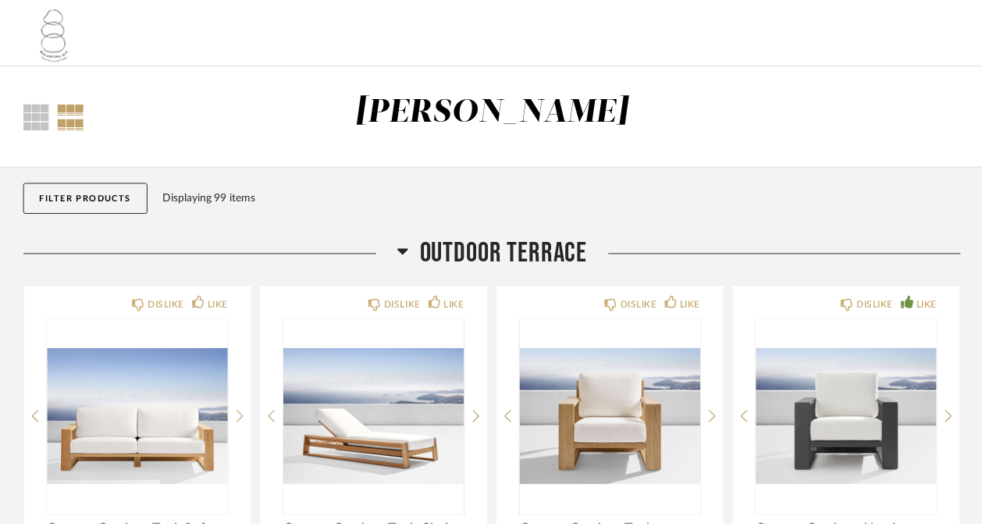
scroll to position [12142, 0]
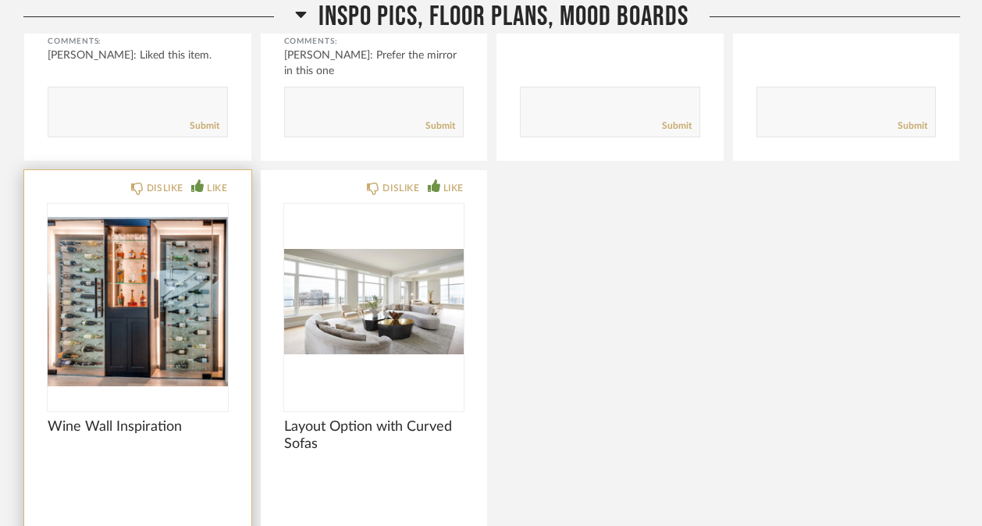
click at [126, 315] on img "0" at bounding box center [138, 301] width 180 height 195
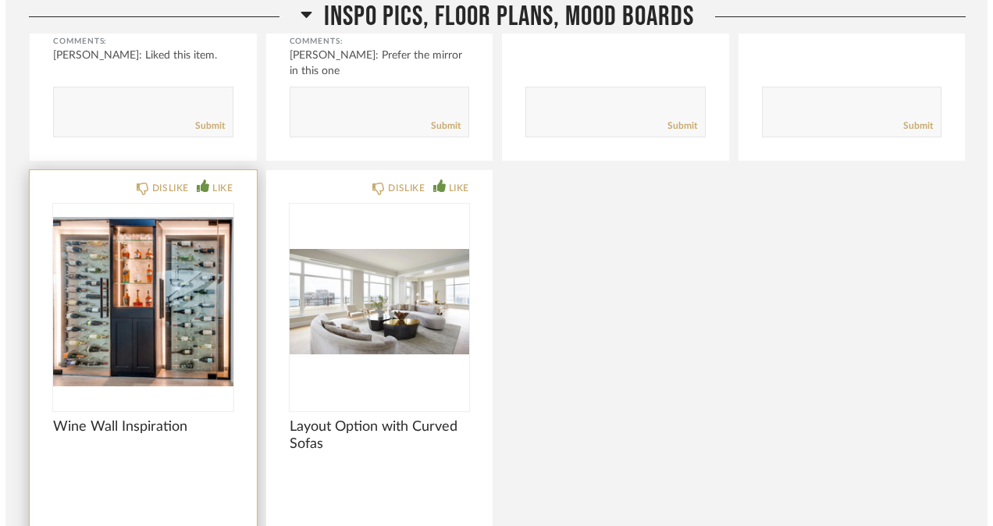
scroll to position [0, 0]
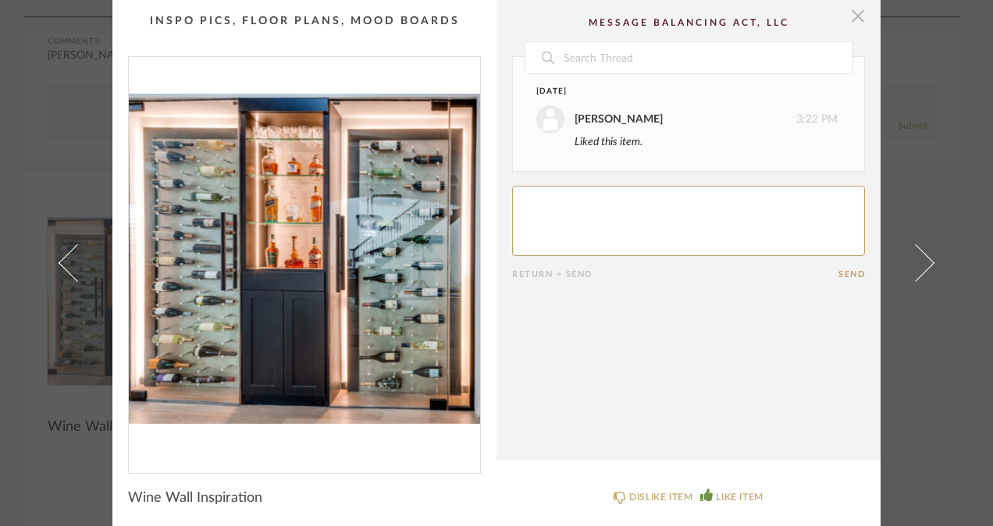
click at [850, 14] on span "button" at bounding box center [857, 15] width 31 height 31
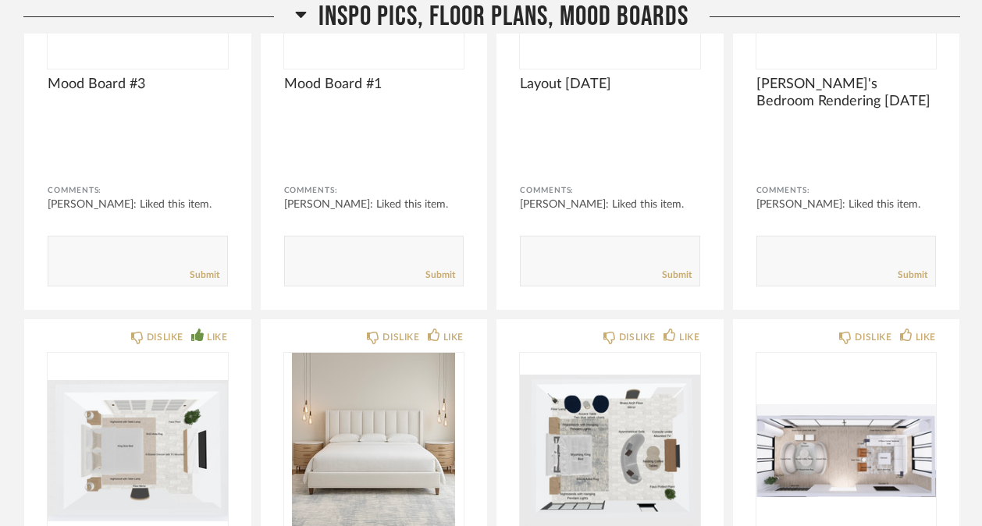
scroll to position [10474, 0]
